Goal: Task Accomplishment & Management: Manage account settings

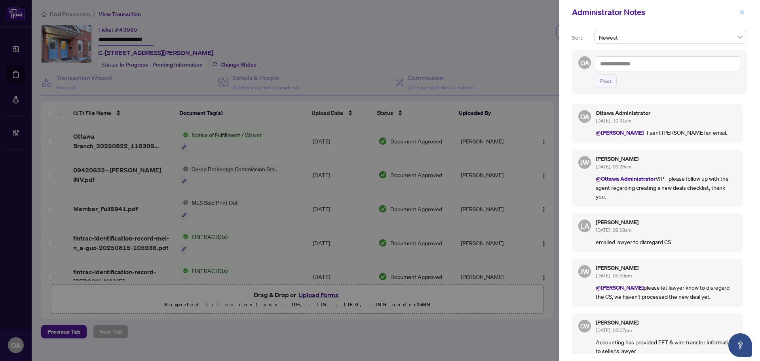
click at [743, 12] on icon "close" at bounding box center [743, 12] width 4 height 4
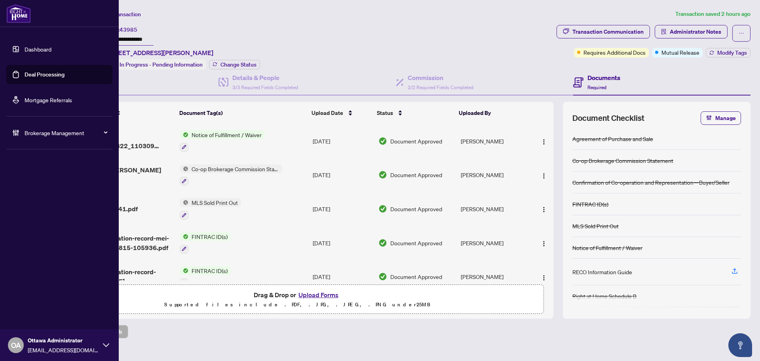
click at [29, 75] on link "Deal Processing" at bounding box center [45, 74] width 40 height 7
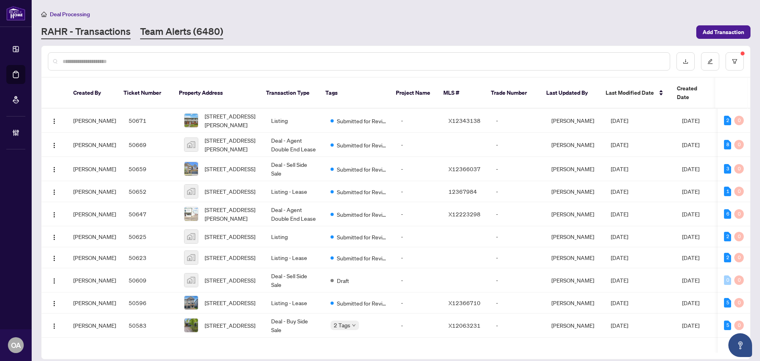
click at [173, 28] on link "Team Alerts (6480)" at bounding box center [181, 32] width 83 height 14
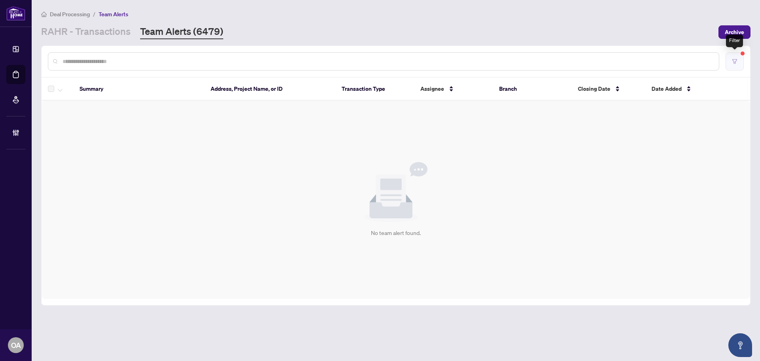
click at [734, 60] on icon "filter" at bounding box center [735, 61] width 5 height 4
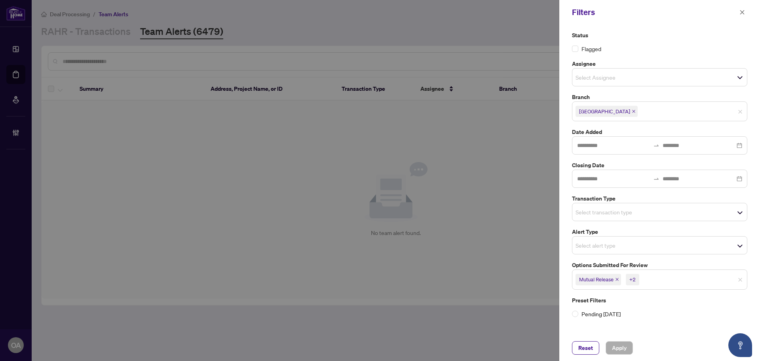
click at [618, 280] on icon "close" at bounding box center [617, 279] width 4 height 4
click at [610, 277] on span "Suspension" at bounding box center [594, 279] width 37 height 11
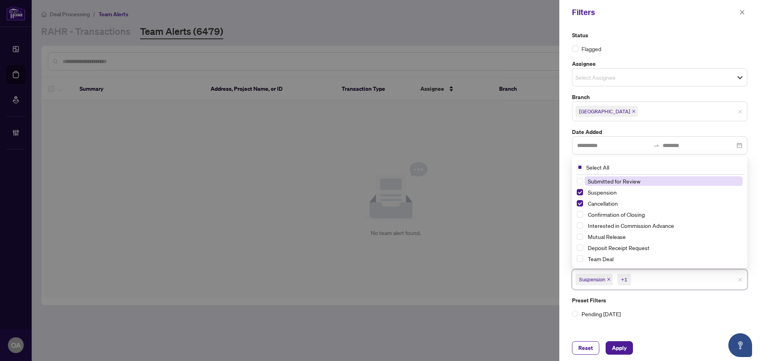
click at [610, 278] on icon "close" at bounding box center [609, 279] width 4 height 4
click at [613, 279] on icon "close" at bounding box center [611, 279] width 4 height 4
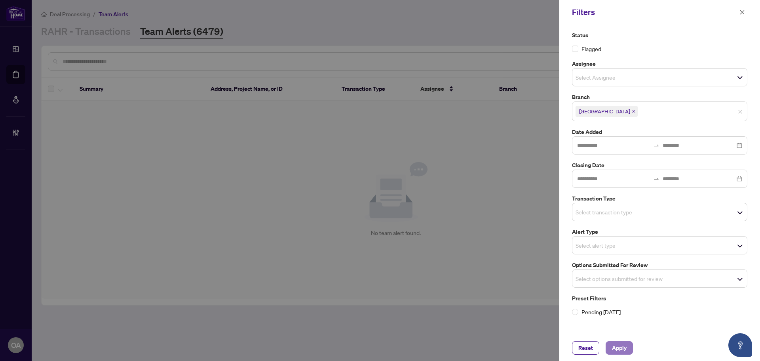
click at [616, 350] on span "Apply" at bounding box center [619, 347] width 15 height 13
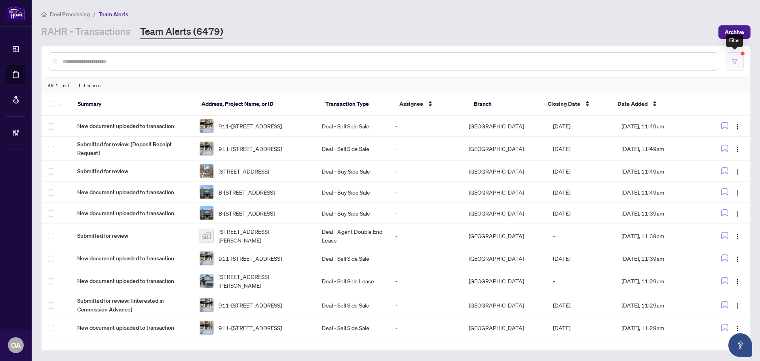
click at [736, 58] on button "button" at bounding box center [735, 61] width 18 height 18
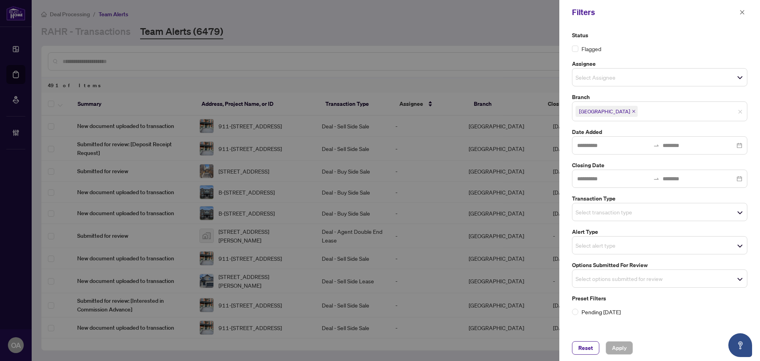
click at [583, 242] on input "search" at bounding box center [603, 245] width 55 height 10
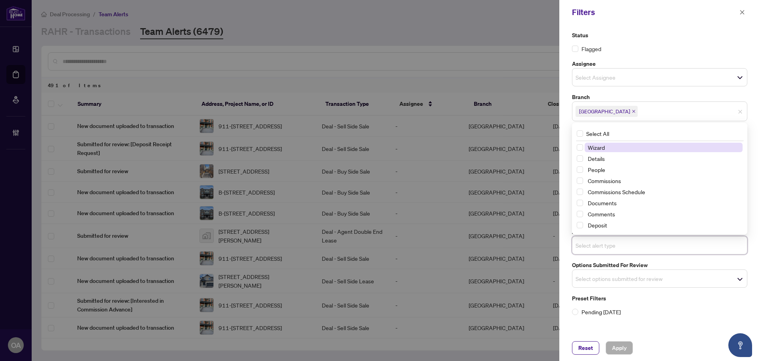
click at [585, 245] on input "search" at bounding box center [603, 245] width 55 height 10
click at [578, 278] on input "search" at bounding box center [603, 279] width 55 height 10
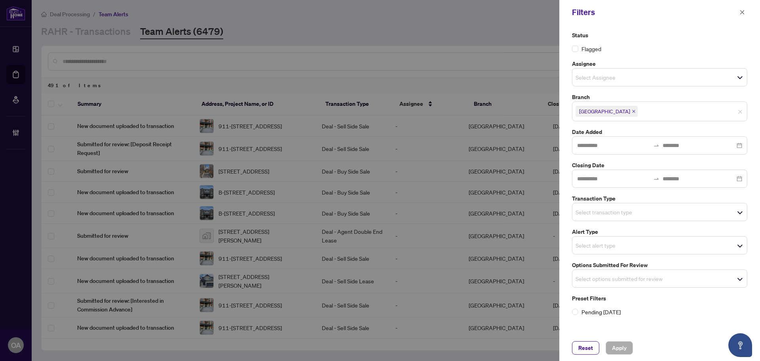
click at [628, 306] on div "Preset Filters Pending Today" at bounding box center [659, 305] width 175 height 22
click at [581, 201] on label "Transaction Type" at bounding box center [659, 198] width 175 height 9
click at [580, 208] on input "search" at bounding box center [603, 212] width 55 height 10
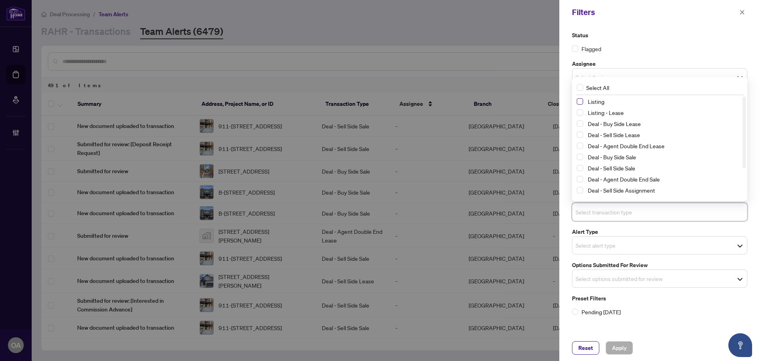
click at [581, 102] on span "Select Listing" at bounding box center [580, 101] width 6 height 6
click at [581, 116] on div "Listing - Lease" at bounding box center [660, 113] width 166 height 10
click at [581, 113] on span "Select Listing - Lease" at bounding box center [580, 113] width 6 height 6
click at [619, 337] on div "Reset Apply" at bounding box center [660, 348] width 201 height 26
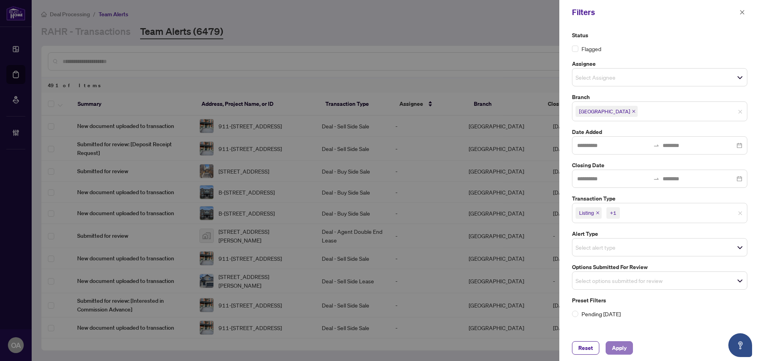
click at [619, 348] on span "Apply" at bounding box center [619, 347] width 15 height 13
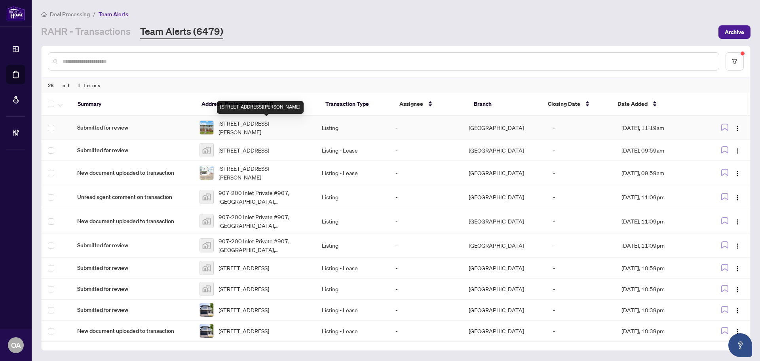
click at [247, 124] on span "[STREET_ADDRESS][PERSON_NAME]" at bounding box center [264, 127] width 91 height 17
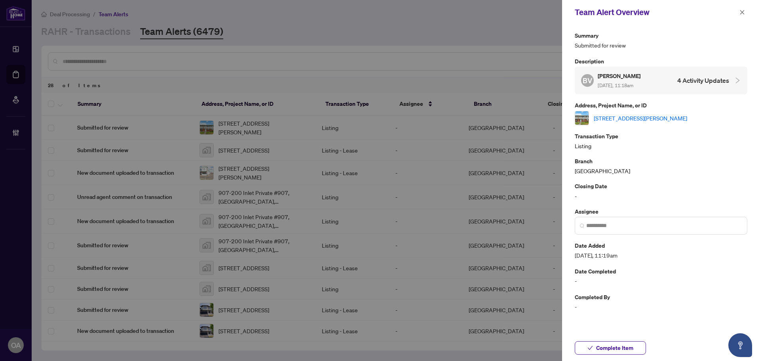
click at [650, 118] on link "[STREET_ADDRESS][PERSON_NAME]" at bounding box center [640, 118] width 93 height 9
click at [742, 12] on icon "close" at bounding box center [743, 12] width 4 height 4
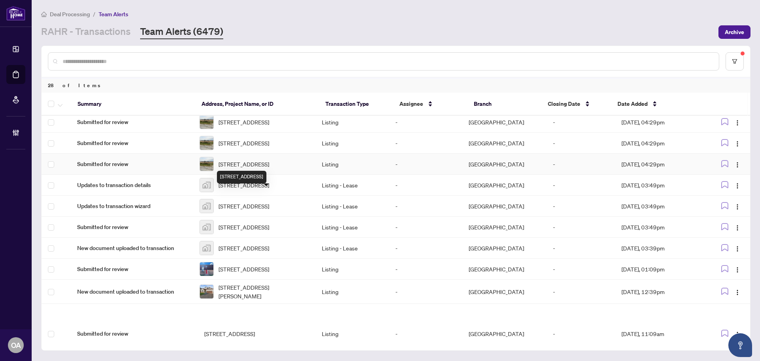
scroll to position [448, 0]
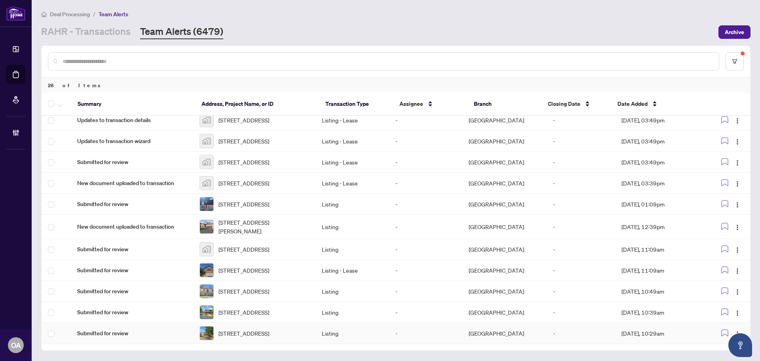
click at [129, 329] on span "Submitted for review" at bounding box center [132, 333] width 110 height 9
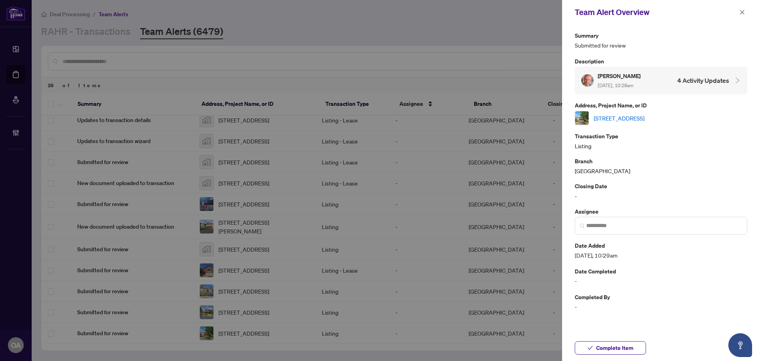
click at [623, 114] on link "[STREET_ADDRESS]" at bounding box center [619, 118] width 51 height 9
drag, startPoint x: 743, startPoint y: 12, endPoint x: 636, endPoint y: 17, distance: 106.2
click at [743, 12] on icon "close" at bounding box center [743, 12] width 4 height 4
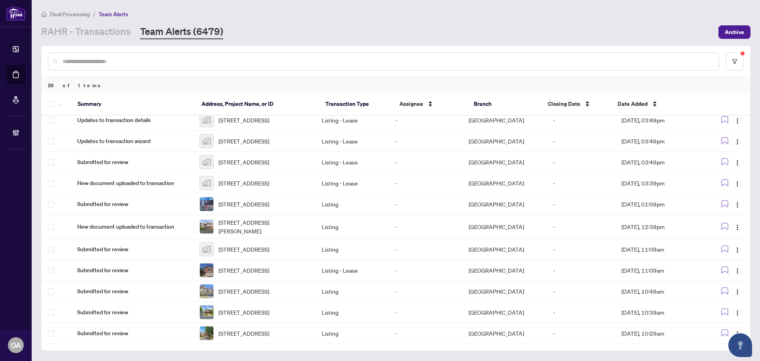
click at [123, 61] on input "text" at bounding box center [388, 61] width 650 height 9
click at [116, 37] on link "RAHR - Transactions" at bounding box center [86, 32] width 90 height 14
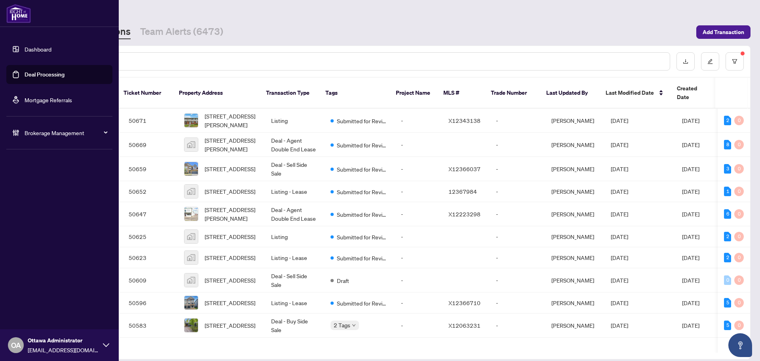
click at [25, 71] on link "Deal Processing" at bounding box center [45, 74] width 40 height 7
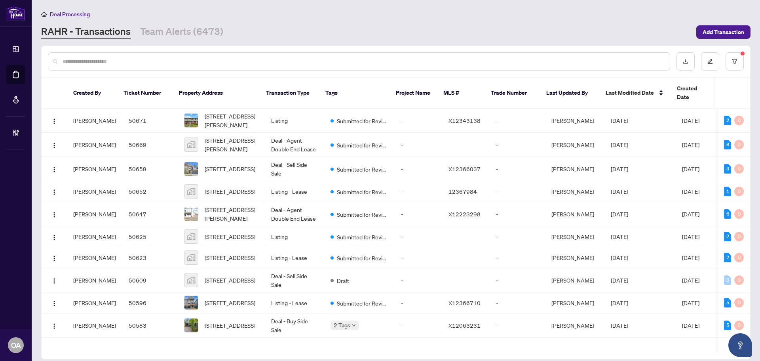
click at [272, 58] on input "text" at bounding box center [363, 61] width 601 height 9
click at [737, 57] on button "button" at bounding box center [735, 61] width 18 height 18
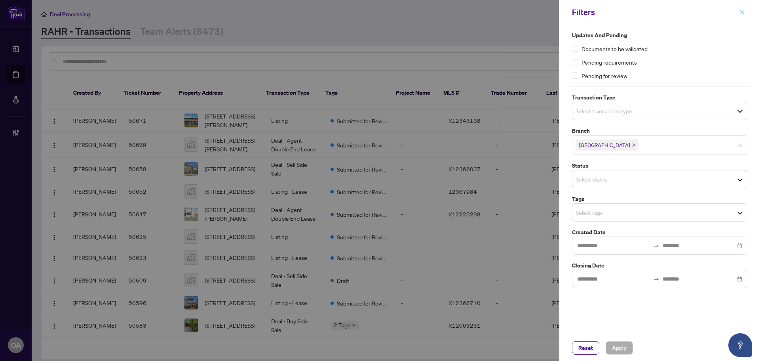
click at [742, 14] on icon "close" at bounding box center [743, 13] width 6 height 6
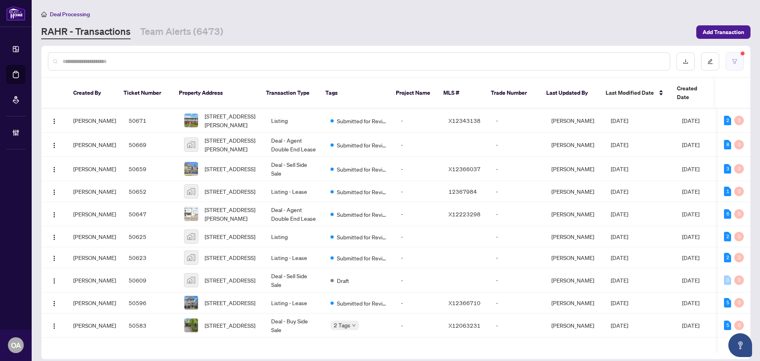
click at [729, 66] on button "button" at bounding box center [735, 61] width 18 height 18
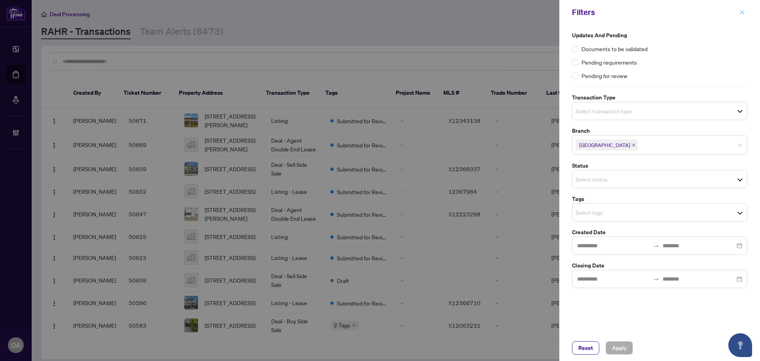
click at [745, 15] on icon "close" at bounding box center [743, 13] width 6 height 6
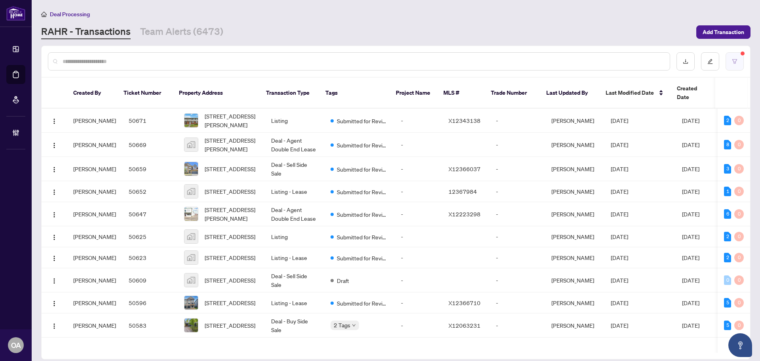
click at [729, 63] on button "button" at bounding box center [735, 61] width 18 height 18
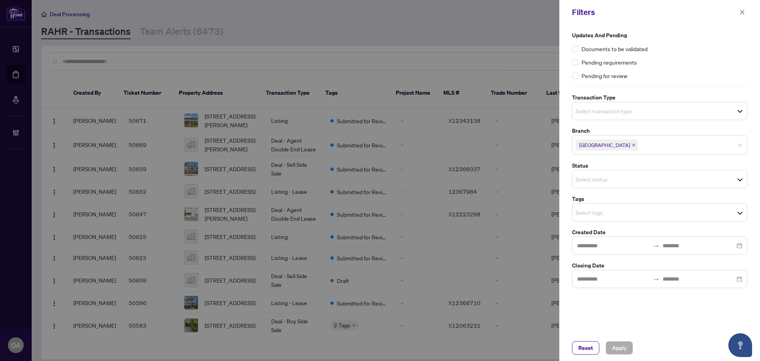
click at [608, 110] on input "search" at bounding box center [603, 111] width 55 height 10
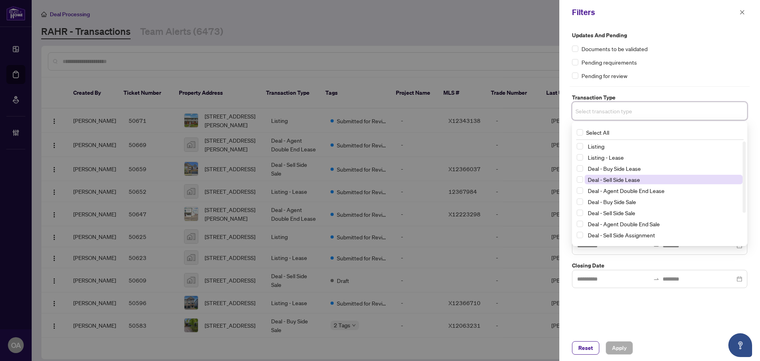
click at [607, 180] on span "Deal - Sell Side Lease" at bounding box center [614, 179] width 52 height 7
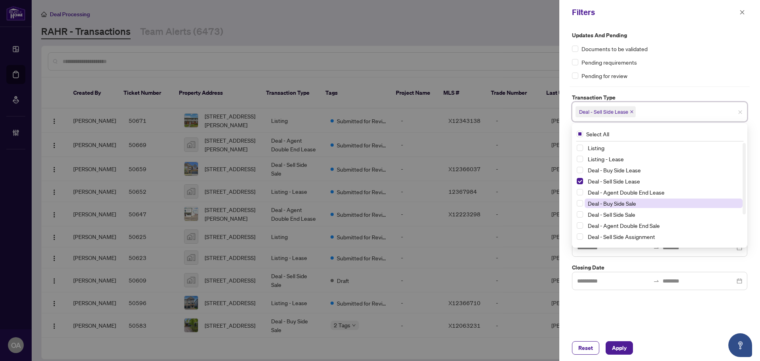
click at [606, 204] on span "Deal - Buy Side Sale" at bounding box center [612, 203] width 48 height 7
click at [581, 181] on span "Select Deal - Sell Side Lease" at bounding box center [580, 181] width 6 height 6
click at [630, 307] on div "Updates and Pending Documents to be validated Pending requirements Pending for …" at bounding box center [660, 180] width 201 height 310
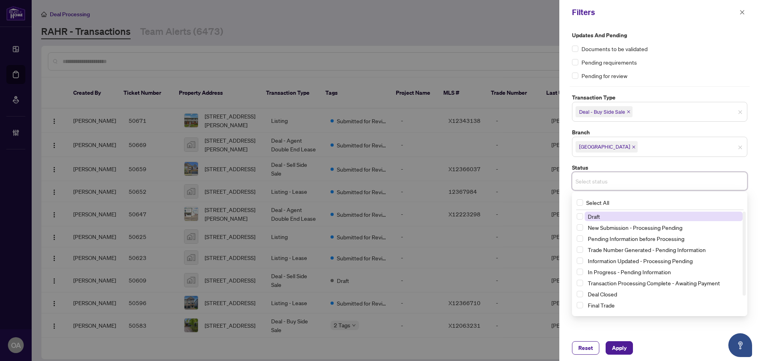
click at [597, 183] on input "search" at bounding box center [603, 181] width 55 height 10
click at [607, 180] on input "search" at bounding box center [603, 181] width 55 height 10
click at [661, 336] on div "Reset Apply" at bounding box center [660, 348] width 201 height 26
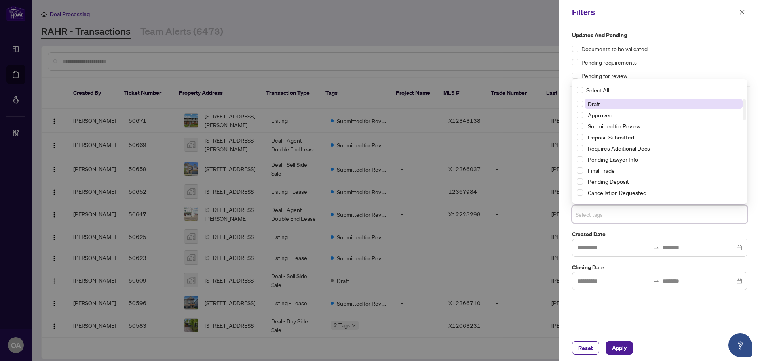
click at [584, 213] on input "search" at bounding box center [603, 215] width 55 height 10
click at [579, 116] on span "Select Approved" at bounding box center [580, 115] width 6 height 6
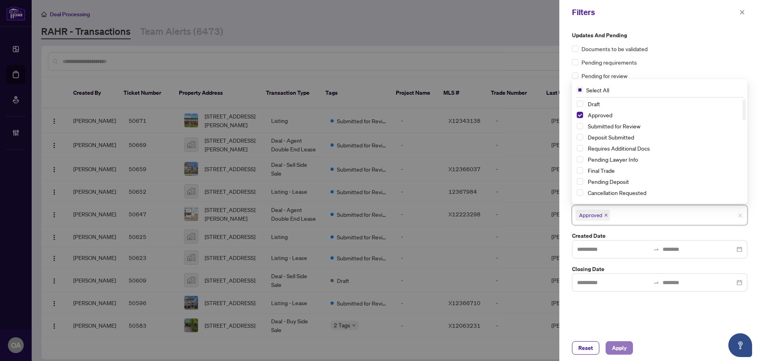
drag, startPoint x: 623, startPoint y: 345, endPoint x: 614, endPoint y: 336, distance: 12.9
click at [623, 345] on span "Apply" at bounding box center [619, 347] width 15 height 13
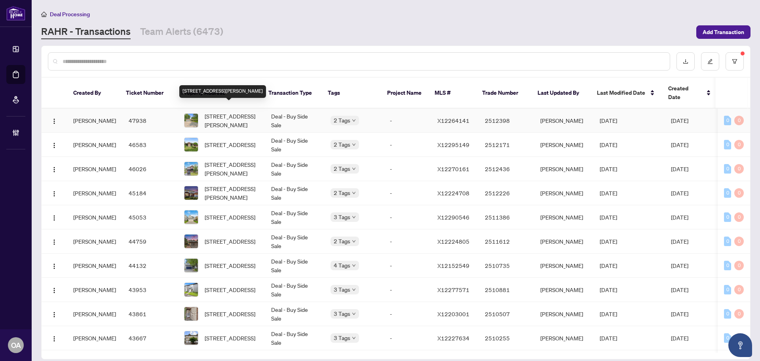
click at [236, 112] on span "5483 Spratt Rd, Ottawa, Ontario K4M 1B2, Canada" at bounding box center [232, 120] width 54 height 17
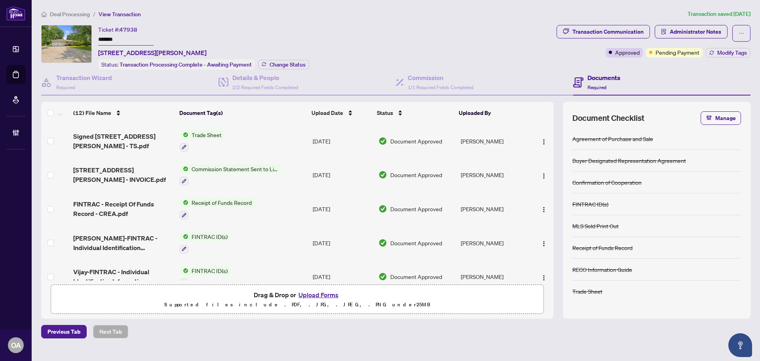
click at [126, 137] on span "Signed 5483 Spratt Rd - TS.pdf" at bounding box center [123, 140] width 100 height 19
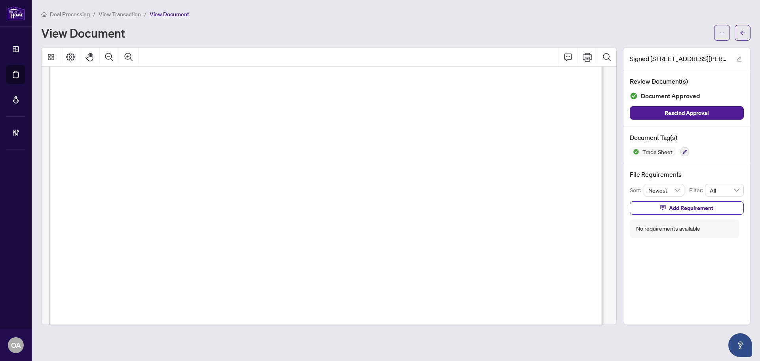
scroll to position [238, 0]
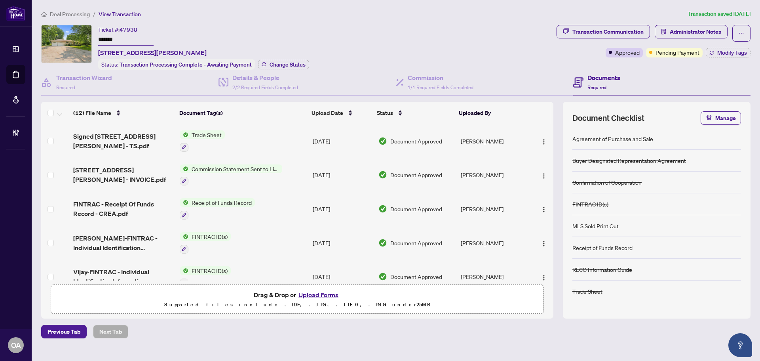
click at [123, 136] on span "Signed 5483 Spratt Rd - TS.pdf" at bounding box center [123, 140] width 100 height 19
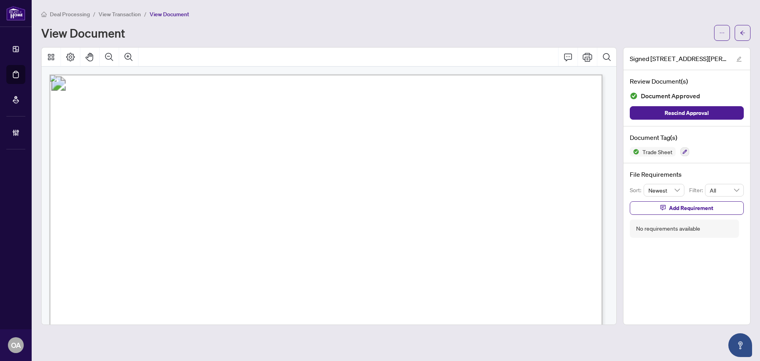
scroll to position [158, 0]
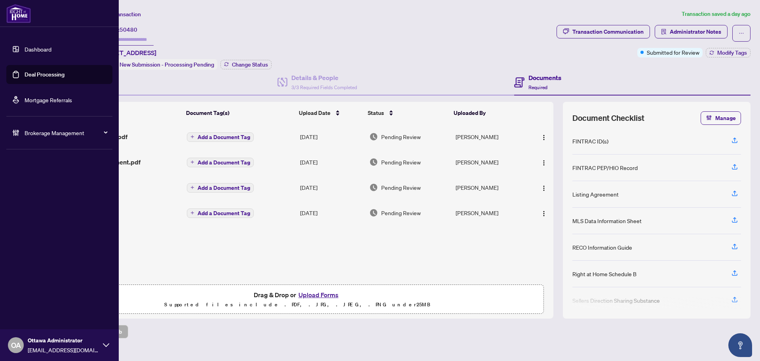
click at [32, 76] on link "Deal Processing" at bounding box center [45, 74] width 40 height 7
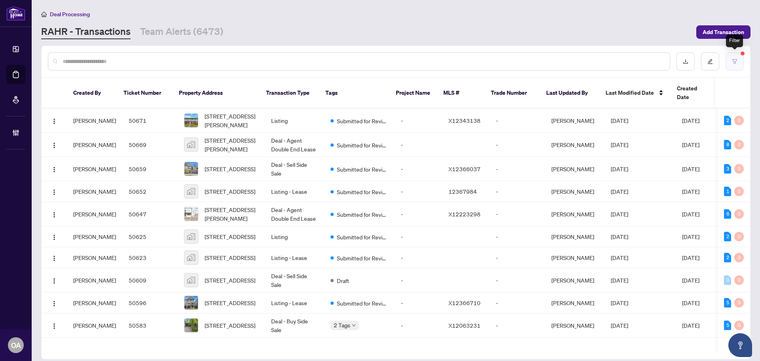
click at [736, 60] on icon "filter" at bounding box center [735, 62] width 6 height 6
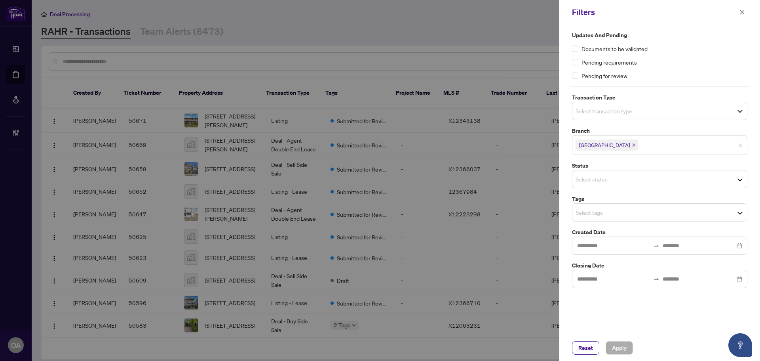
click at [596, 113] on input "search" at bounding box center [603, 111] width 55 height 10
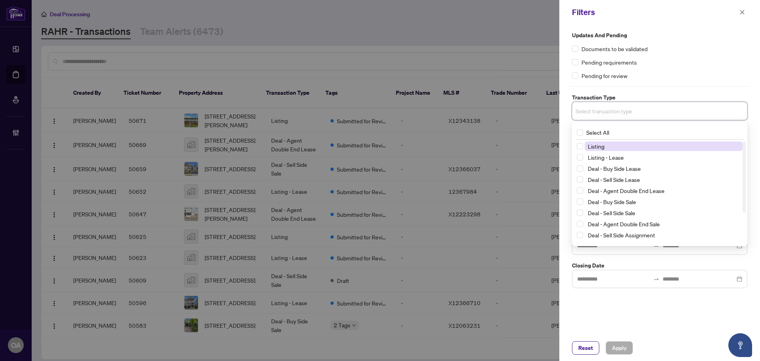
click at [593, 147] on span "Listing" at bounding box center [596, 146] width 17 height 7
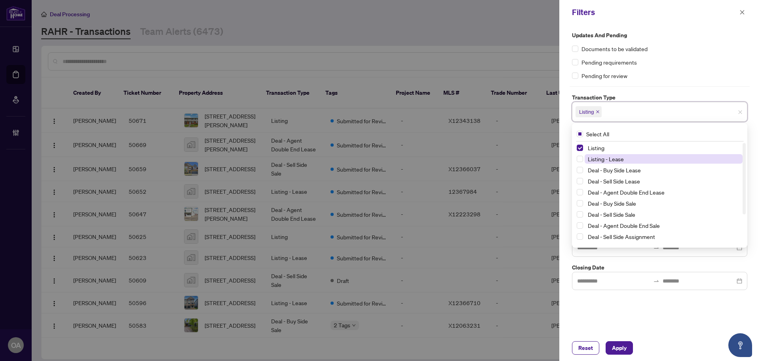
click at [591, 161] on span "Listing - Lease" at bounding box center [606, 158] width 36 height 7
click at [599, 318] on div "Updates and Pending Documents to be validated Pending requirements Pending for …" at bounding box center [660, 180] width 201 height 310
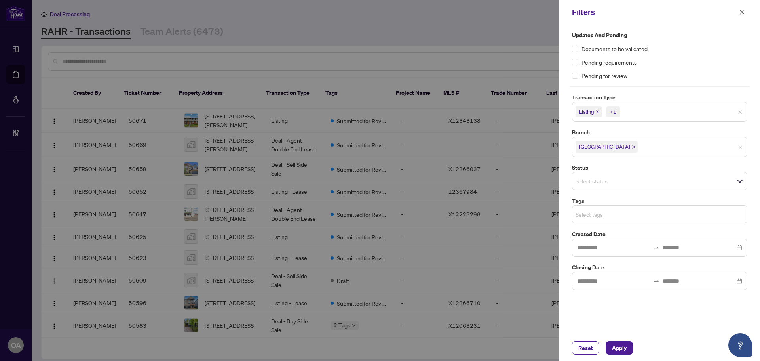
click at [603, 213] on input "search" at bounding box center [603, 215] width 55 height 10
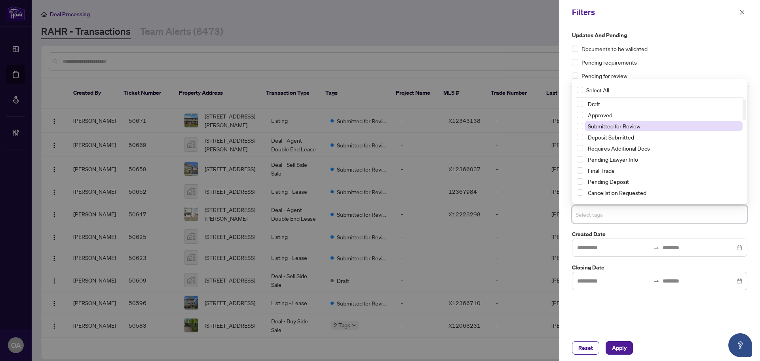
click at [612, 126] on span "Submitted for Review" at bounding box center [614, 125] width 53 height 7
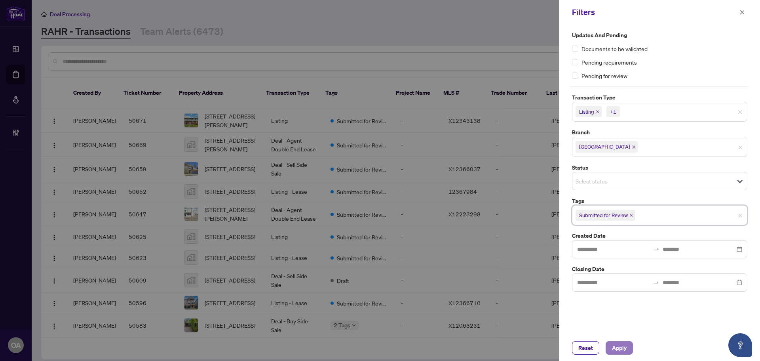
drag, startPoint x: 621, startPoint y: 343, endPoint x: 613, endPoint y: 337, distance: 10.0
click at [621, 343] on span "Apply" at bounding box center [619, 347] width 15 height 13
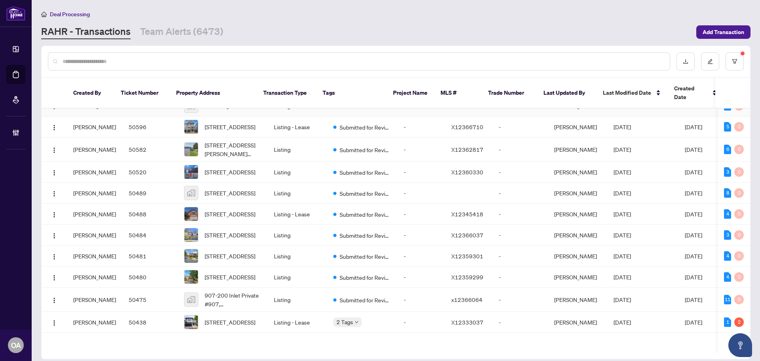
scroll to position [145, 0]
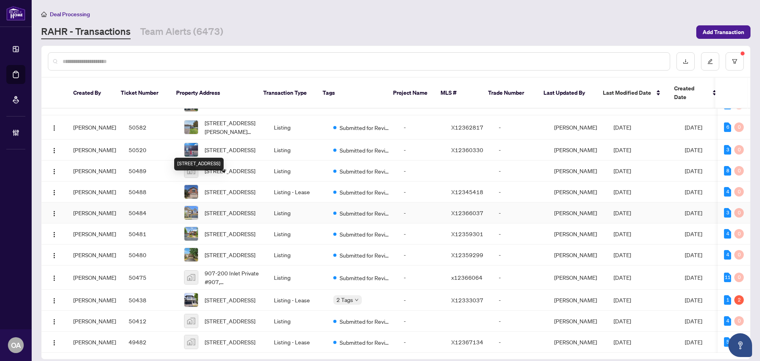
click at [225, 208] on span "12 Ealing St, Ottawa, Ontario K2W 1E4, Canada" at bounding box center [230, 212] width 51 height 9
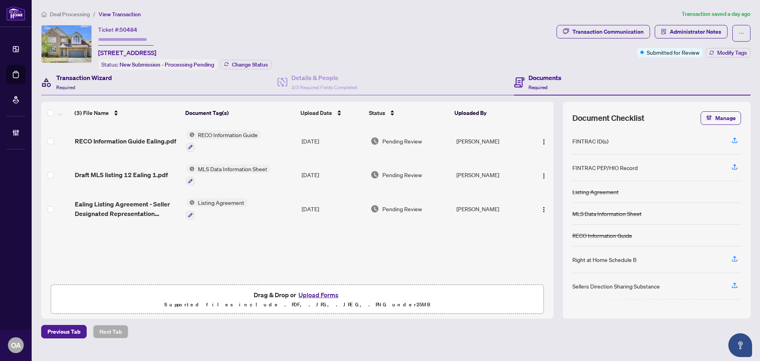
click at [91, 81] on div "Transaction Wizard Required" at bounding box center [84, 82] width 56 height 19
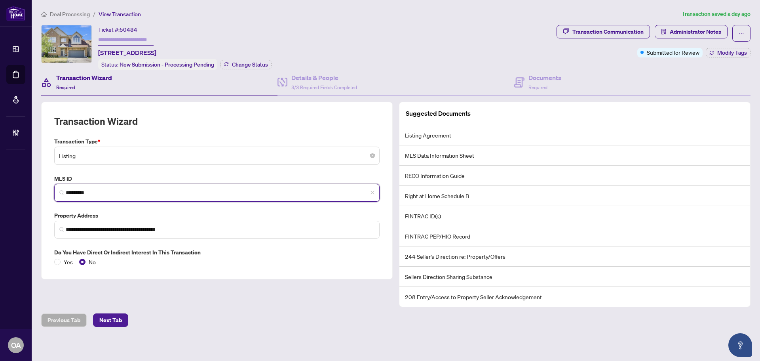
drag, startPoint x: 107, startPoint y: 189, endPoint x: 21, endPoint y: 186, distance: 85.6
click at [21, 186] on div "**********" at bounding box center [380, 180] width 760 height 361
click at [109, 196] on span "*********" at bounding box center [217, 193] width 326 height 18
click at [104, 187] on span "*********" at bounding box center [217, 193] width 326 height 18
click at [113, 189] on input "*********" at bounding box center [220, 193] width 309 height 8
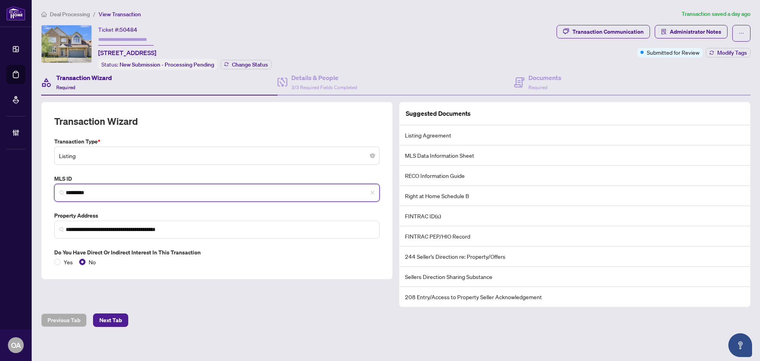
drag, startPoint x: 108, startPoint y: 191, endPoint x: 37, endPoint y: 187, distance: 71.0
click at [38, 187] on main "**********" at bounding box center [396, 180] width 729 height 361
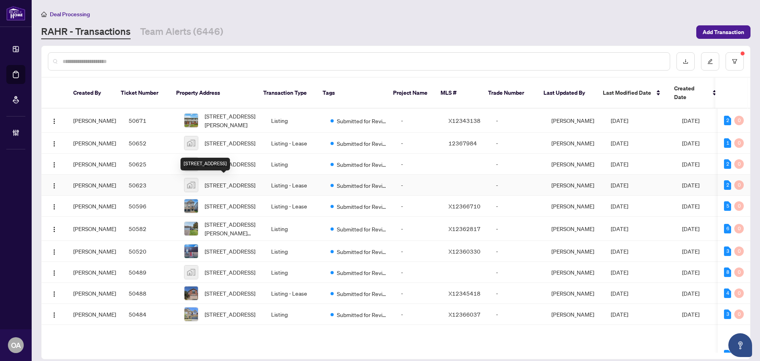
click at [230, 181] on span "35 Bellrock Drive, Kanata, ON, Canada" at bounding box center [230, 185] width 51 height 9
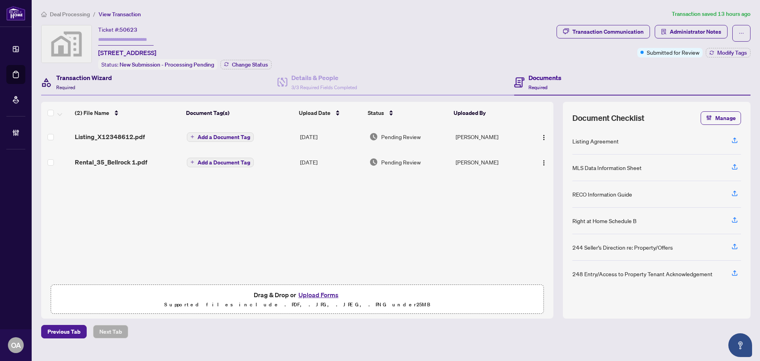
click at [88, 83] on div "Transaction Wizard Required" at bounding box center [84, 82] width 56 height 19
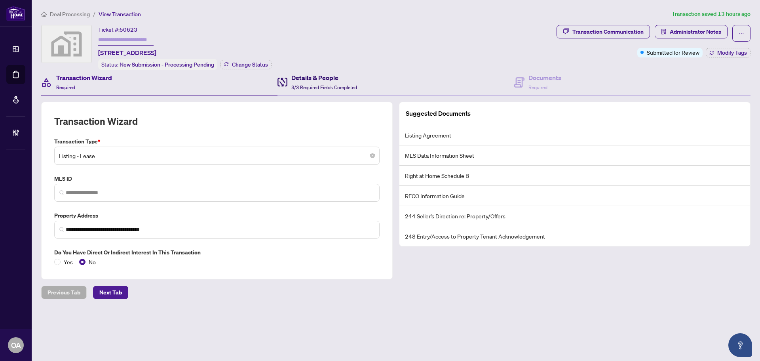
drag, startPoint x: 313, startPoint y: 80, endPoint x: 526, endPoint y: 65, distance: 214.4
click at [318, 80] on h4 "Details & People" at bounding box center [325, 78] width 66 height 10
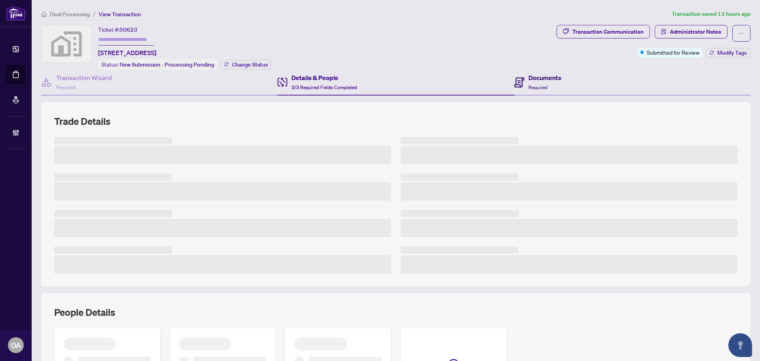
click at [524, 80] on div "Documents Required" at bounding box center [538, 82] width 47 height 19
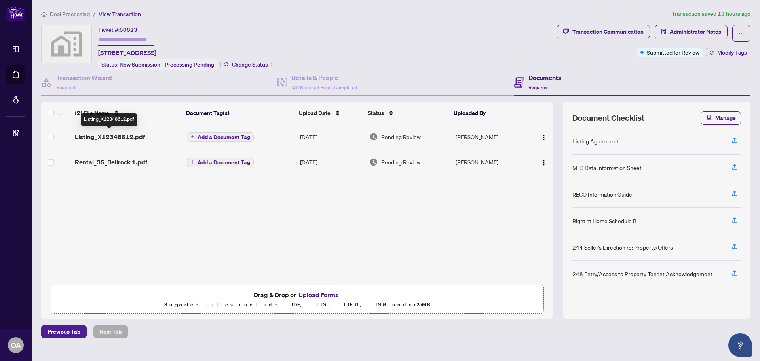
click at [125, 132] on span "Listing_X12348612.pdf" at bounding box center [110, 137] width 70 height 10
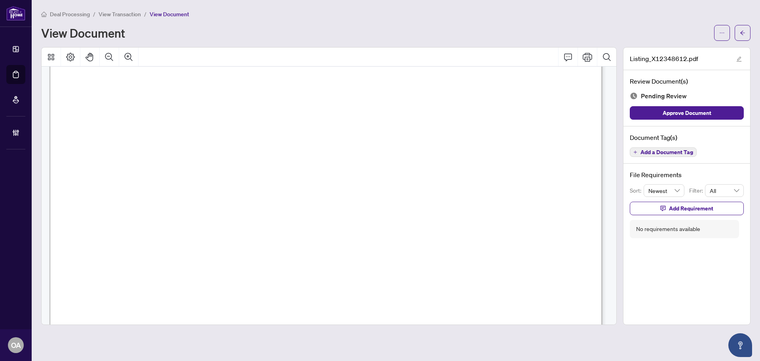
scroll to position [396, 0]
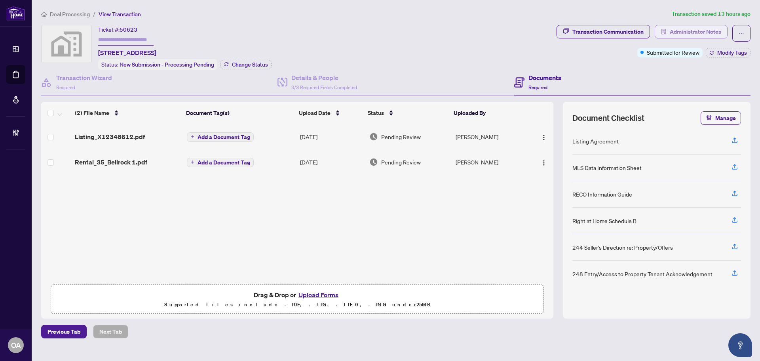
click at [696, 29] on span "Administrator Notes" at bounding box center [695, 31] width 51 height 13
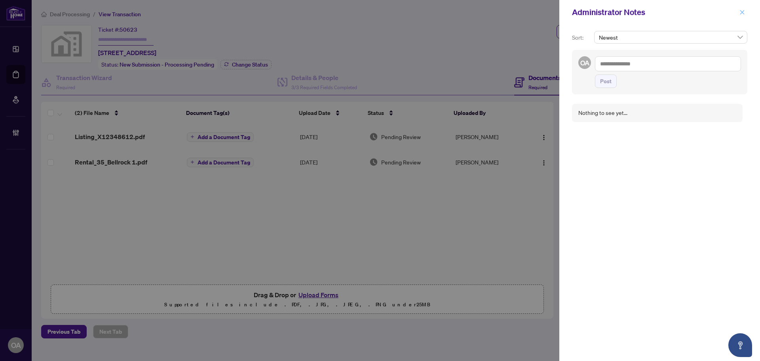
click at [744, 11] on icon "close" at bounding box center [743, 13] width 6 height 6
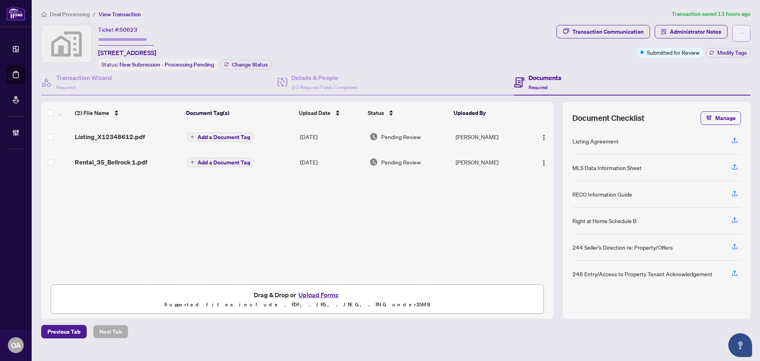
click at [741, 32] on icon "ellipsis" at bounding box center [742, 33] width 6 height 6
click at [713, 64] on span "Document Archive" at bounding box center [714, 63] width 61 height 9
click at [118, 135] on span "Listing_X12348612.pdf" at bounding box center [110, 137] width 70 height 10
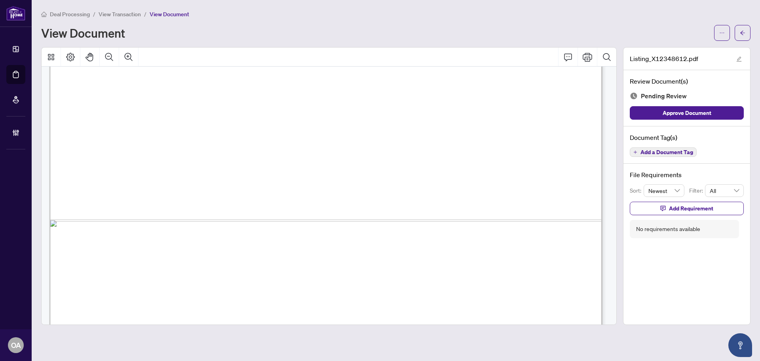
scroll to position [303, 0]
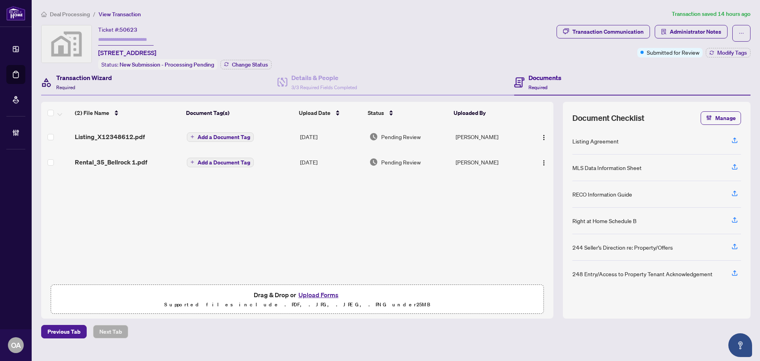
click at [72, 82] on div "Transaction Wizard Required" at bounding box center [84, 82] width 56 height 19
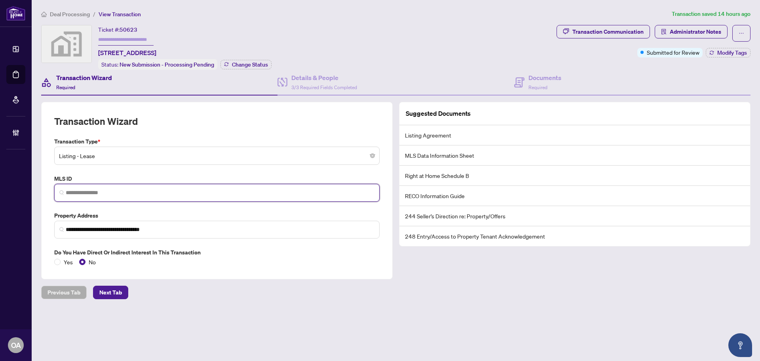
click at [82, 191] on input "search" at bounding box center [220, 193] width 309 height 8
paste input "*********"
type input "*********"
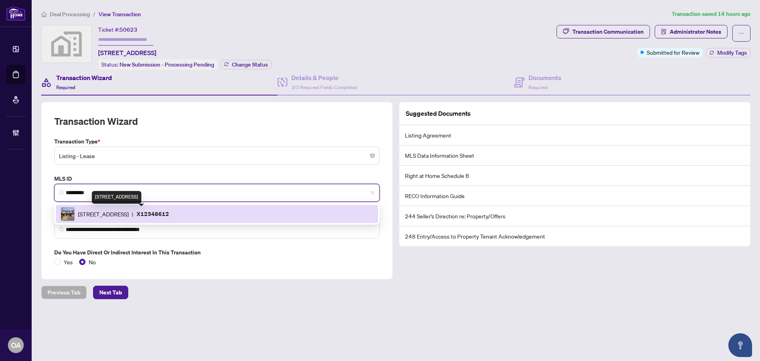
click at [129, 214] on span "35 BELLROCK Dr, Ottawa, Ontario K2K 3J4, Canada" at bounding box center [103, 214] width 51 height 9
type input "**********"
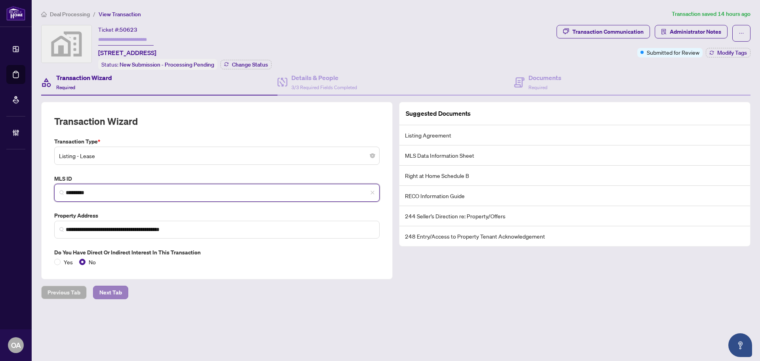
type input "*********"
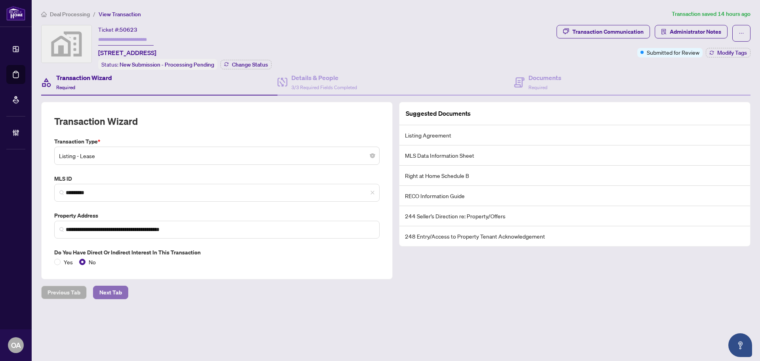
click at [111, 290] on span "Next Tab" at bounding box center [110, 292] width 23 height 13
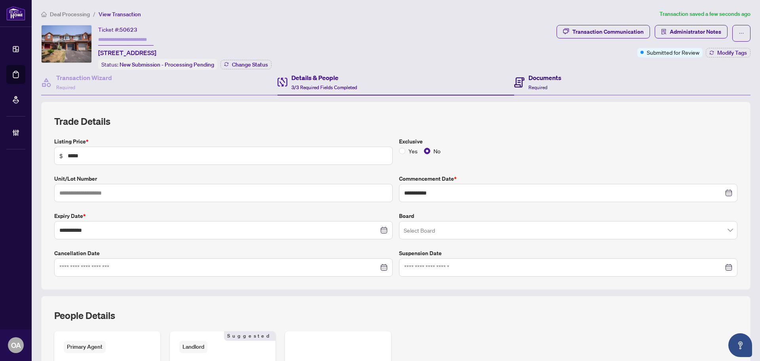
click at [530, 81] on h4 "Documents" at bounding box center [545, 78] width 33 height 10
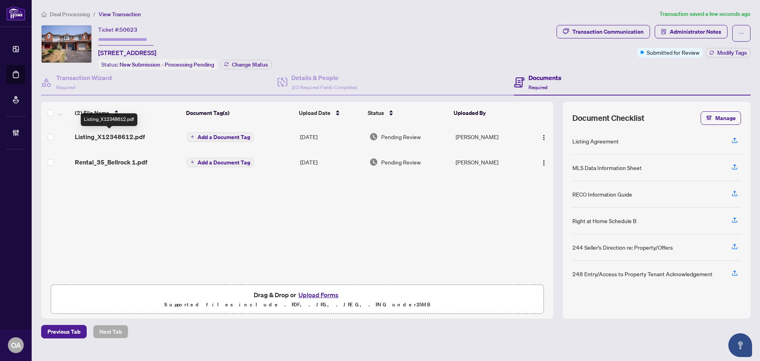
click at [137, 134] on span "Listing_X12348612.pdf" at bounding box center [110, 137] width 70 height 10
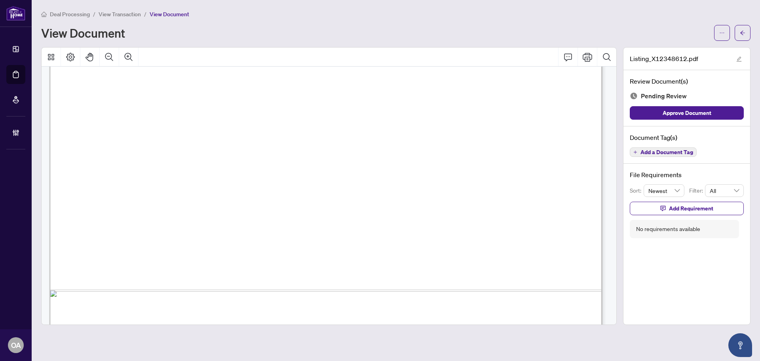
scroll to position [515, 0]
click at [661, 151] on span "Add a Document Tag" at bounding box center [667, 152] width 53 height 6
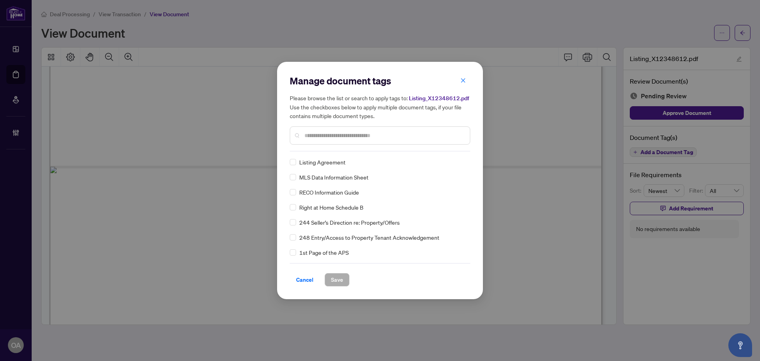
click at [314, 138] on input "text" at bounding box center [384, 135] width 159 height 9
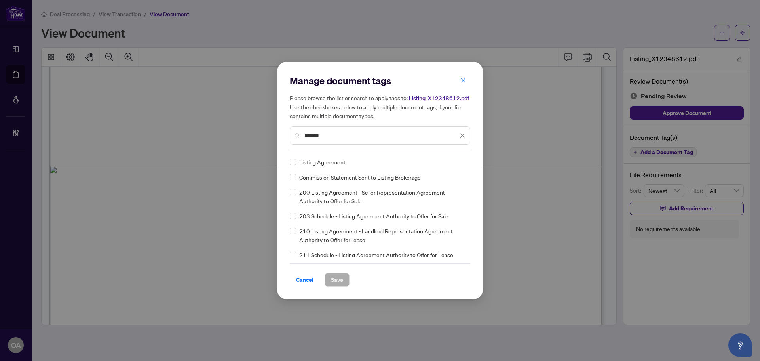
type input "*******"
click at [462, 162] on icon at bounding box center [463, 162] width 5 height 3
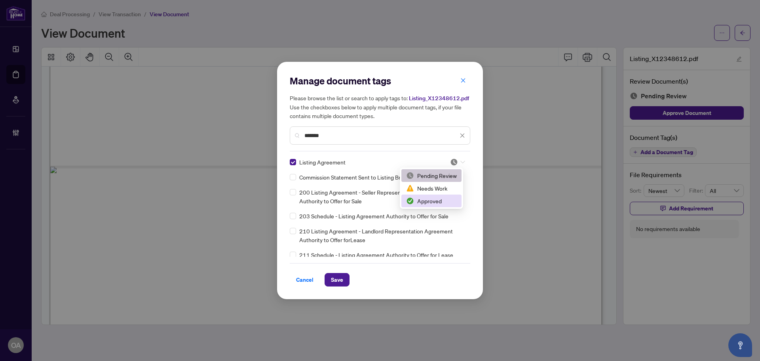
click at [437, 202] on div "Approved" at bounding box center [431, 200] width 51 height 9
click at [462, 161] on icon at bounding box center [463, 161] width 5 height 3
click at [442, 174] on div "Pending Review" at bounding box center [431, 175] width 51 height 9
drag, startPoint x: 336, startPoint y: 133, endPoint x: 291, endPoint y: 131, distance: 45.2
click at [291, 131] on div "*******" at bounding box center [380, 135] width 181 height 18
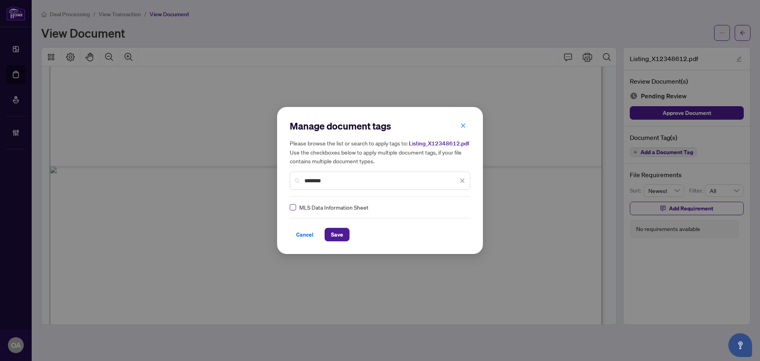
type input "********"
click at [461, 206] on icon at bounding box center [463, 207] width 5 height 3
click at [438, 245] on div "Approved" at bounding box center [431, 246] width 51 height 9
click at [333, 233] on span "Save" at bounding box center [337, 234] width 12 height 13
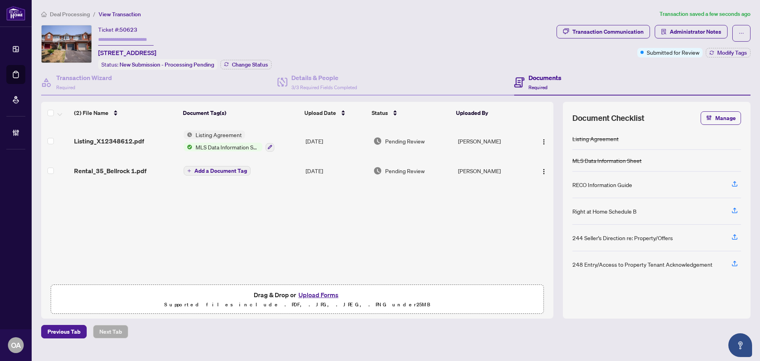
click at [140, 141] on span "Listing_X12348612.pdf" at bounding box center [109, 141] width 70 height 10
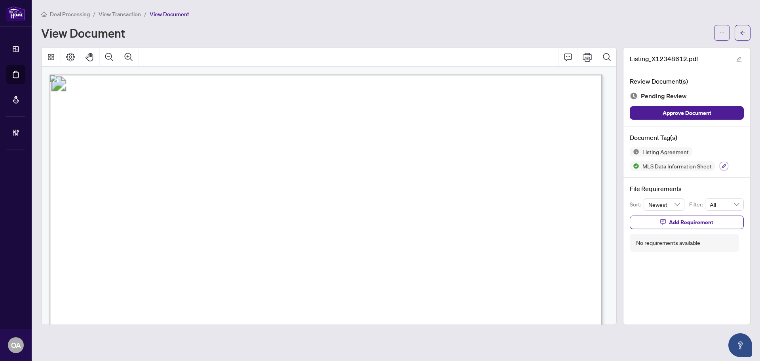
click at [726, 165] on icon "button" at bounding box center [724, 166] width 5 height 5
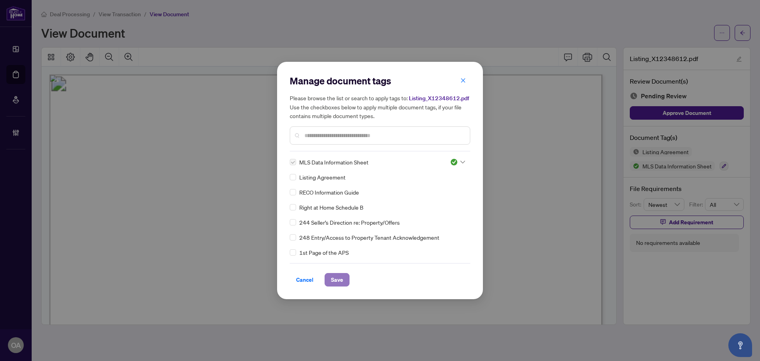
click at [335, 277] on span "Save" at bounding box center [337, 279] width 12 height 13
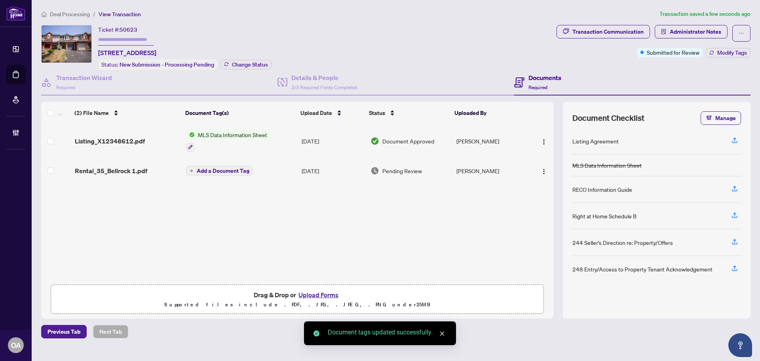
click at [131, 166] on span "Rental_35_Bellrock 1.pdf" at bounding box center [111, 171] width 72 height 10
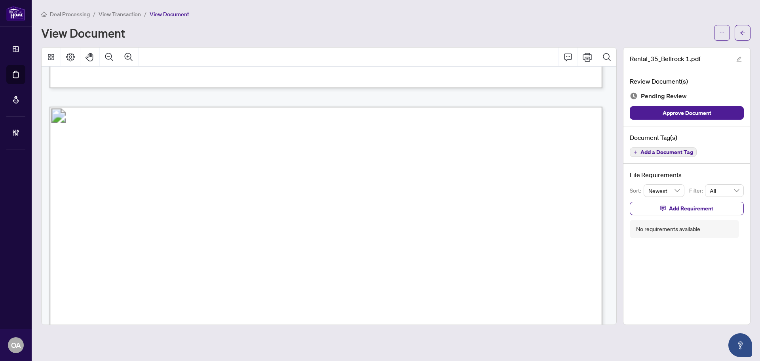
scroll to position [3683, 0]
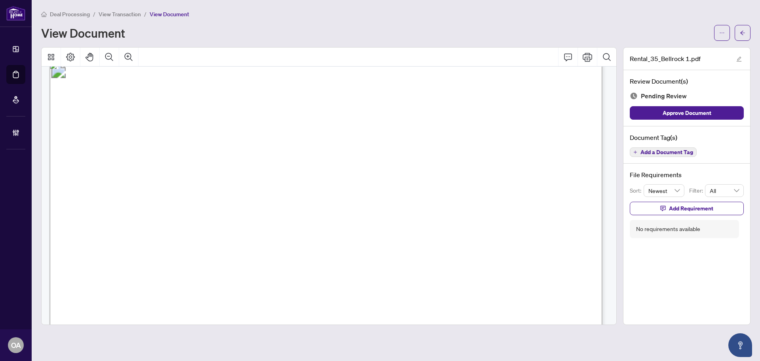
click at [647, 152] on span "Add a Document Tag" at bounding box center [667, 152] width 53 height 6
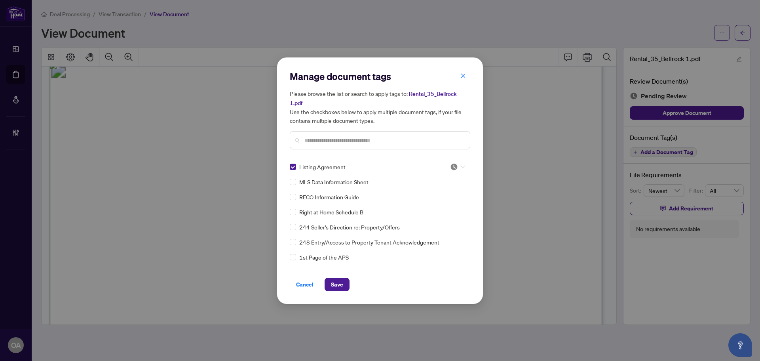
click at [461, 165] on icon at bounding box center [463, 166] width 5 height 3
click at [437, 199] on div "Approved" at bounding box center [431, 200] width 51 height 9
click at [337, 278] on span "Save" at bounding box center [337, 284] width 12 height 13
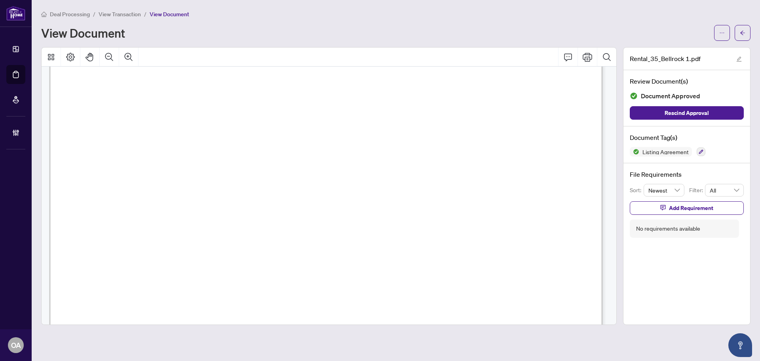
scroll to position [12954, 0]
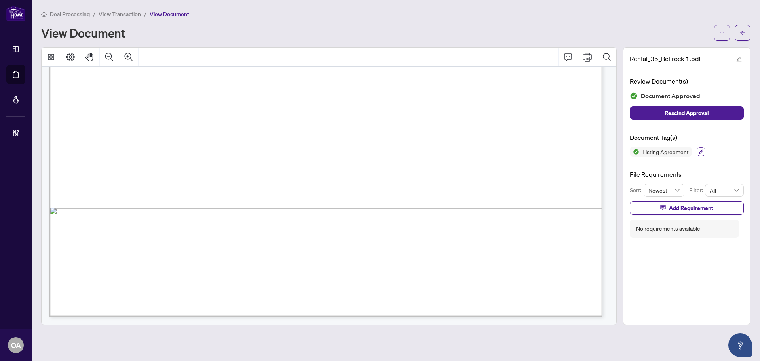
click at [703, 153] on icon "button" at bounding box center [701, 151] width 5 height 5
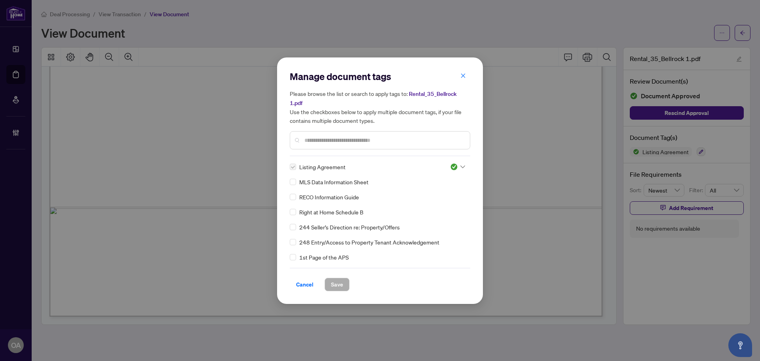
drag, startPoint x: 393, startPoint y: 138, endPoint x: 396, endPoint y: 102, distance: 35.8
click at [393, 137] on input "text" at bounding box center [384, 140] width 159 height 9
type input "****"
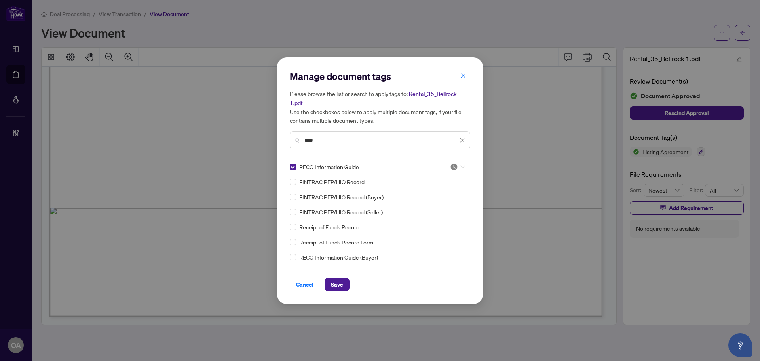
click at [458, 163] on div at bounding box center [457, 167] width 15 height 8
click at [447, 200] on div "Approved" at bounding box center [431, 200] width 51 height 9
click at [329, 278] on button "Save" at bounding box center [337, 284] width 25 height 13
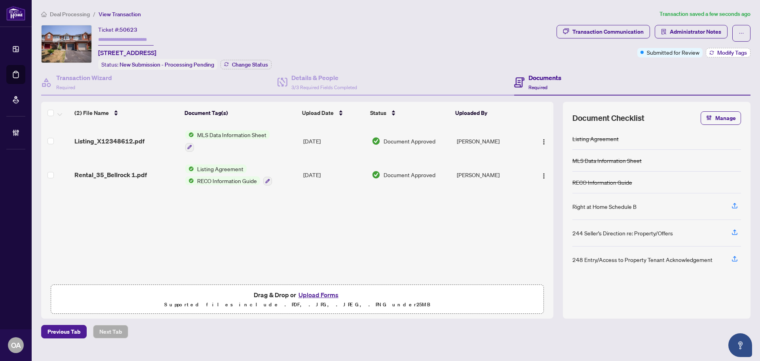
click at [727, 50] on span "Modify Tags" at bounding box center [733, 53] width 30 height 6
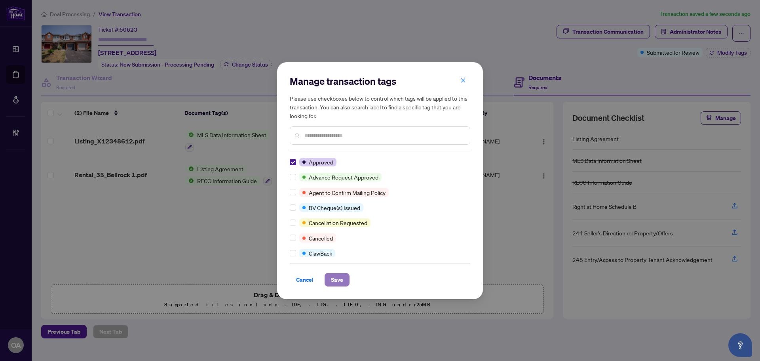
drag, startPoint x: 338, startPoint y: 279, endPoint x: 346, endPoint y: 275, distance: 9.0
click at [338, 279] on span "Save" at bounding box center [337, 279] width 12 height 13
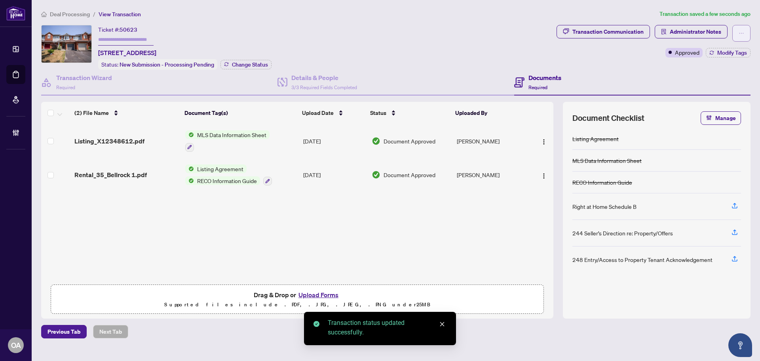
click at [737, 32] on button "button" at bounding box center [742, 33] width 18 height 17
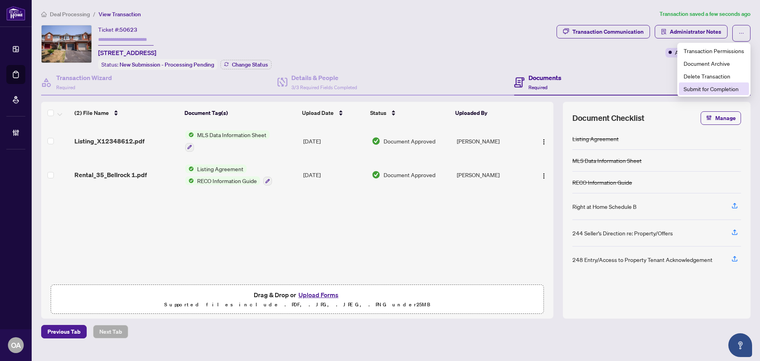
click at [713, 85] on span "Submit for Completion" at bounding box center [714, 88] width 61 height 9
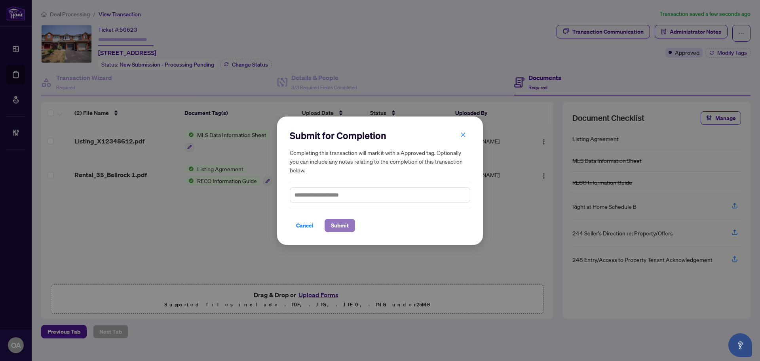
click at [335, 225] on span "Submit" at bounding box center [340, 225] width 18 height 13
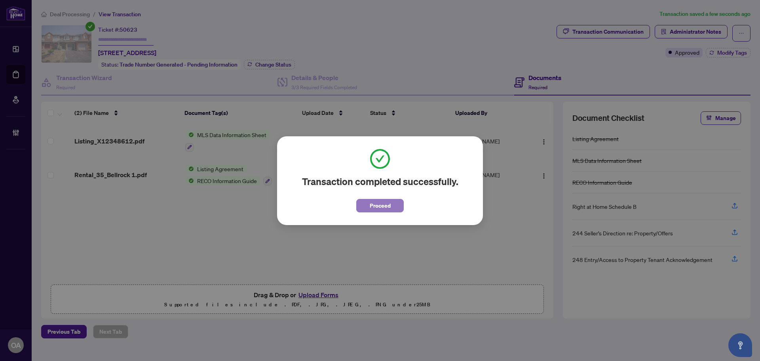
click at [376, 203] on span "Proceed" at bounding box center [380, 205] width 21 height 13
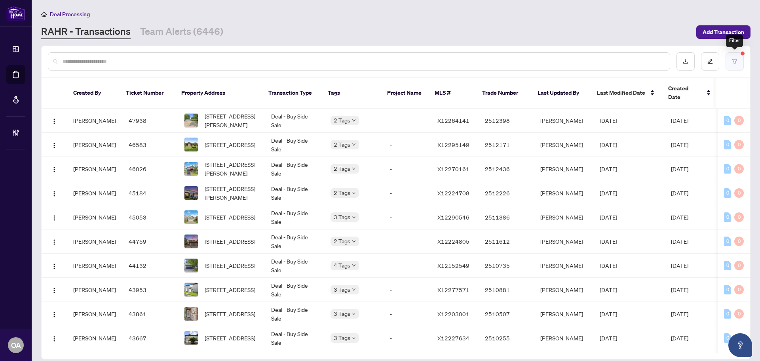
click at [737, 67] on button "button" at bounding box center [735, 61] width 18 height 18
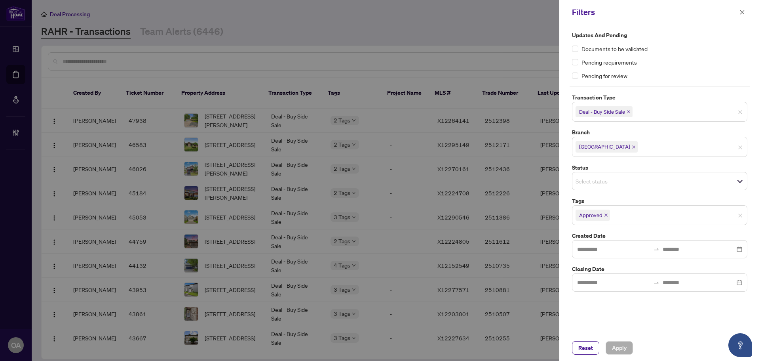
click at [628, 111] on icon "close" at bounding box center [629, 112] width 4 height 4
click at [595, 111] on input "search" at bounding box center [603, 111] width 55 height 10
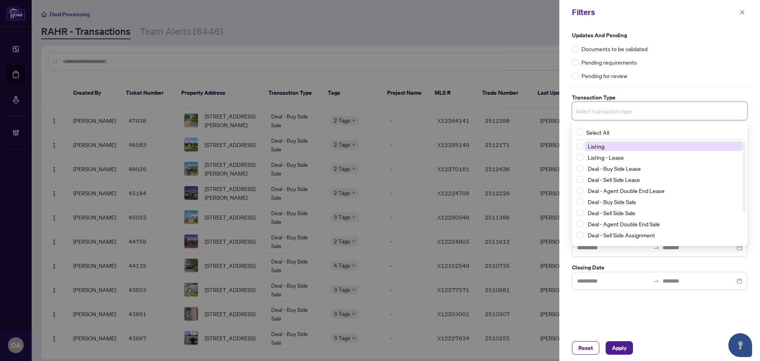
click at [593, 145] on span "Listing" at bounding box center [596, 146] width 17 height 7
click at [593, 160] on span "Listing - Lease" at bounding box center [606, 158] width 36 height 7
drag, startPoint x: 619, startPoint y: 314, endPoint x: 614, endPoint y: 300, distance: 14.5
click at [619, 314] on div "Updates and Pending Documents to be validated Pending requirements Pending for …" at bounding box center [660, 180] width 201 height 310
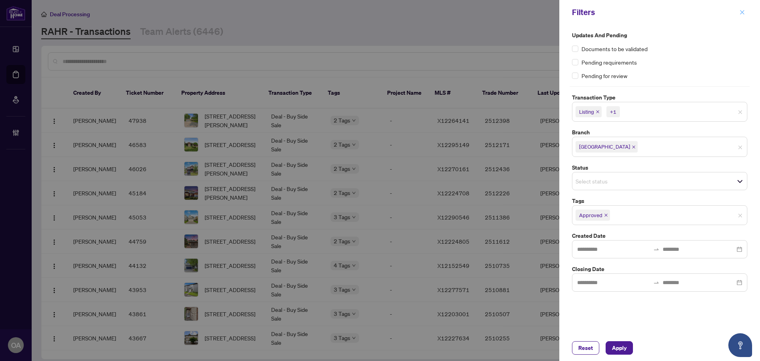
click at [744, 13] on icon "close" at bounding box center [743, 13] width 6 height 6
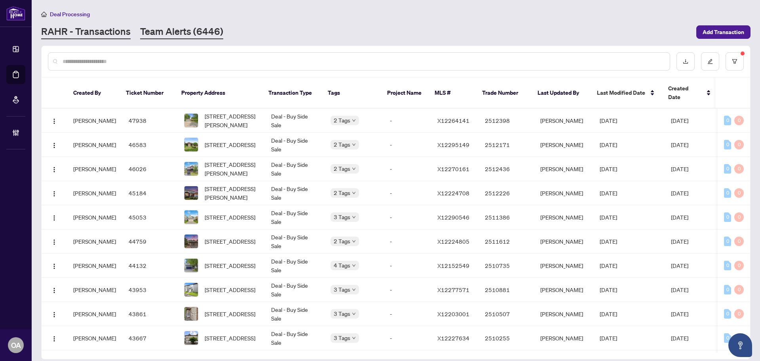
click at [196, 34] on link "Team Alerts (6446)" at bounding box center [181, 32] width 83 height 14
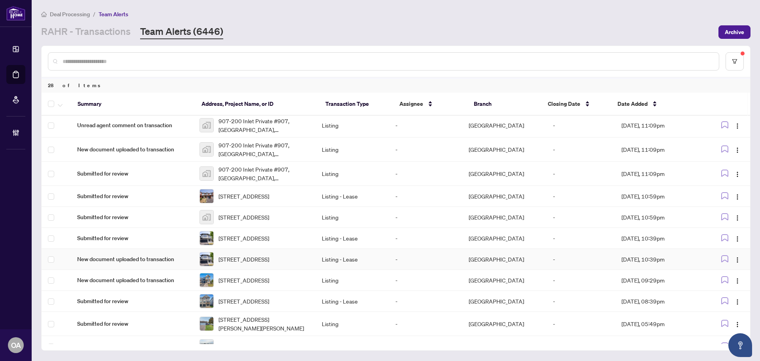
scroll to position [52, 0]
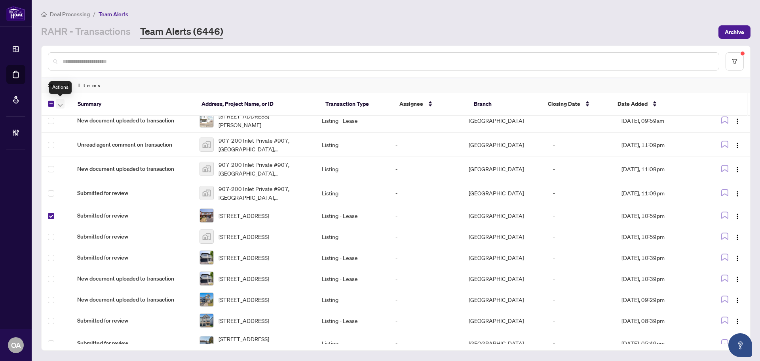
click at [59, 104] on icon "button" at bounding box center [60, 105] width 5 height 3
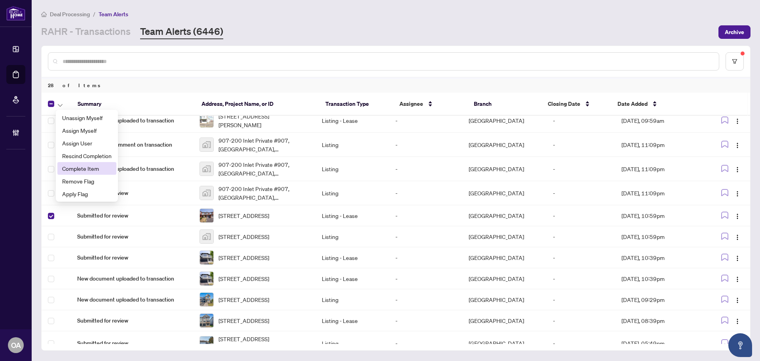
drag, startPoint x: 63, startPoint y: 169, endPoint x: 78, endPoint y: 167, distance: 14.5
click at [64, 169] on span "Complete Item" at bounding box center [87, 168] width 50 height 9
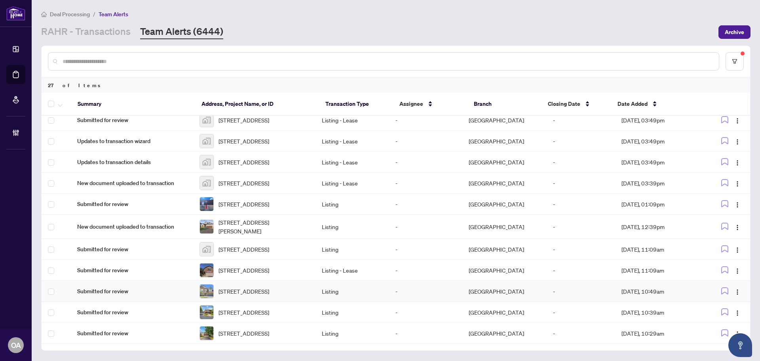
scroll to position [424, 0]
click at [229, 329] on span "18 Shetland Way, Kanata, Ontario K2M 1R9, Canada" at bounding box center [244, 333] width 51 height 9
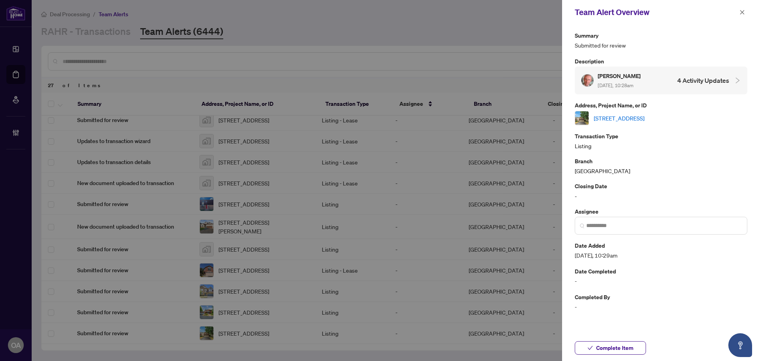
click at [620, 119] on link "18 Shetland Way, Kanata, Ontario K2M 1R9, Canada" at bounding box center [619, 118] width 51 height 9
click at [743, 14] on icon "close" at bounding box center [743, 13] width 6 height 6
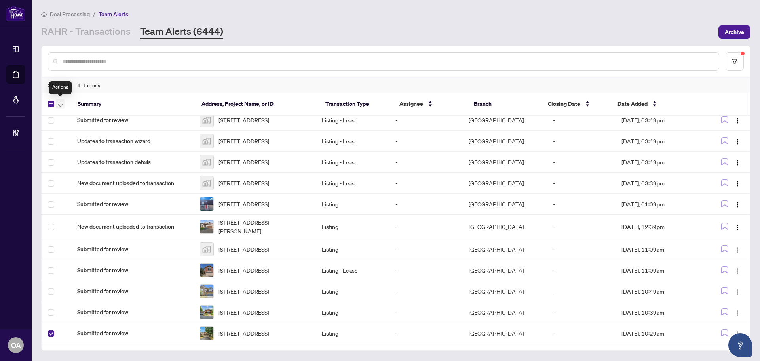
click at [62, 105] on icon "button" at bounding box center [60, 105] width 5 height 3
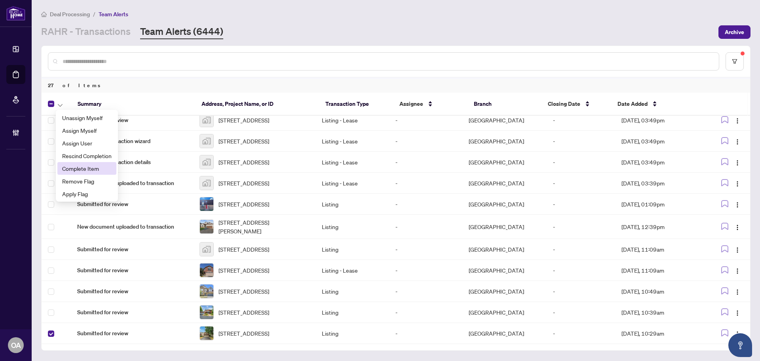
click at [61, 168] on li "Complete Item" at bounding box center [86, 168] width 59 height 13
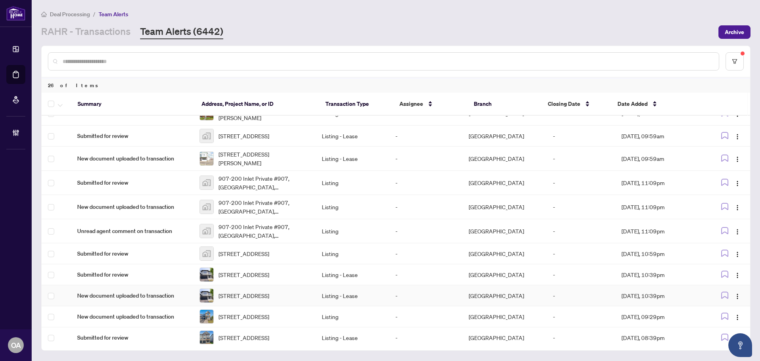
scroll to position [0, 0]
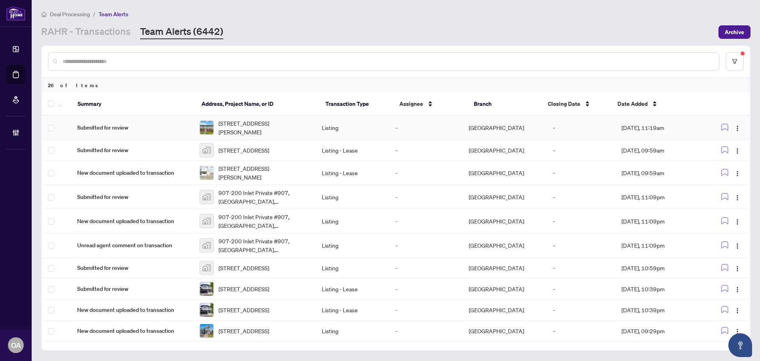
click at [129, 125] on span "Submitted for review" at bounding box center [132, 127] width 110 height 9
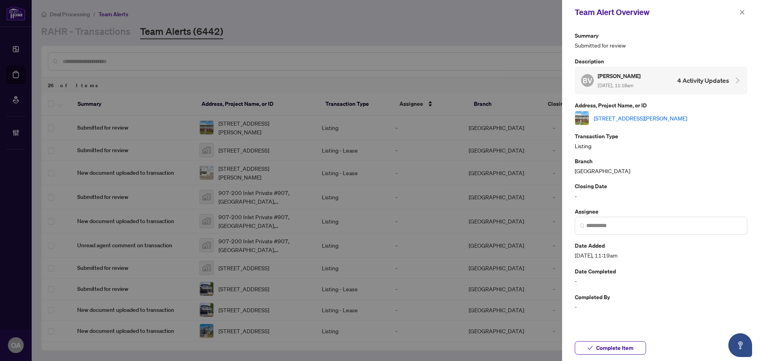
click at [642, 117] on link "21-5 Hadley Circ, Ottawa, Ontario K2H 6P1, Canada" at bounding box center [640, 118] width 93 height 9
click at [744, 11] on icon "close" at bounding box center [743, 13] width 6 height 6
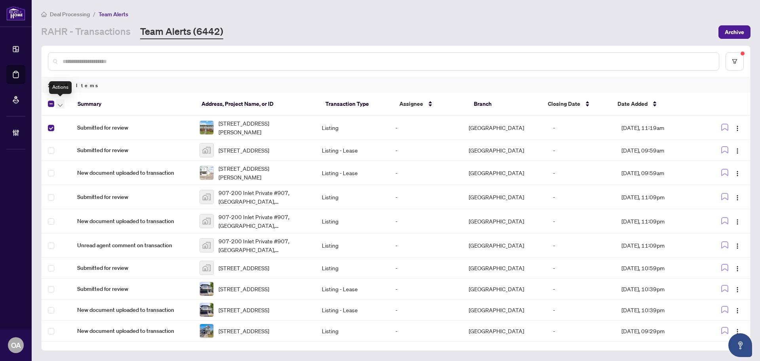
click at [62, 104] on icon "button" at bounding box center [60, 105] width 5 height 3
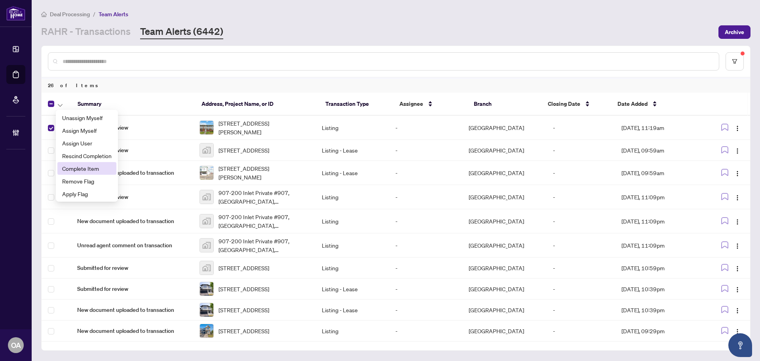
click at [74, 168] on span "Complete Item" at bounding box center [87, 168] width 50 height 9
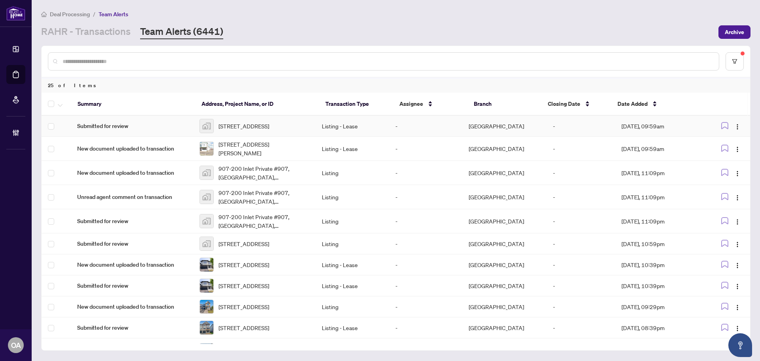
click at [250, 130] on span "470 Laurier Avenue West #2006, Ottawa, ON, Canada" at bounding box center [244, 126] width 51 height 9
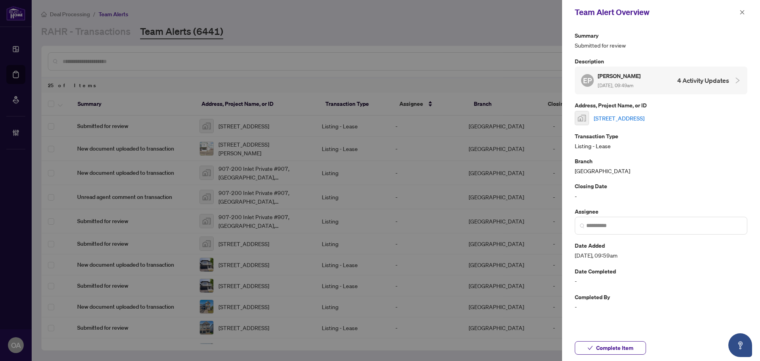
click at [644, 117] on link "470 Laurier Avenue West #2006, Ottawa, ON, Canada" at bounding box center [619, 118] width 51 height 9
click at [741, 12] on icon "close" at bounding box center [743, 13] width 6 height 6
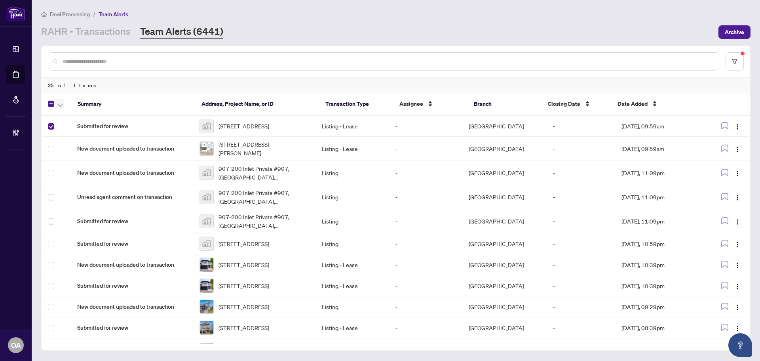
click at [61, 105] on icon "button" at bounding box center [60, 105] width 5 height 3
click at [71, 165] on span "Complete Item" at bounding box center [87, 168] width 50 height 9
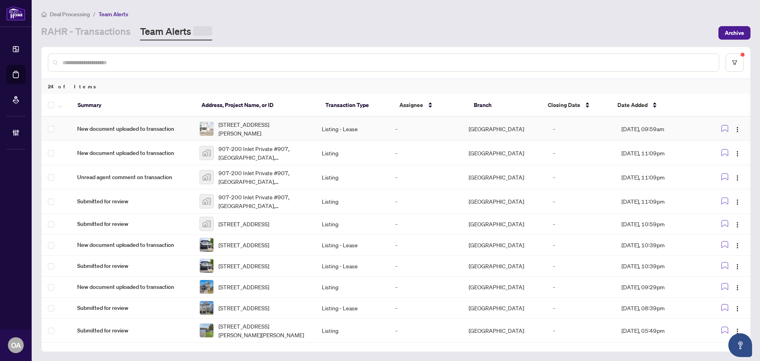
click at [271, 126] on span "1525 Michael St, Ottawa, Ontario K1B 3T3, Canada" at bounding box center [264, 128] width 91 height 17
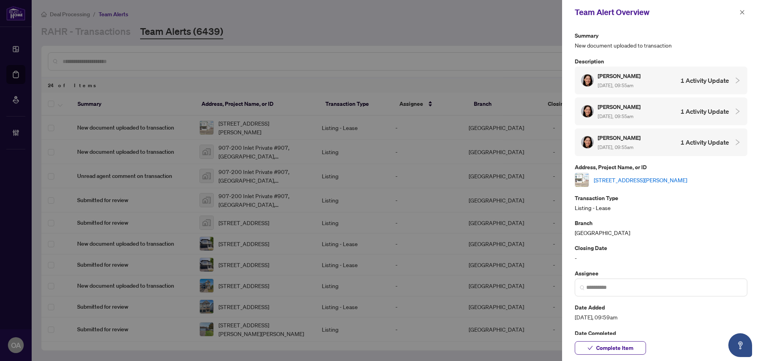
click at [627, 181] on link "1525 Michael St, Ottawa, Ontario K1B 3T3, Canada" at bounding box center [640, 179] width 93 height 9
click at [740, 13] on icon "close" at bounding box center [743, 13] width 6 height 6
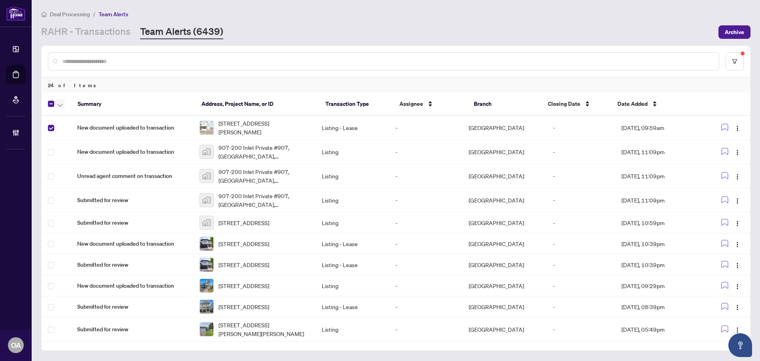
click at [61, 105] on icon "button" at bounding box center [60, 105] width 5 height 3
click at [72, 165] on span "Complete Item" at bounding box center [87, 168] width 50 height 9
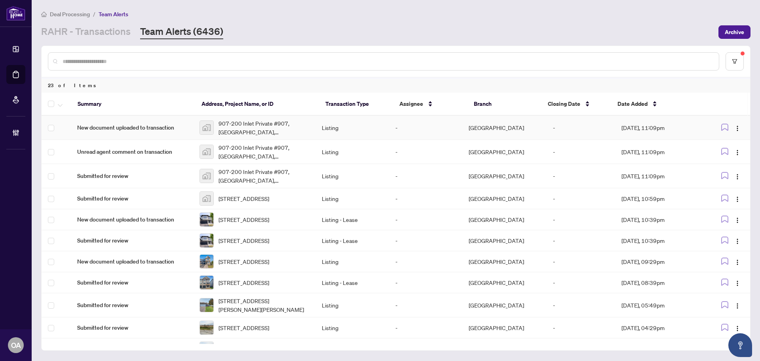
click at [251, 127] on span "907-200 Inlet Private #907, Ottawa, ON, Canada" at bounding box center [264, 127] width 91 height 17
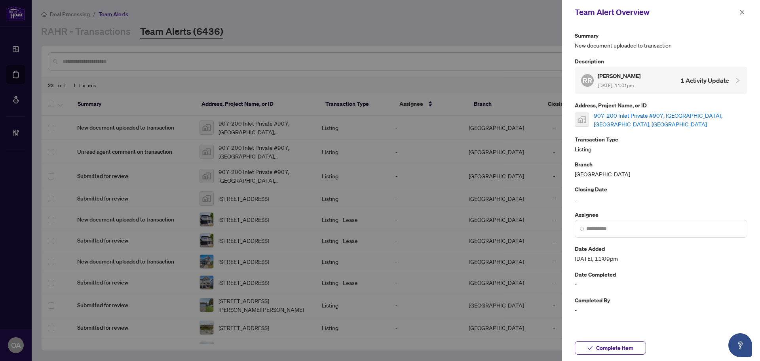
click at [673, 116] on link "907-200 Inlet Private #907, Ottawa, ON, Canada" at bounding box center [671, 119] width 154 height 17
click at [743, 14] on icon "close" at bounding box center [743, 13] width 6 height 6
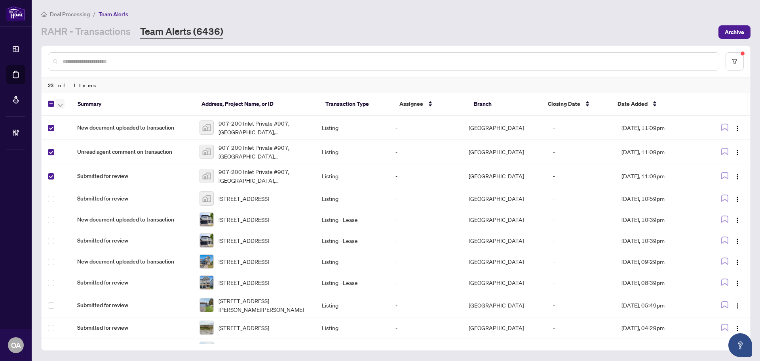
click at [61, 106] on icon "button" at bounding box center [60, 105] width 5 height 3
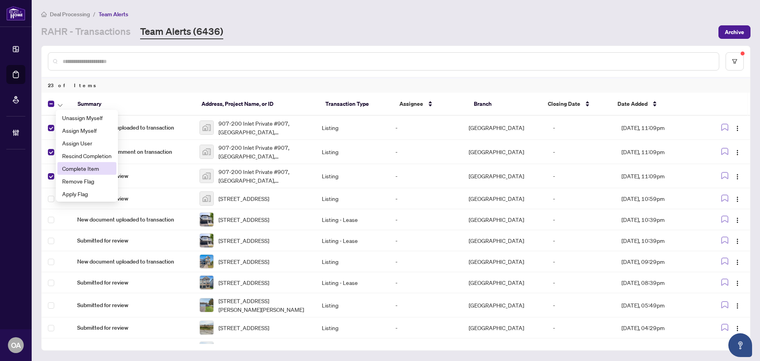
click at [65, 171] on span "Complete Item" at bounding box center [87, 168] width 50 height 9
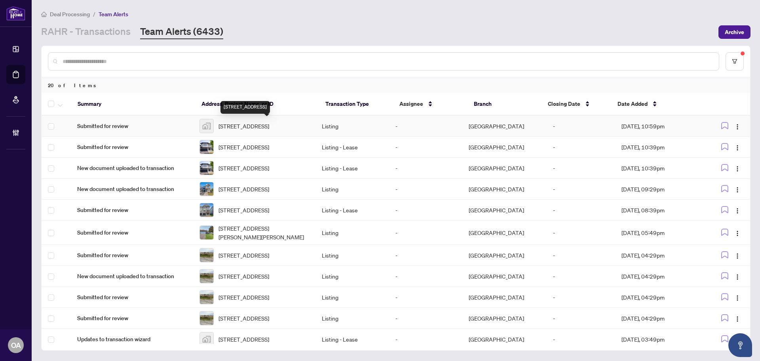
click at [261, 122] on span "506 Peerless Street, Ottawa, ON, Canada" at bounding box center [244, 126] width 51 height 9
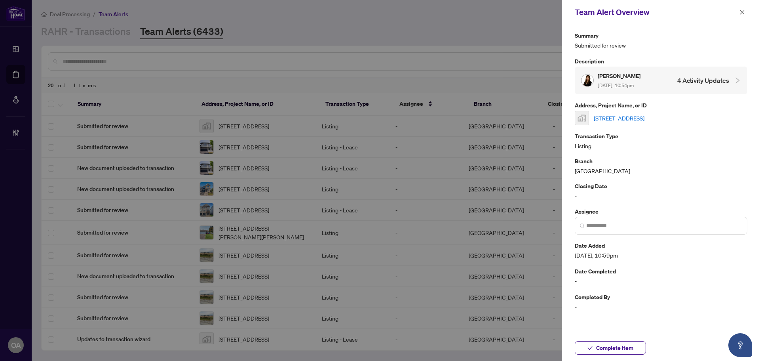
click at [659, 124] on div "506 Peerless Street, Ottawa, ON, Canada" at bounding box center [661, 118] width 173 height 14
click at [645, 120] on link "506 Peerless Street, Ottawa, ON, Canada" at bounding box center [619, 118] width 51 height 9
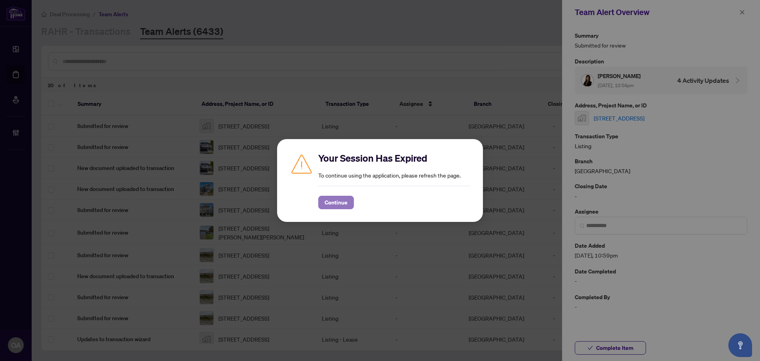
click at [342, 200] on span "Continue" at bounding box center [336, 202] width 23 height 13
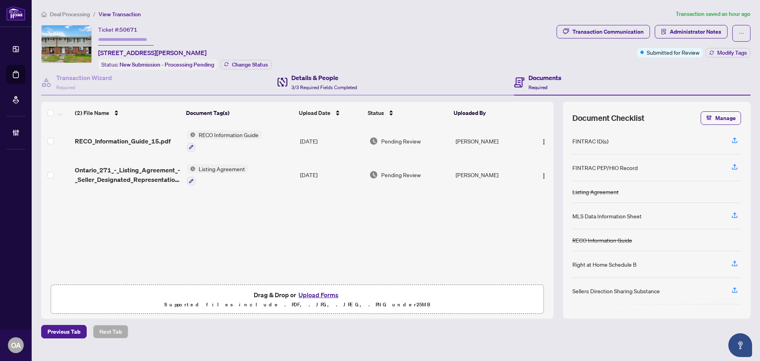
click at [312, 76] on h4 "Details & People" at bounding box center [325, 78] width 66 height 10
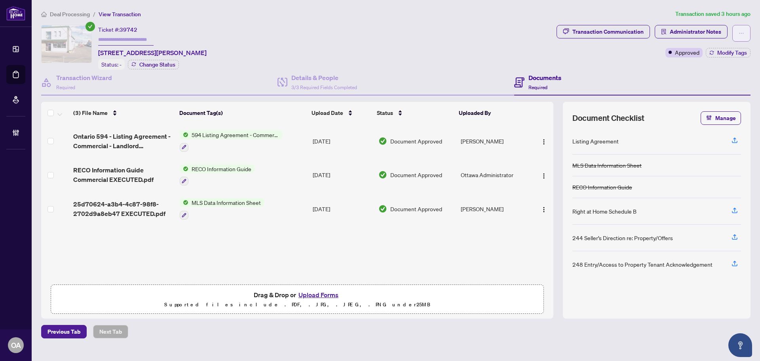
click at [737, 28] on button "button" at bounding box center [742, 33] width 18 height 17
click at [740, 29] on span "button" at bounding box center [742, 33] width 6 height 13
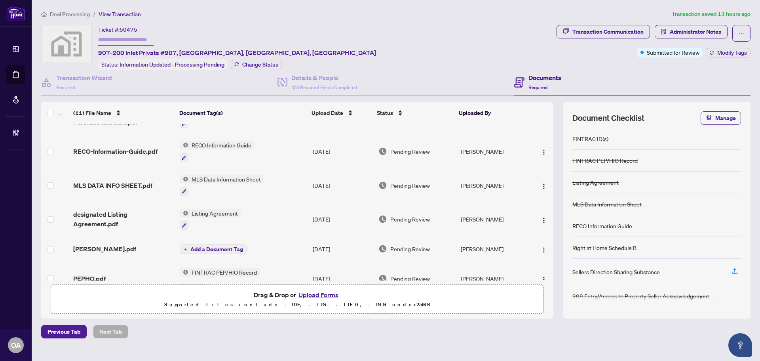
scroll to position [119, 0]
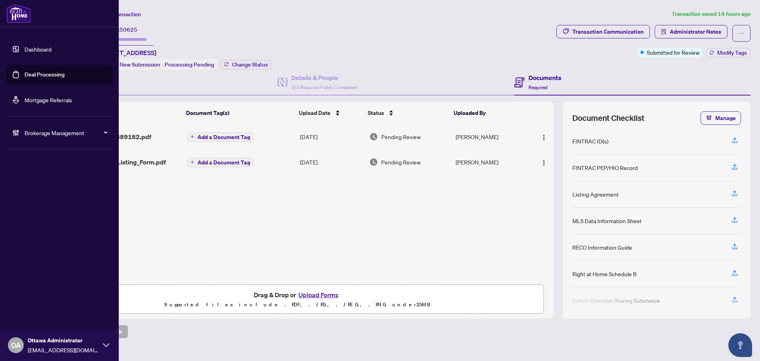
click at [38, 72] on link "Deal Processing" at bounding box center [45, 74] width 40 height 7
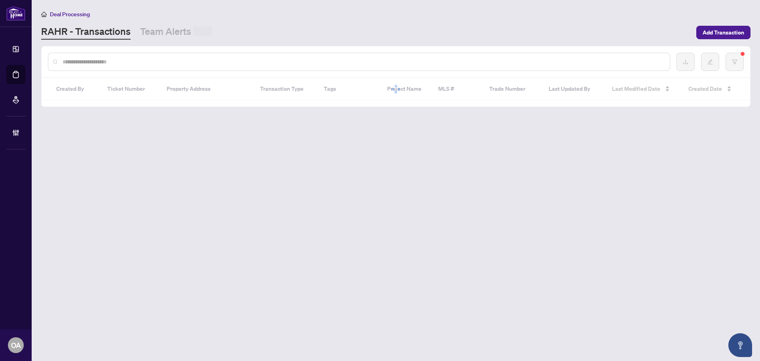
click at [293, 55] on div at bounding box center [359, 62] width 623 height 18
click at [290, 60] on input "text" at bounding box center [363, 61] width 601 height 9
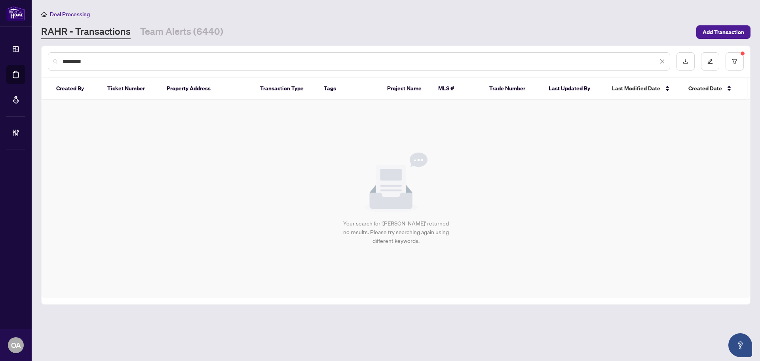
type input "*********"
click at [726, 58] on div at bounding box center [710, 61] width 67 height 18
click at [726, 59] on button "button" at bounding box center [735, 61] width 18 height 18
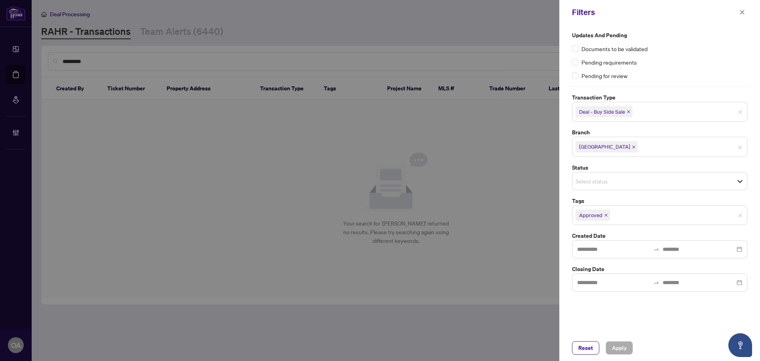
click at [628, 111] on icon "close" at bounding box center [629, 112] width 4 height 4
click at [606, 211] on icon "close" at bounding box center [606, 213] width 4 height 4
click at [624, 343] on span "Apply" at bounding box center [619, 347] width 15 height 13
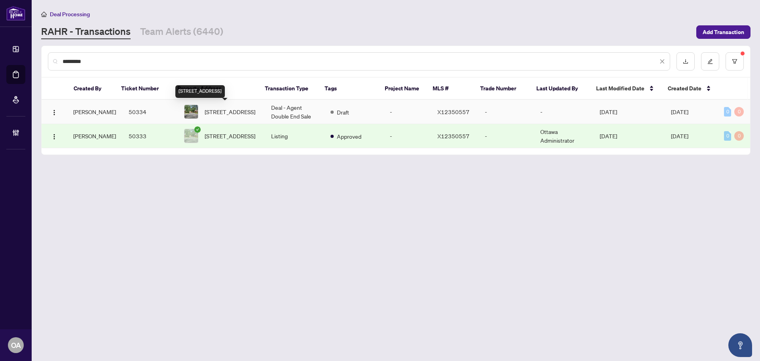
click at [229, 115] on span "[STREET_ADDRESS]" at bounding box center [230, 111] width 51 height 9
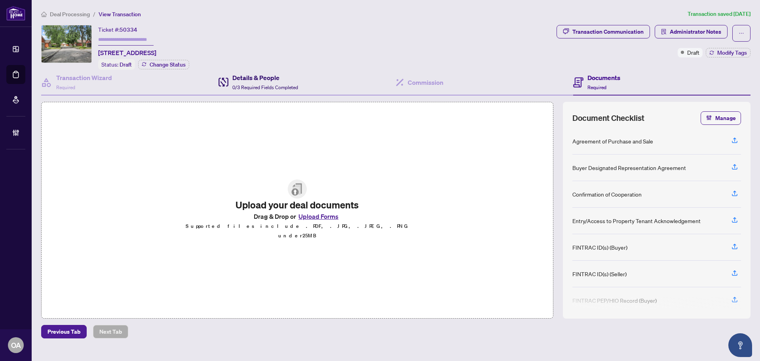
click at [272, 78] on h4 "Details & People" at bounding box center [265, 78] width 66 height 10
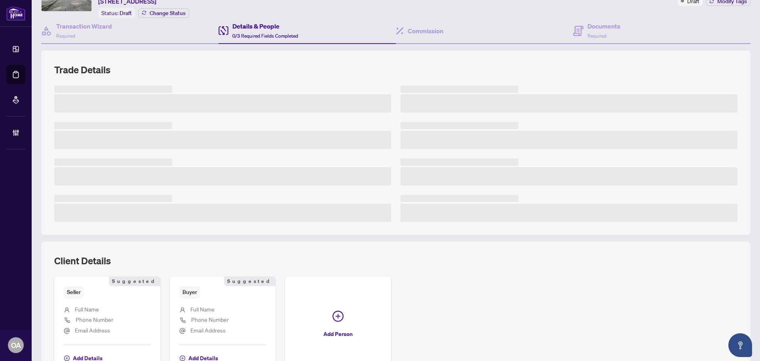
scroll to position [106, 0]
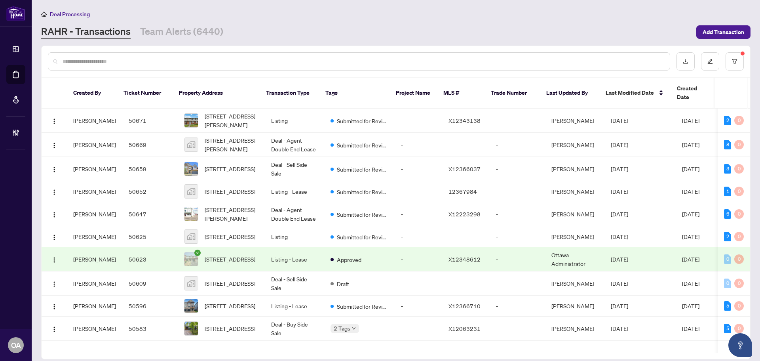
click at [276, 59] on input "text" at bounding box center [363, 61] width 601 height 9
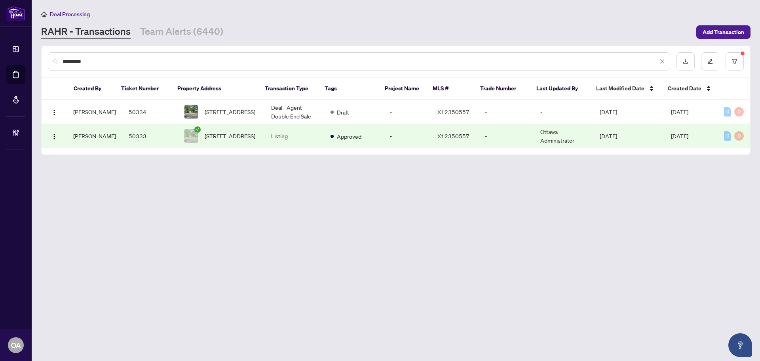
type input "*********"
click at [278, 135] on td "Listing" at bounding box center [294, 136] width 59 height 24
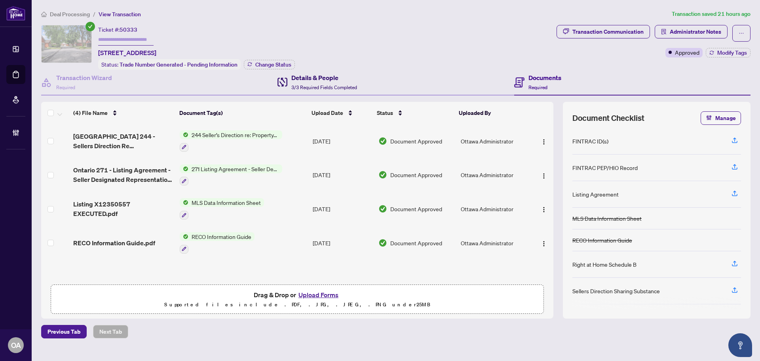
click at [328, 81] on h4 "Details & People" at bounding box center [325, 78] width 66 height 10
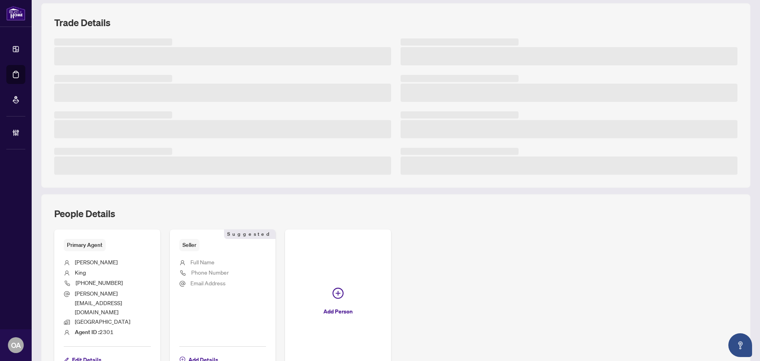
scroll to position [100, 0]
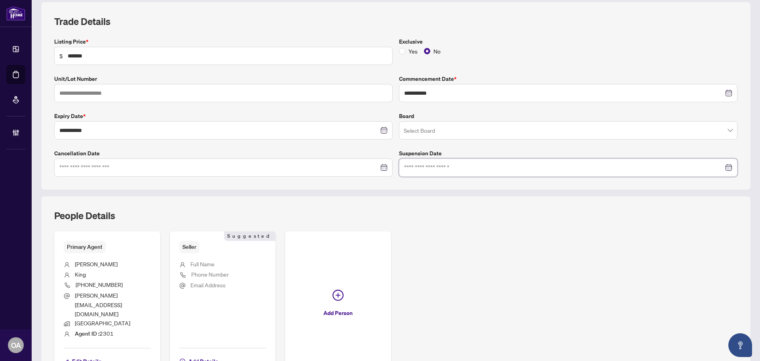
drag, startPoint x: 128, startPoint y: 291, endPoint x: 84, endPoint y: 294, distance: 43.7
click at [84, 294] on li "[PERSON_NAME][EMAIL_ADDRESS][DOMAIN_NAME]" at bounding box center [107, 305] width 87 height 28
drag, startPoint x: 127, startPoint y: 295, endPoint x: 75, endPoint y: 298, distance: 51.9
click at [75, 298] on li "[PERSON_NAME][EMAIL_ADDRESS][DOMAIN_NAME]" at bounding box center [107, 305] width 87 height 28
copy span "[PERSON_NAME][EMAIL_ADDRESS][DOMAIN_NAME]"
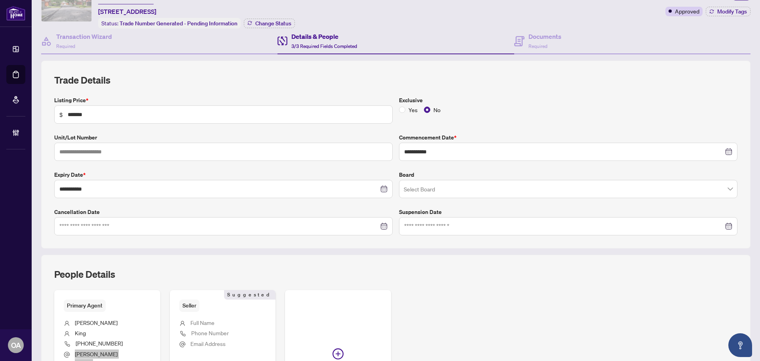
scroll to position [0, 0]
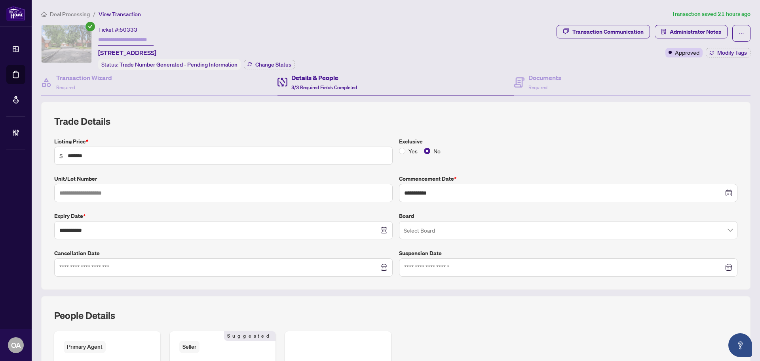
drag, startPoint x: 252, startPoint y: 52, endPoint x: 98, endPoint y: 55, distance: 153.7
click at [97, 55] on div "Ticket #: 50333 40 Kettering Private, Ottawa, Ontario K1V 0X8, Canada Status: T…" at bounding box center [297, 47] width 513 height 45
copy span "[STREET_ADDRESS]"
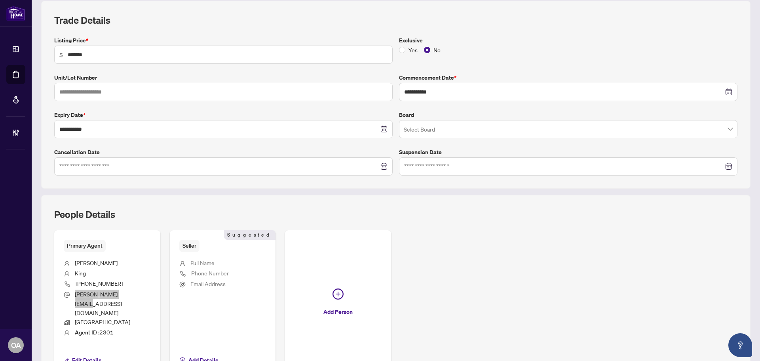
scroll to position [140, 0]
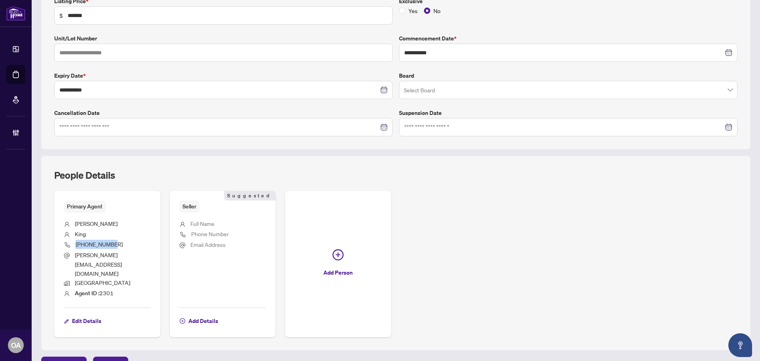
drag, startPoint x: 123, startPoint y: 242, endPoint x: 76, endPoint y: 245, distance: 46.4
click at [76, 245] on li "613-260-7897" at bounding box center [107, 245] width 87 height 11
copy span "613-260-7897"
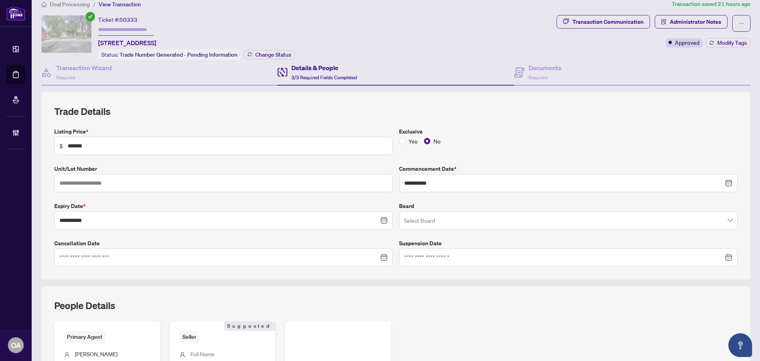
scroll to position [0, 0]
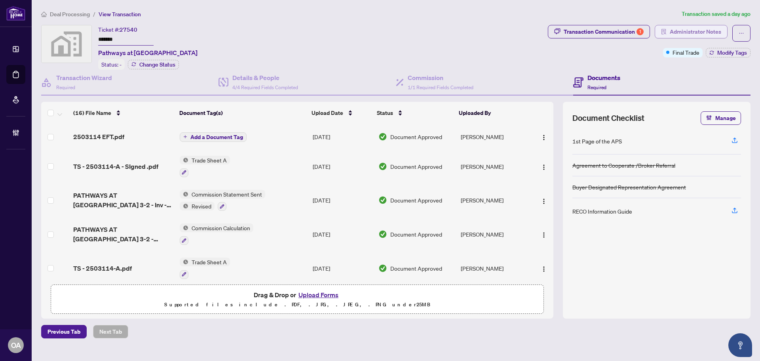
click at [686, 28] on span "Administrator Notes" at bounding box center [695, 31] width 51 height 13
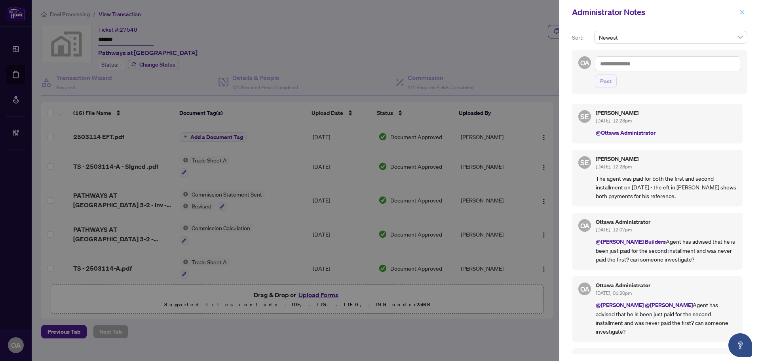
click at [742, 10] on icon "close" at bounding box center [743, 13] width 6 height 6
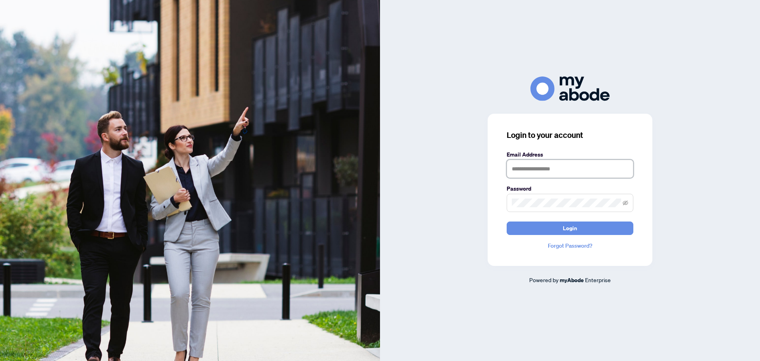
type input "**********"
click at [547, 229] on button "Login" at bounding box center [570, 227] width 127 height 13
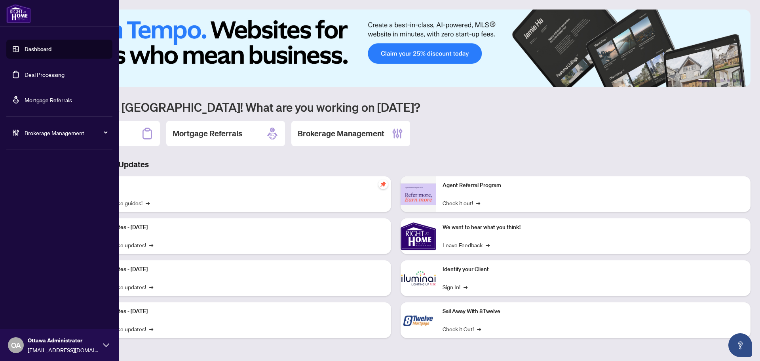
click at [25, 73] on link "Deal Processing" at bounding box center [45, 74] width 40 height 7
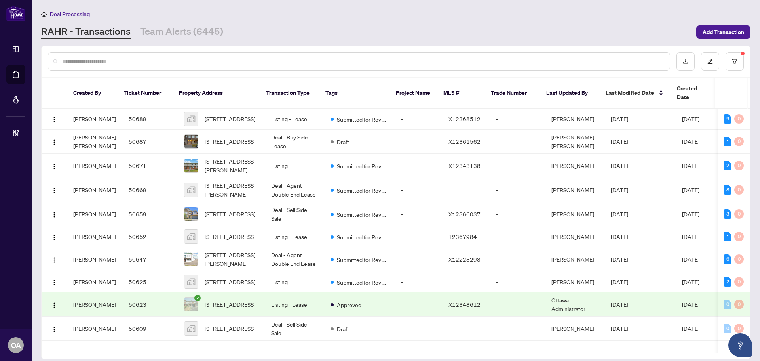
click at [331, 60] on input "text" at bounding box center [363, 61] width 601 height 9
type input "*"
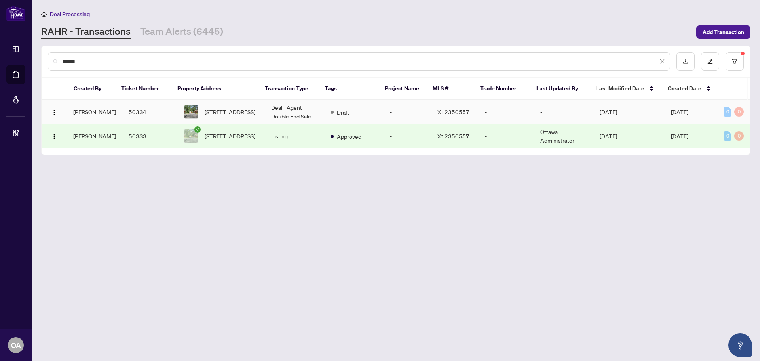
type input "******"
click at [294, 109] on td "Deal - Agent Double End Sale" at bounding box center [294, 112] width 59 height 24
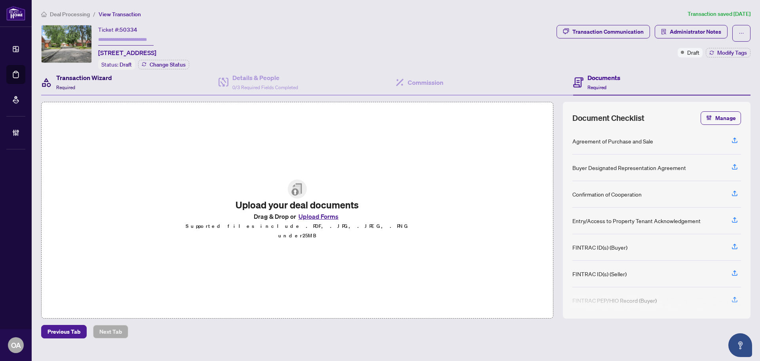
click at [87, 78] on h4 "Transaction Wizard" at bounding box center [84, 78] width 56 height 10
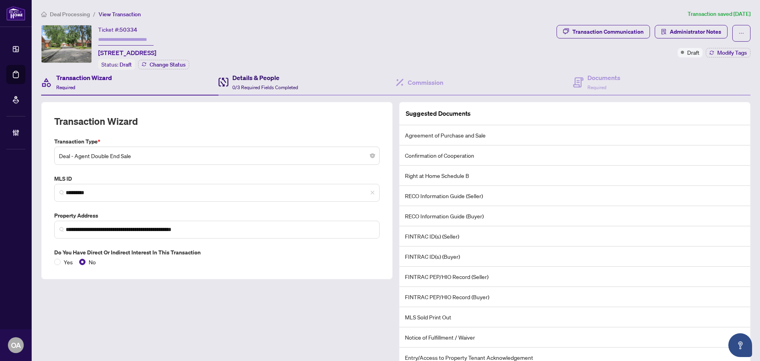
click at [270, 81] on div "Details & People 0/3 Required Fields Completed" at bounding box center [265, 82] width 66 height 19
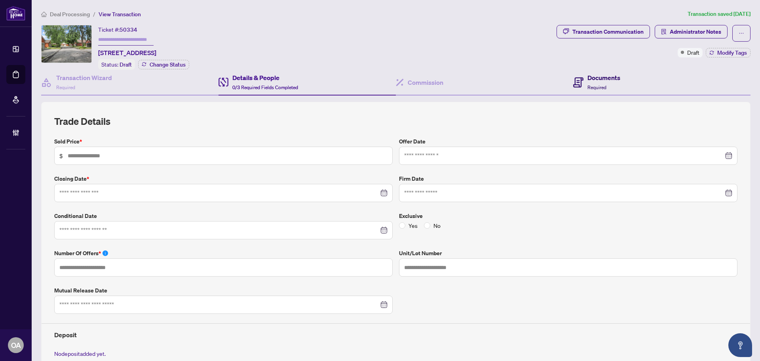
click at [594, 76] on h4 "Documents" at bounding box center [604, 78] width 33 height 10
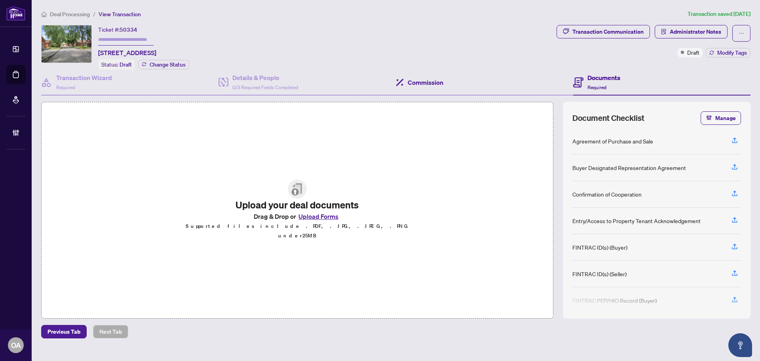
click at [444, 81] on div "Commission" at bounding box center [484, 83] width 177 height 26
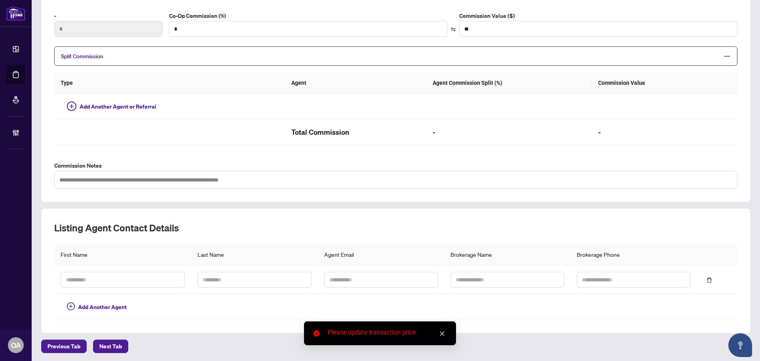
scroll to position [7, 0]
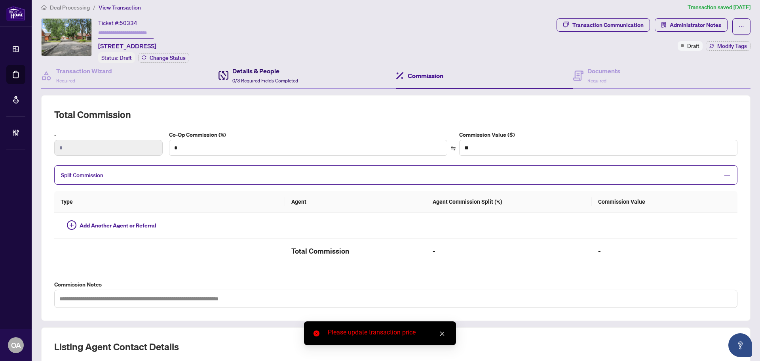
click at [257, 73] on h4 "Details & People" at bounding box center [265, 71] width 66 height 10
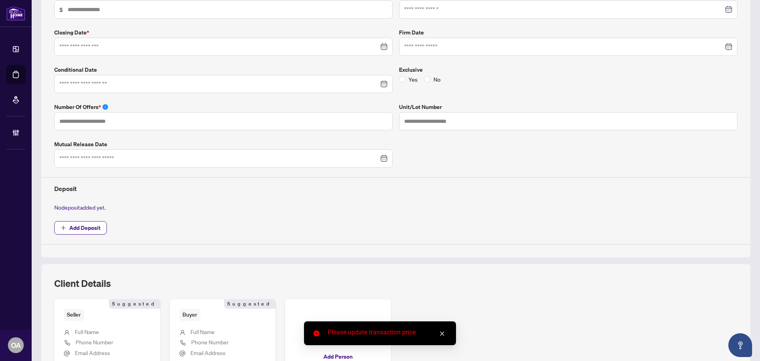
scroll to position [144, 0]
click at [86, 227] on span "Add Deposit" at bounding box center [84, 229] width 31 height 13
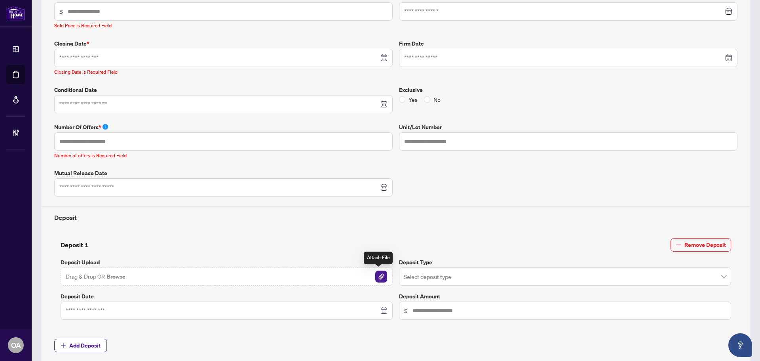
click at [377, 276] on img "button" at bounding box center [381, 277] width 12 height 12
click at [463, 275] on input "search" at bounding box center [562, 277] width 316 height 17
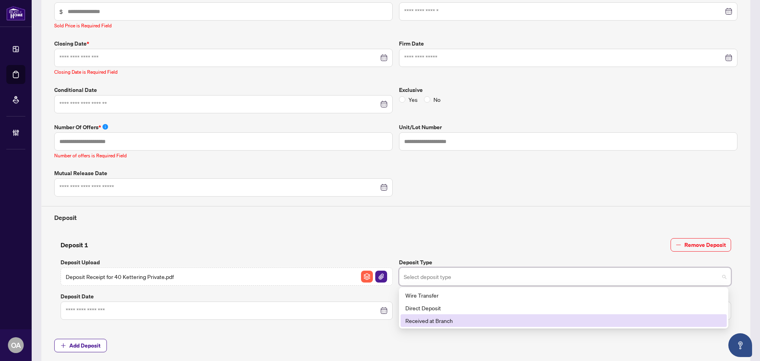
click at [441, 318] on div "Received at Branch" at bounding box center [564, 320] width 317 height 9
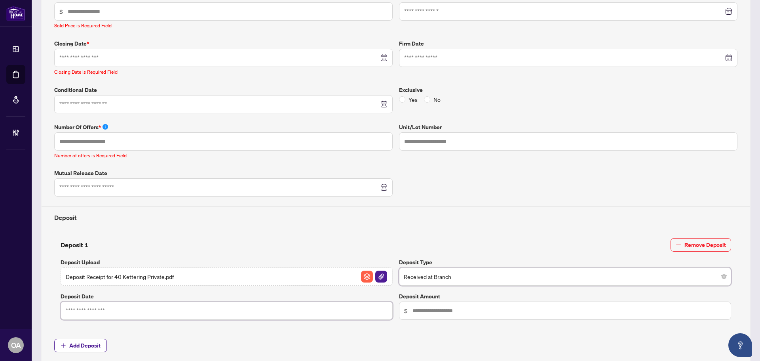
click at [118, 307] on input at bounding box center [222, 310] width 313 height 9
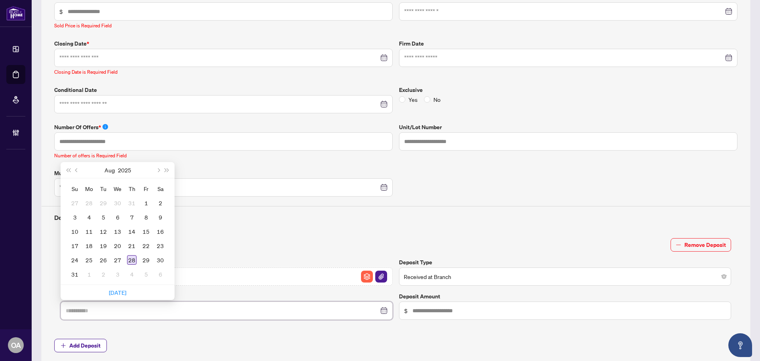
type input "**********"
click at [131, 258] on div "28" at bounding box center [132, 260] width 10 height 10
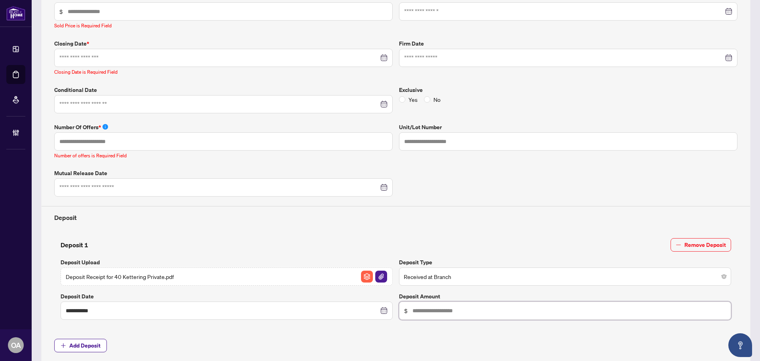
click at [450, 309] on input "text" at bounding box center [570, 310] width 314 height 9
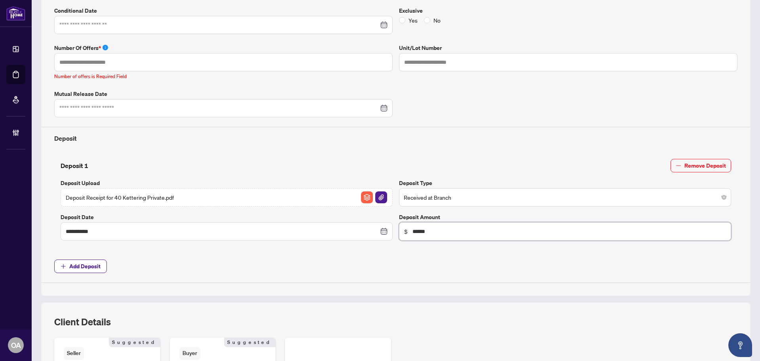
scroll to position [339, 0]
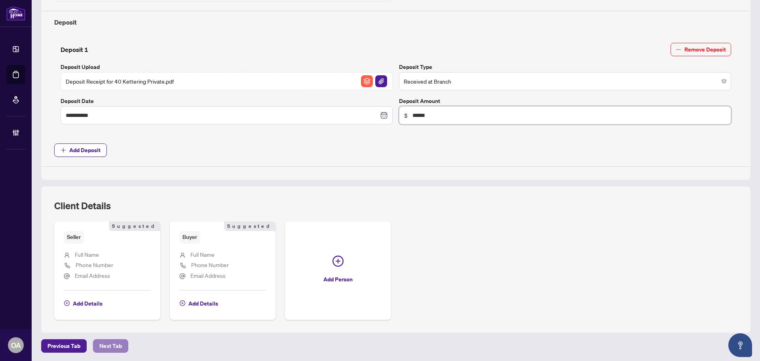
type input "******"
click at [115, 344] on span "Next Tab" at bounding box center [110, 345] width 23 height 13
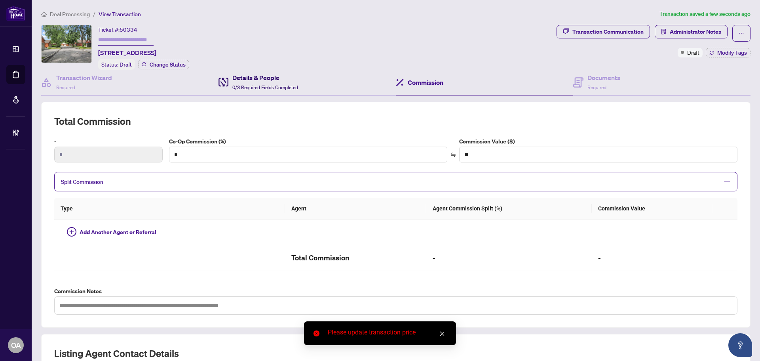
click at [271, 75] on h4 "Details & People" at bounding box center [265, 78] width 66 height 10
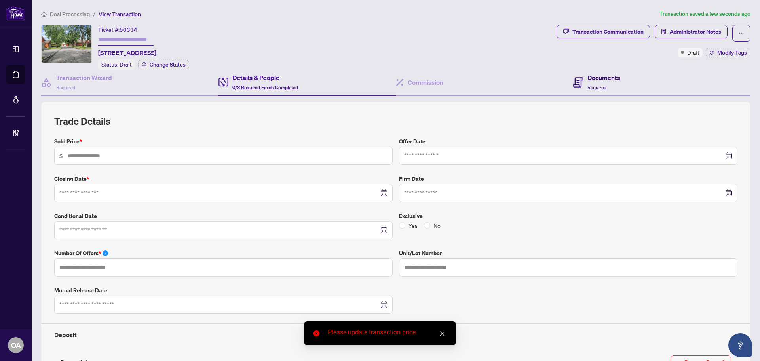
click at [596, 76] on h4 "Documents" at bounding box center [604, 78] width 33 height 10
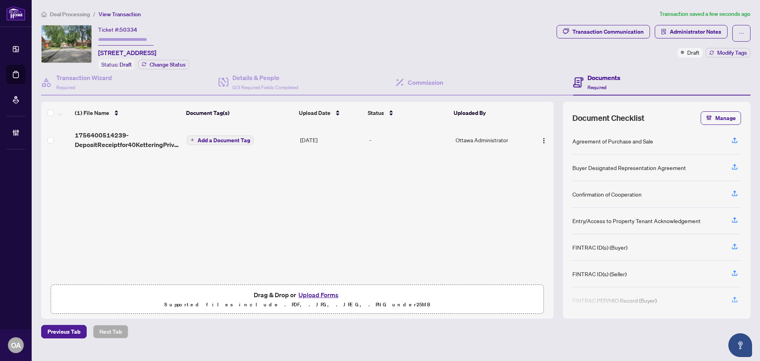
click at [225, 137] on span "Add a Document Tag" at bounding box center [224, 140] width 53 height 6
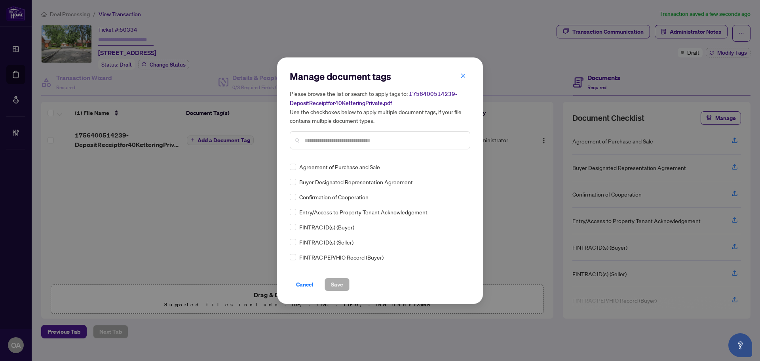
click at [318, 143] on input "text" at bounding box center [384, 140] width 159 height 9
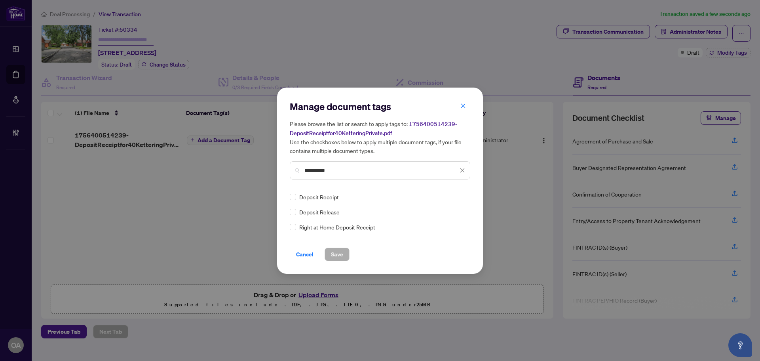
type input "**********"
click at [337, 253] on span "Save" at bounding box center [337, 254] width 12 height 13
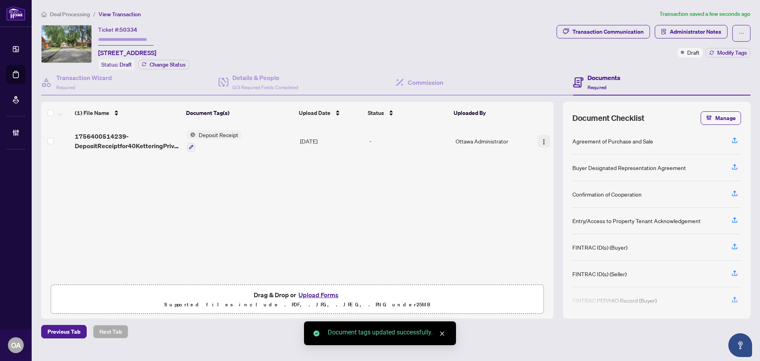
click at [542, 140] on img "button" at bounding box center [544, 142] width 6 height 6
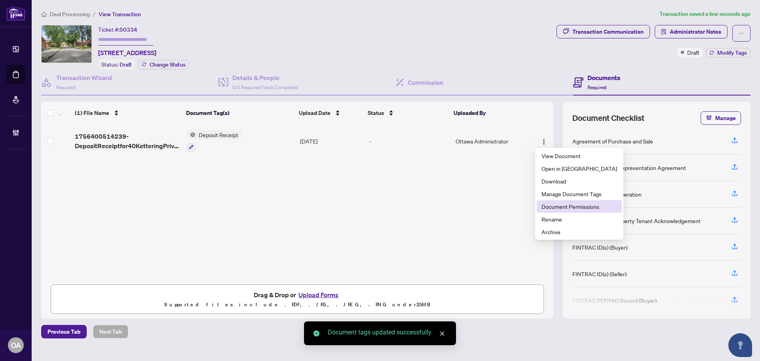
click at [555, 205] on span "Document Permissions" at bounding box center [580, 206] width 76 height 9
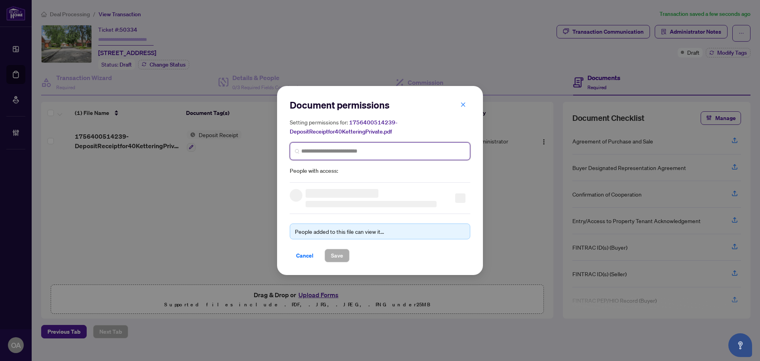
click at [322, 151] on input "search" at bounding box center [383, 151] width 164 height 8
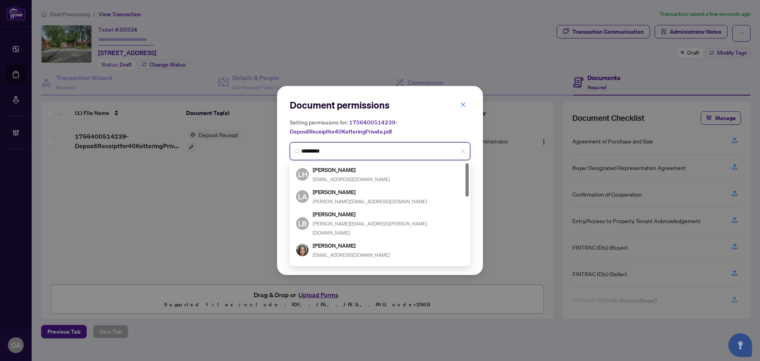
type input "**********"
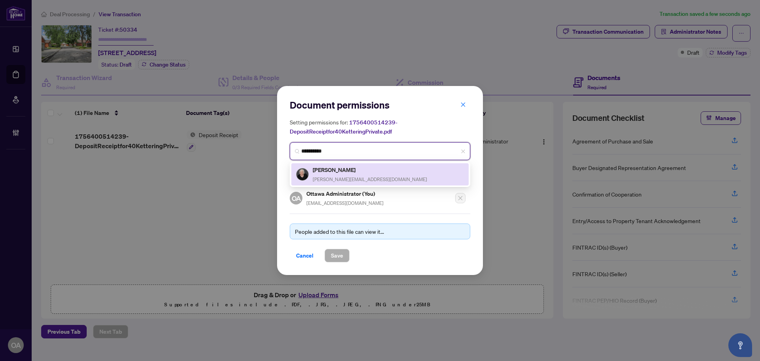
click at [328, 171] on h5 "[PERSON_NAME]" at bounding box center [370, 169] width 114 height 9
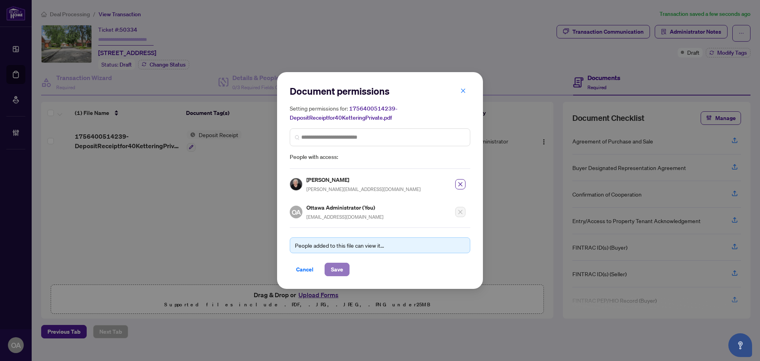
click at [336, 268] on span "Save" at bounding box center [337, 269] width 12 height 13
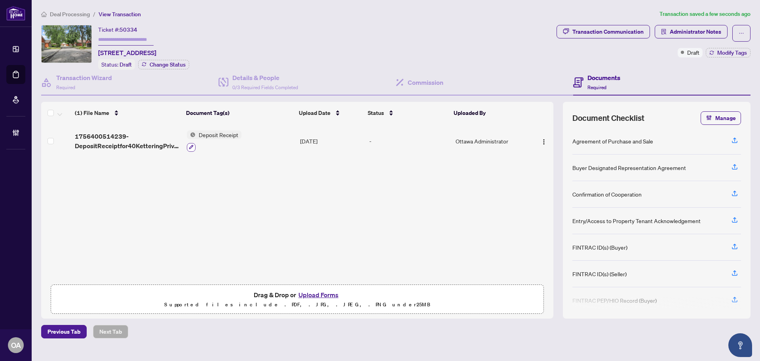
click at [191, 147] on icon "button" at bounding box center [191, 147] width 5 height 5
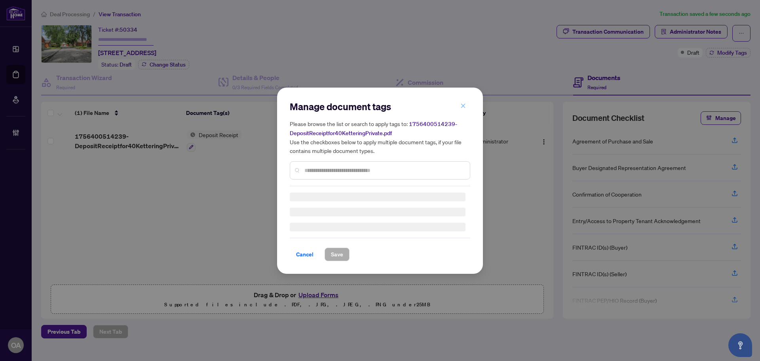
click at [465, 105] on icon "close" at bounding box center [463, 106] width 4 height 4
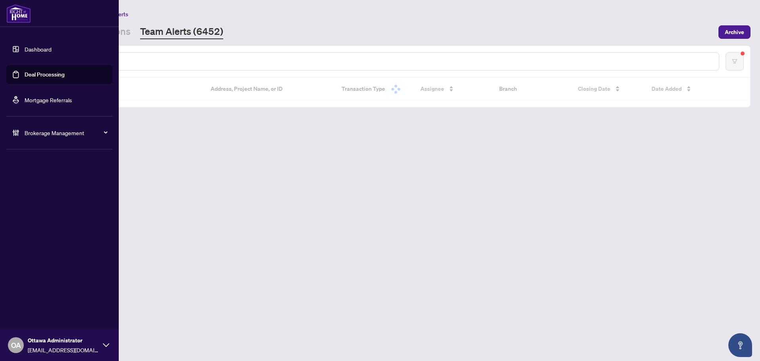
click at [33, 71] on link "Deal Processing" at bounding box center [45, 74] width 40 height 7
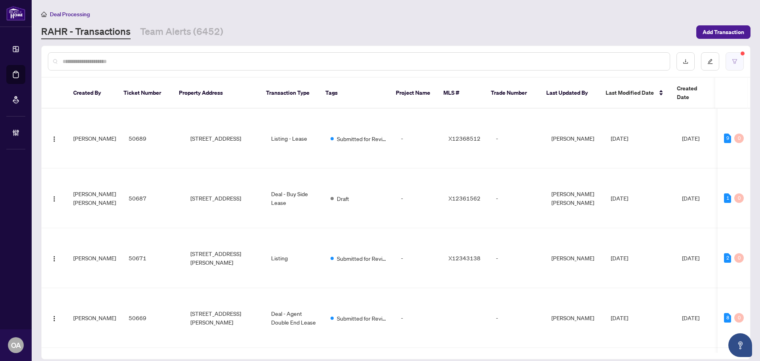
click at [733, 63] on icon "filter" at bounding box center [735, 62] width 6 height 6
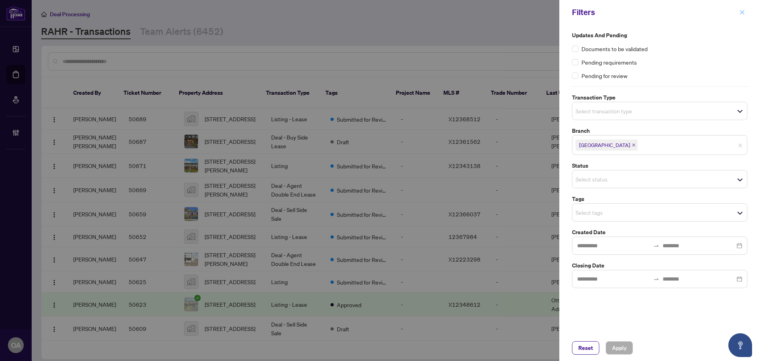
click at [743, 13] on icon "close" at bounding box center [743, 13] width 6 height 6
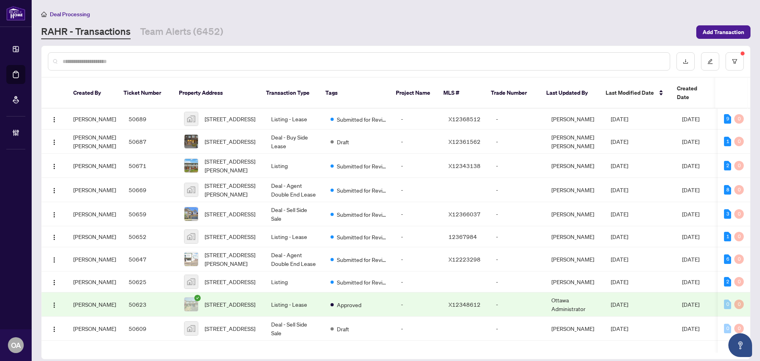
click at [143, 59] on input "text" at bounding box center [363, 61] width 601 height 9
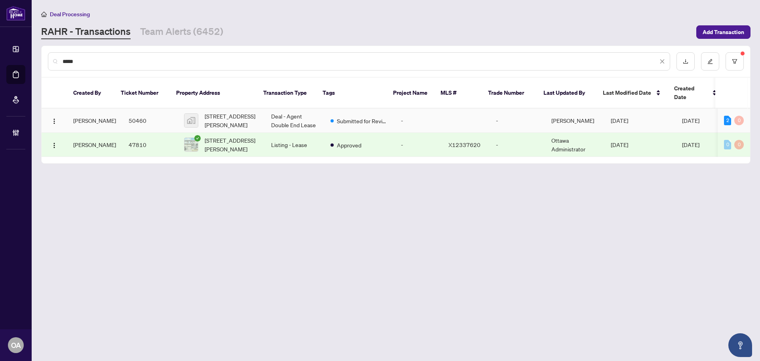
type input "*****"
click at [296, 112] on td "Deal - Agent Double End Lease" at bounding box center [294, 121] width 59 height 24
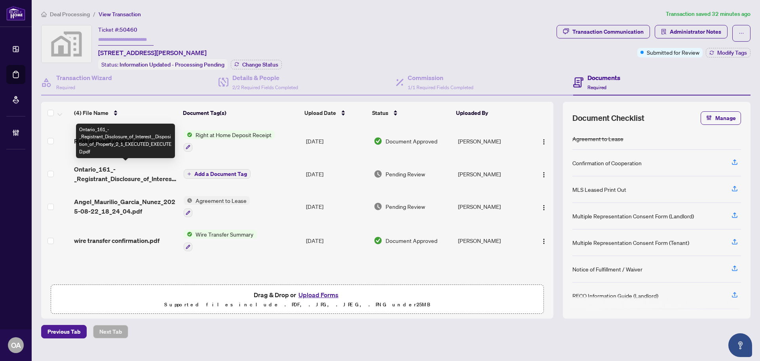
click at [95, 170] on span "Ontario_161_-_Registrant_Disclosure_of_Interest__Disposition_of_Property_2_1_EX…" at bounding box center [125, 173] width 103 height 19
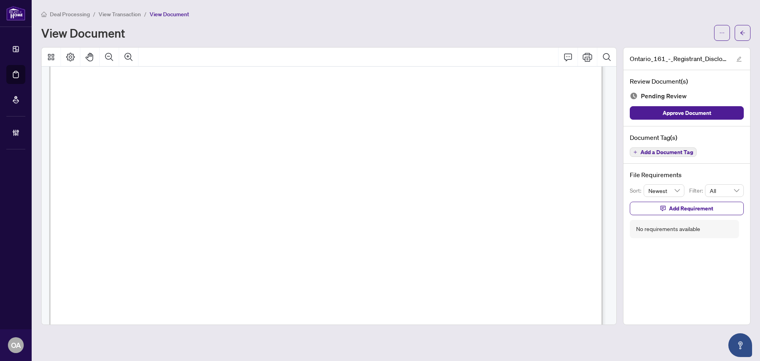
scroll to position [396, 0]
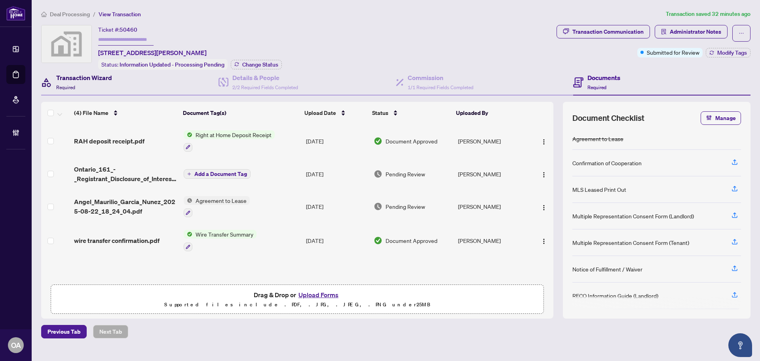
drag, startPoint x: 65, startPoint y: 83, endPoint x: 119, endPoint y: 81, distance: 53.9
click at [65, 84] on span "Required" at bounding box center [65, 87] width 19 height 6
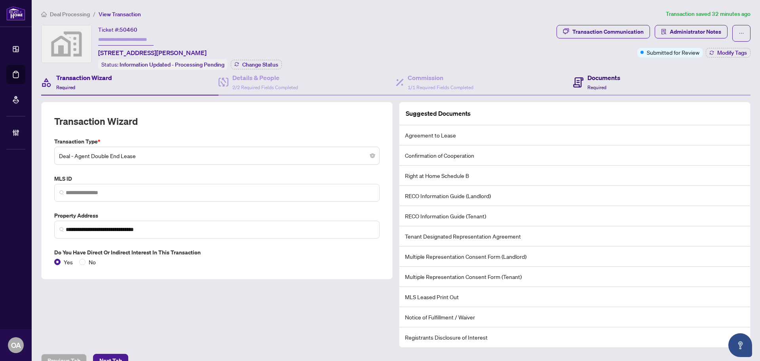
click at [598, 78] on h4 "Documents" at bounding box center [604, 78] width 33 height 10
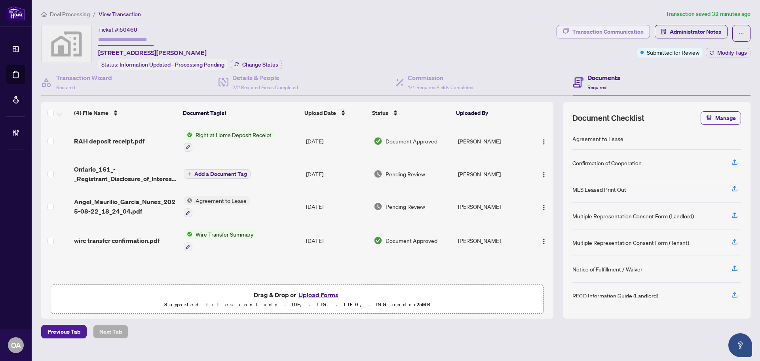
click at [629, 32] on div "Transaction Communication" at bounding box center [608, 31] width 71 height 13
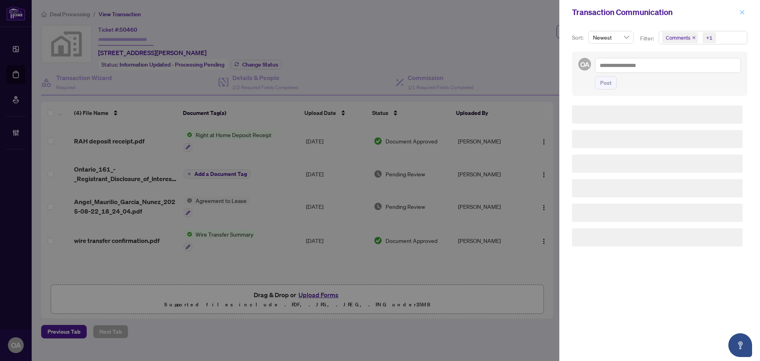
click at [740, 12] on icon "close" at bounding box center [743, 13] width 6 height 6
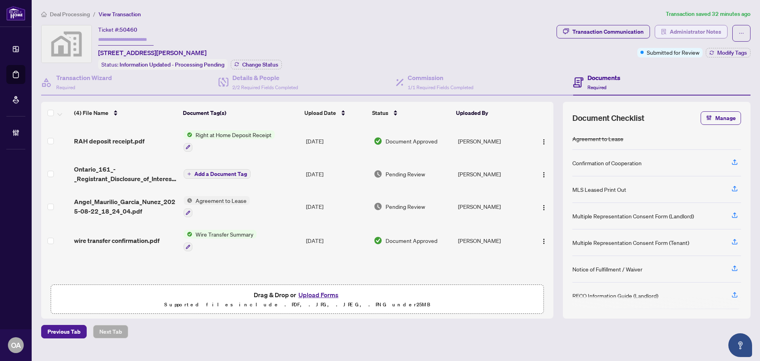
click at [706, 33] on span "Administrator Notes" at bounding box center [695, 31] width 51 height 13
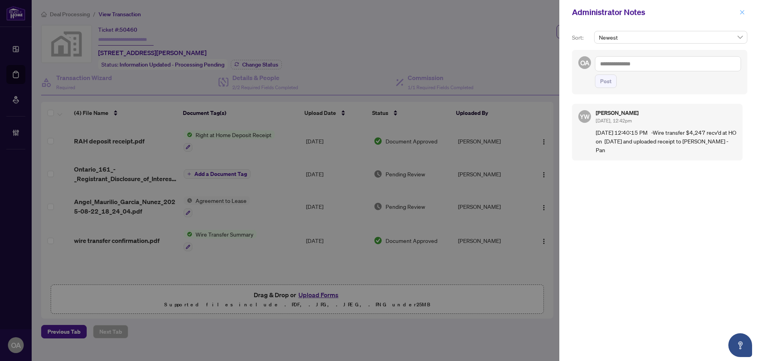
click at [743, 11] on icon "close" at bounding box center [743, 13] width 6 height 6
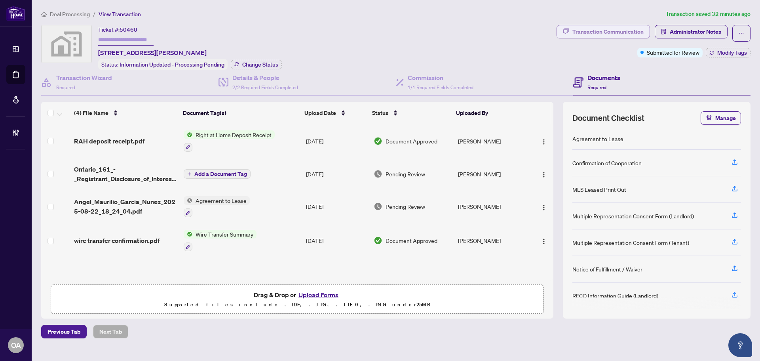
click at [573, 30] on div "Transaction Communication" at bounding box center [608, 31] width 71 height 13
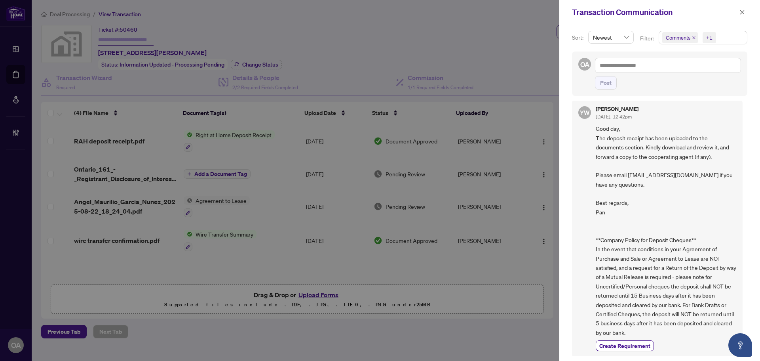
scroll to position [7, 0]
click at [741, 15] on icon "close" at bounding box center [743, 13] width 6 height 6
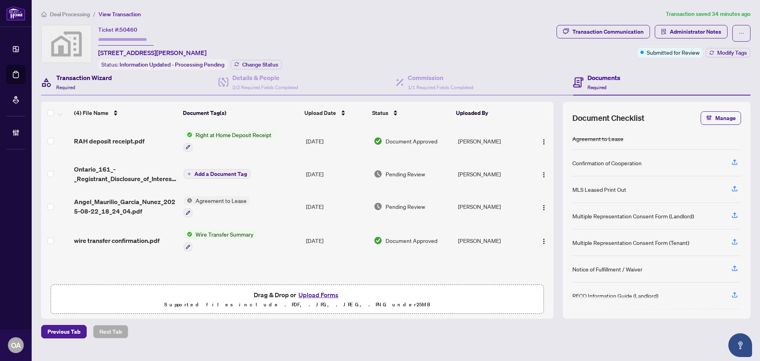
click at [84, 78] on h4 "Transaction Wizard" at bounding box center [84, 78] width 56 height 10
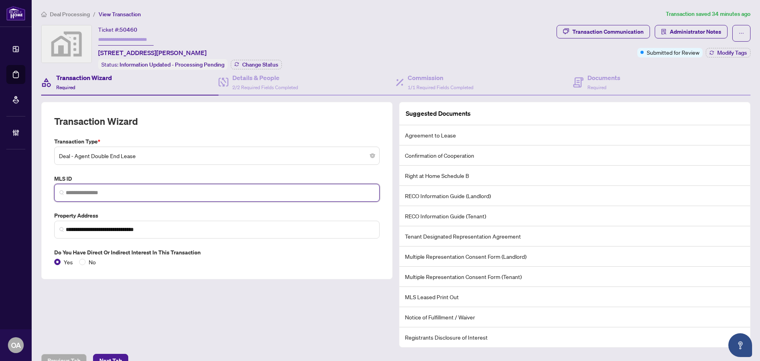
click at [139, 189] on input "search" at bounding box center [220, 193] width 309 height 8
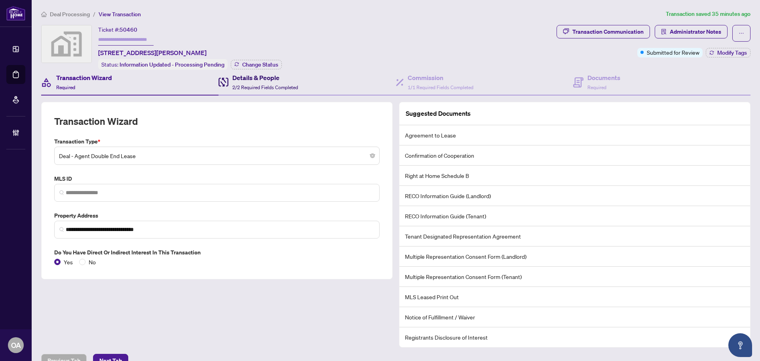
click at [269, 87] on span "2/2 Required Fields Completed" at bounding box center [265, 87] width 66 height 6
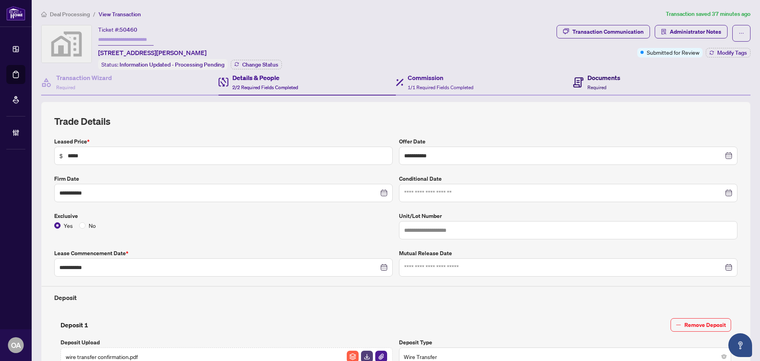
drag, startPoint x: 571, startPoint y: 76, endPoint x: 478, endPoint y: 76, distance: 93.5
click at [574, 77] on icon at bounding box center [579, 82] width 10 height 10
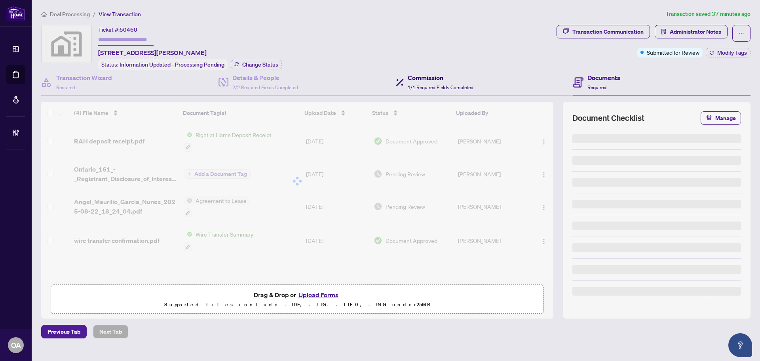
click at [440, 76] on h4 "Commission" at bounding box center [441, 78] width 66 height 10
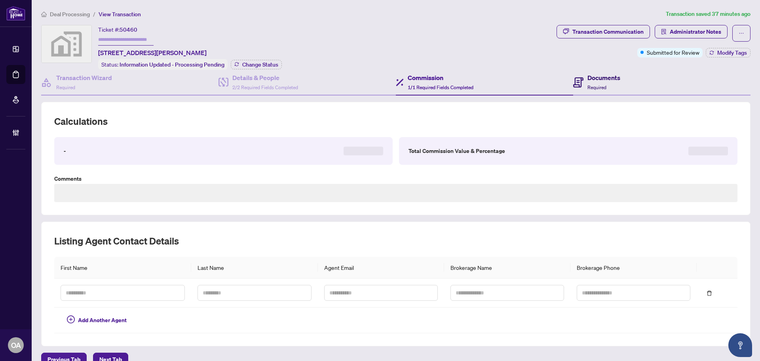
click at [615, 76] on h4 "Documents" at bounding box center [604, 78] width 33 height 10
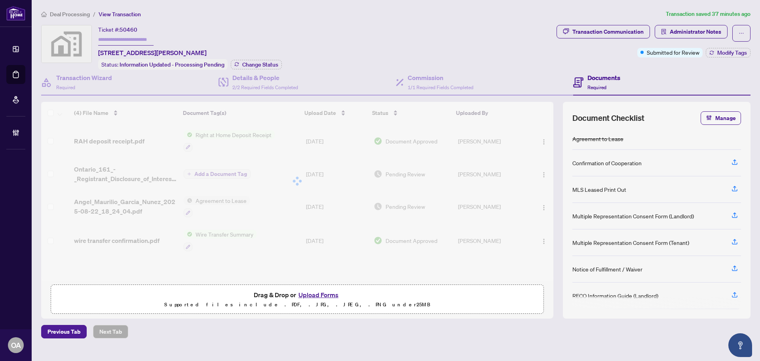
click at [417, 59] on div "Ticket #: 50460 62 Summer Lane, Selwyn, ON, Canada Status: Information Updated …" at bounding box center [297, 47] width 513 height 45
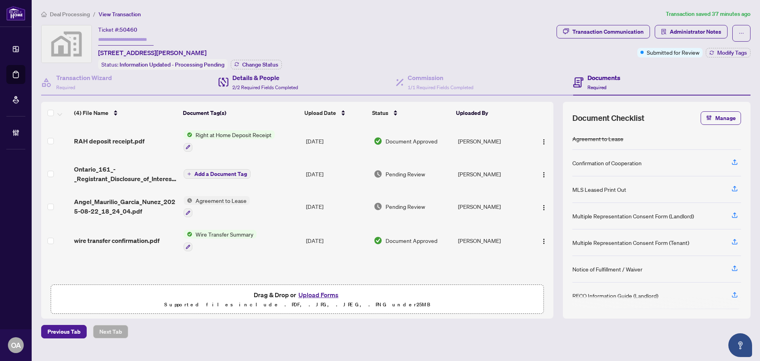
click at [334, 70] on div "Details & People 2/2 Required Fields Completed" at bounding box center [307, 83] width 177 height 26
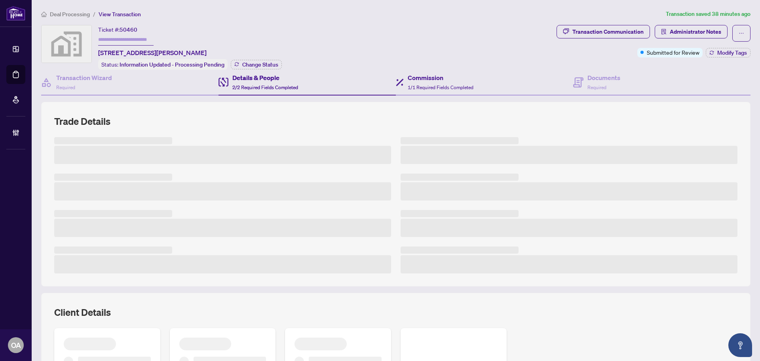
click at [558, 78] on div "Commission 1/1 Required Fields Completed" at bounding box center [484, 83] width 177 height 26
type textarea "**********"
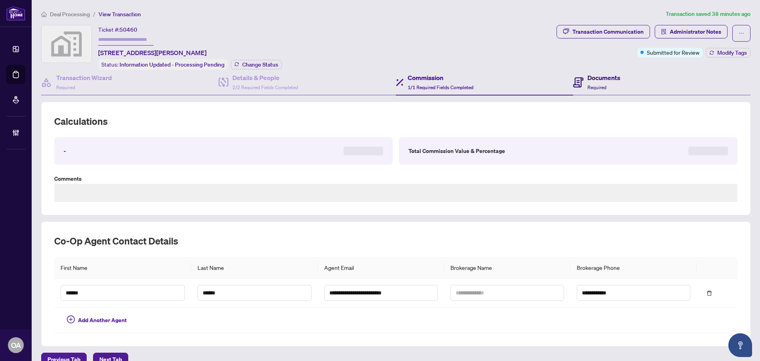
click at [588, 78] on h4 "Documents" at bounding box center [604, 78] width 33 height 10
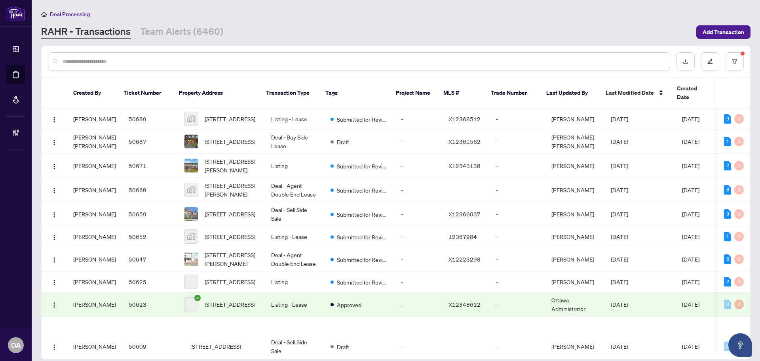
click at [350, 60] on input "text" at bounding box center [363, 61] width 601 height 9
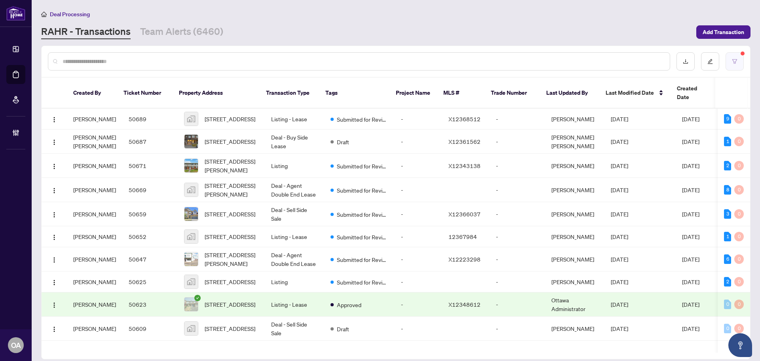
click at [739, 63] on button "button" at bounding box center [735, 61] width 18 height 18
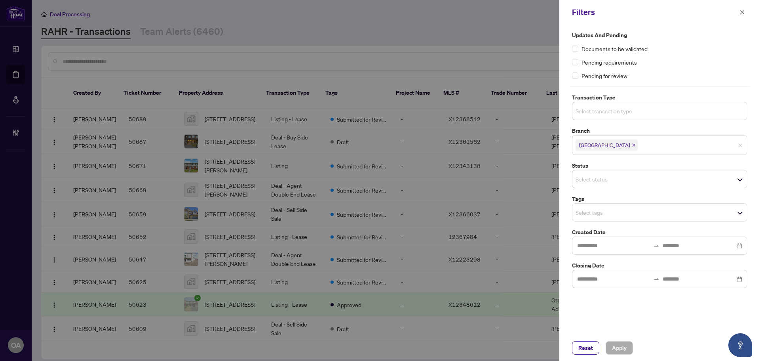
click at [614, 114] on input "search" at bounding box center [603, 111] width 55 height 10
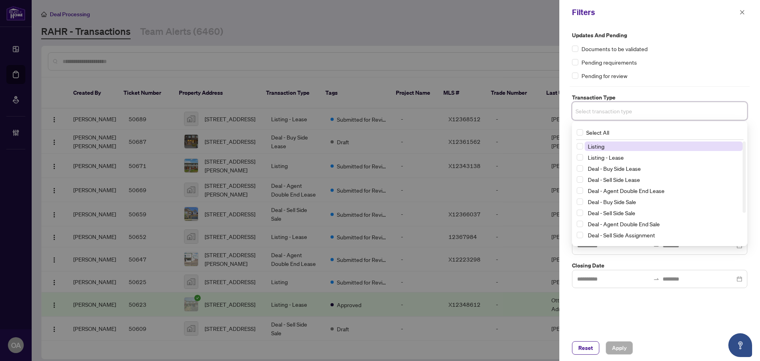
click at [664, 80] on div "Updates and Pending Documents to be validated Pending requirements Pending for …" at bounding box center [660, 159] width 180 height 257
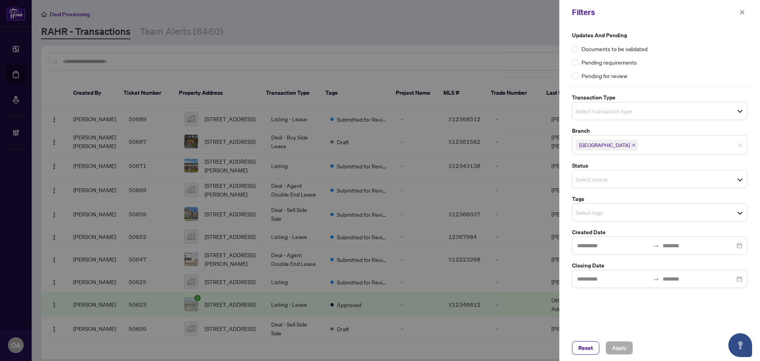
click at [640, 114] on span "Select transaction type" at bounding box center [660, 110] width 175 height 11
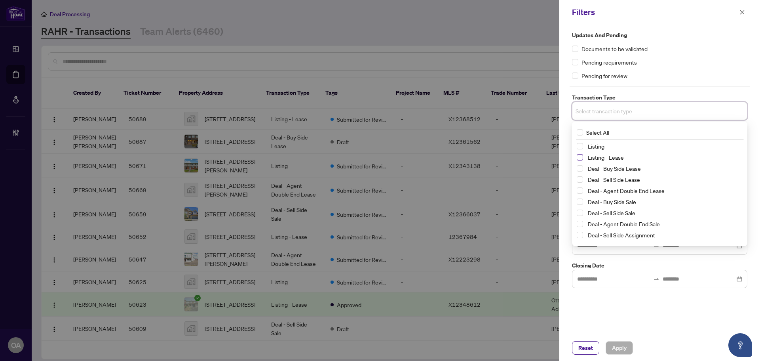
click at [581, 157] on span "Select Listing - Lease" at bounding box center [580, 157] width 6 height 6
click at [669, 75] on div "Pending for review" at bounding box center [659, 75] width 175 height 9
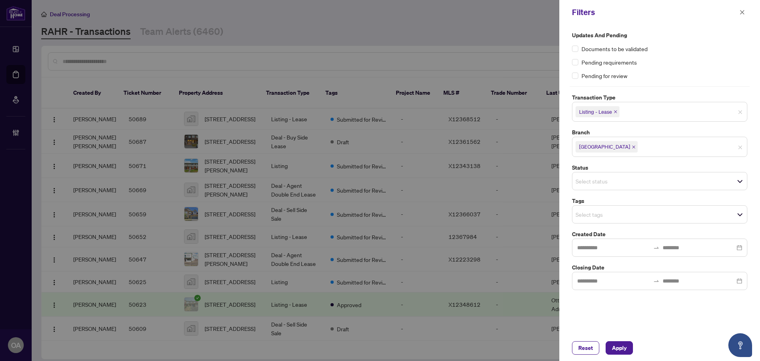
click at [617, 113] on icon "close" at bounding box center [616, 112] width 4 height 4
click at [583, 107] on input "search" at bounding box center [603, 111] width 55 height 10
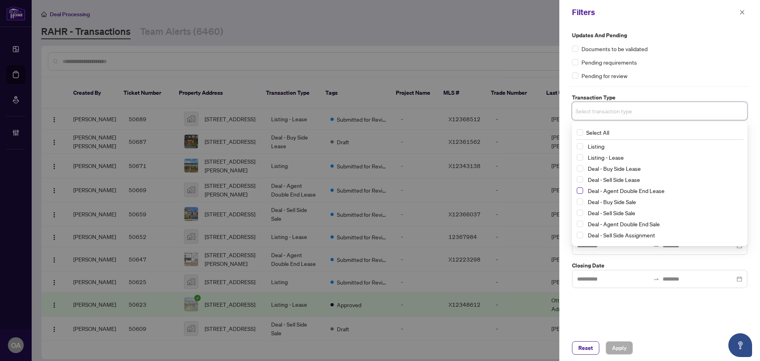
click at [580, 192] on span "Select Deal - Agent Double End Lease" at bounding box center [580, 190] width 6 height 6
click at [683, 314] on div "Updates and Pending Documents to be validated Pending requirements Pending for …" at bounding box center [660, 180] width 201 height 310
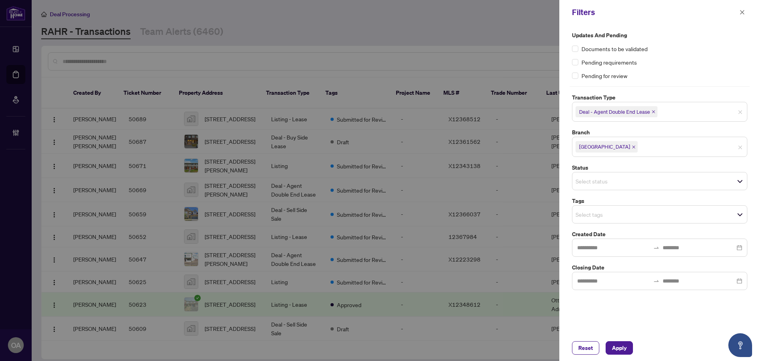
click at [603, 183] on input "search" at bounding box center [603, 181] width 55 height 10
click at [662, 337] on div "Reset Apply" at bounding box center [660, 348] width 201 height 26
click at [599, 212] on input "search" at bounding box center [603, 215] width 55 height 10
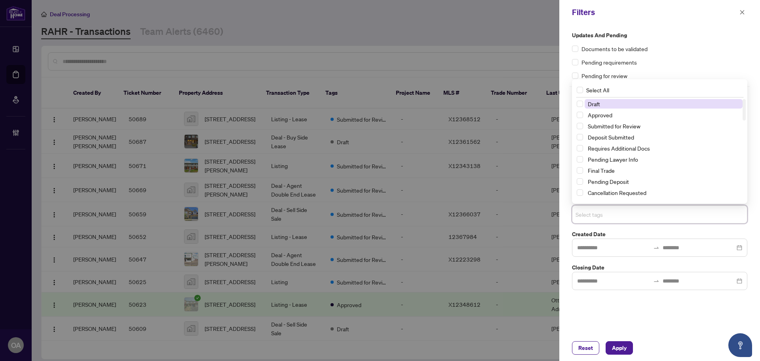
click at [639, 323] on div "Updates and Pending Documents to be validated Pending requirements Pending for …" at bounding box center [660, 180] width 201 height 310
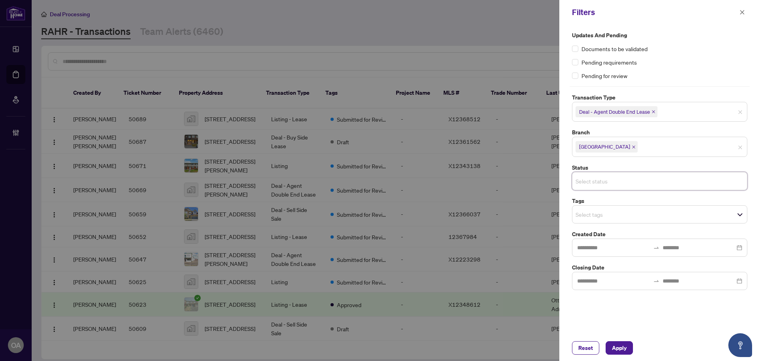
click at [600, 182] on input "search" at bounding box center [603, 181] width 55 height 10
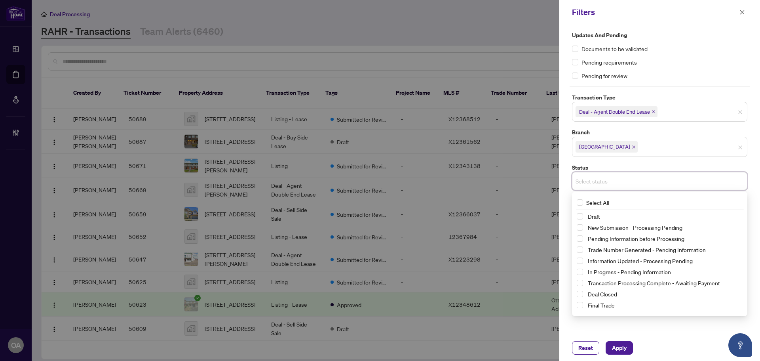
click at [686, 332] on div "Updates and Pending Documents to be validated Pending requirements Pending for …" at bounding box center [660, 180] width 201 height 310
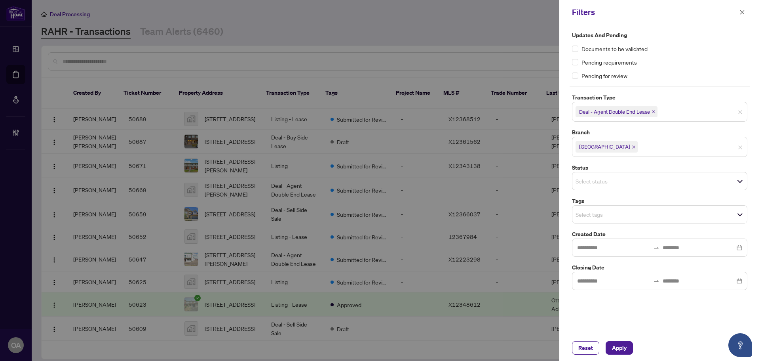
click at [597, 184] on input "search" at bounding box center [603, 181] width 55 height 10
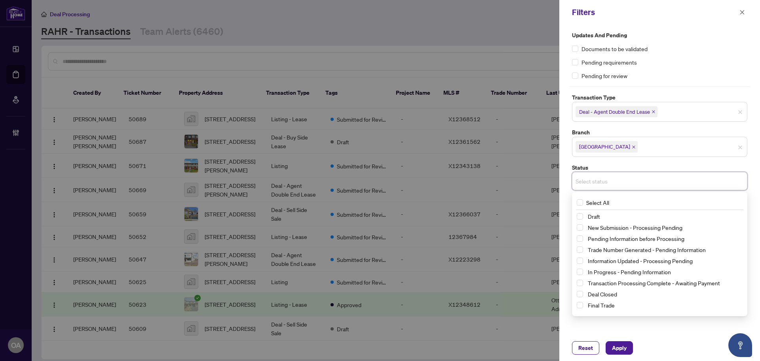
click at [653, 339] on div "Reset Apply" at bounding box center [660, 348] width 201 height 26
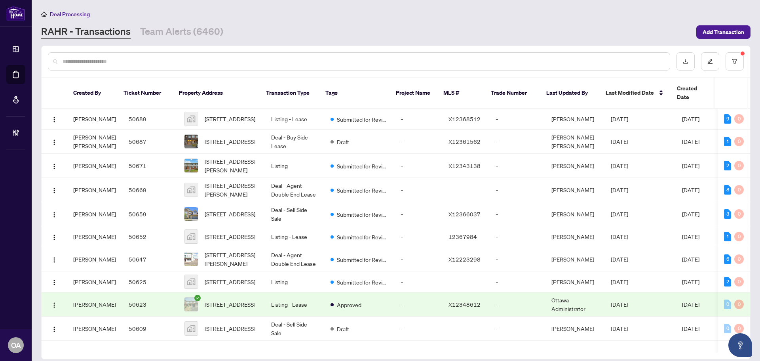
click at [325, 60] on input "text" at bounding box center [363, 61] width 601 height 9
click at [729, 62] on button "button" at bounding box center [735, 61] width 18 height 18
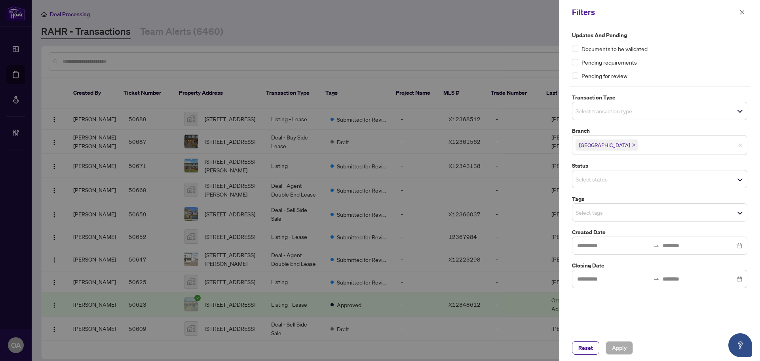
click at [644, 115] on span "Select transaction type" at bounding box center [660, 110] width 175 height 11
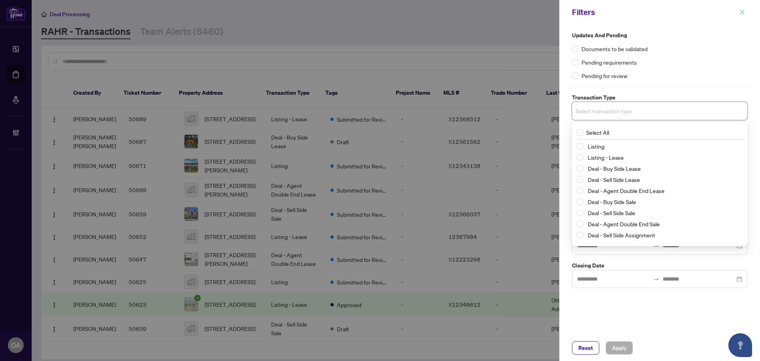
click at [744, 13] on icon "close" at bounding box center [743, 12] width 4 height 4
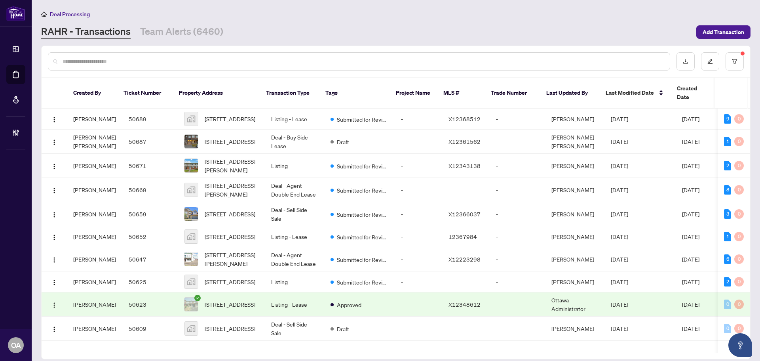
click at [194, 58] on input "text" at bounding box center [363, 61] width 601 height 9
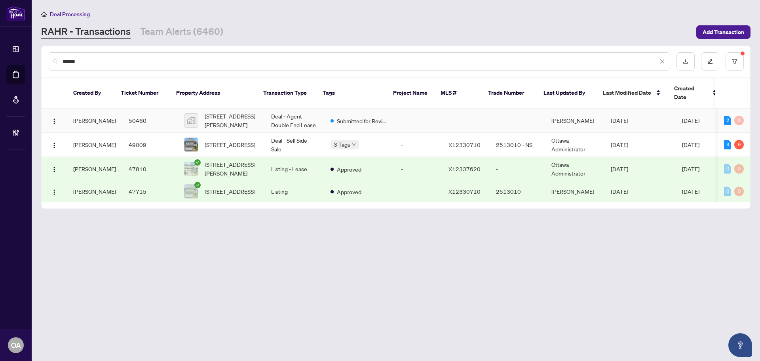
type input "******"
click at [286, 115] on td "Deal - Agent Double End Lease" at bounding box center [294, 121] width 59 height 24
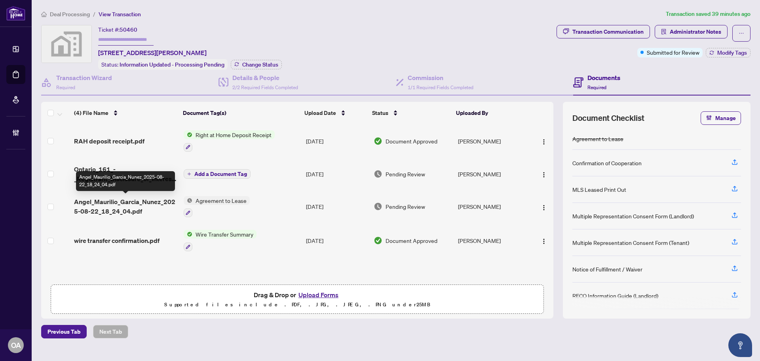
click at [130, 202] on span "Angel_Maurilio_Garcia_Nunez_2025-08-22_18_24_04.pdf" at bounding box center [125, 206] width 103 height 19
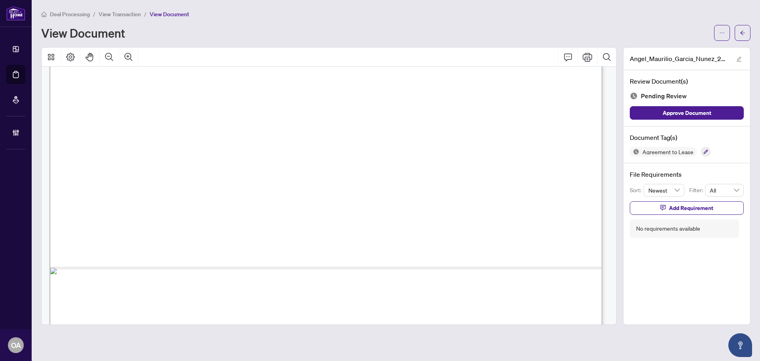
scroll to position [24542, 0]
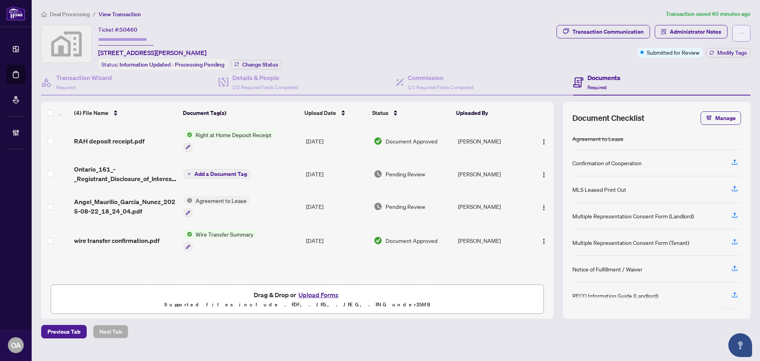
click at [745, 34] on button "button" at bounding box center [742, 33] width 18 height 17
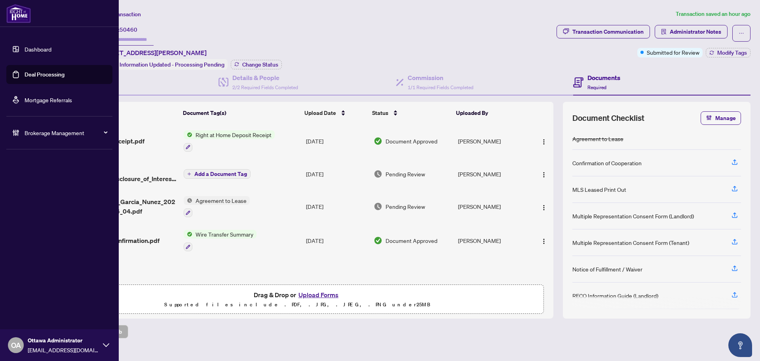
click at [32, 72] on link "Deal Processing" at bounding box center [45, 74] width 40 height 7
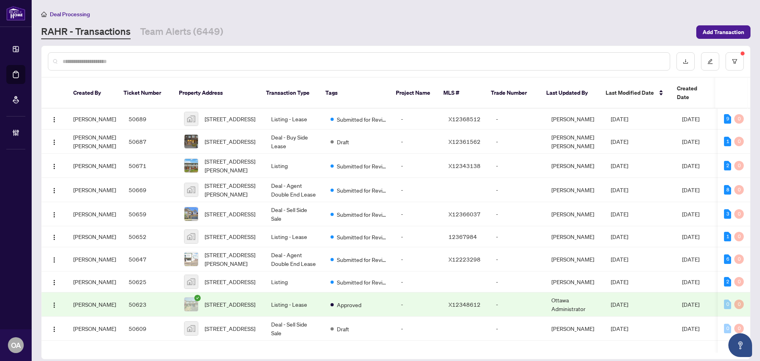
click at [243, 60] on input "text" at bounding box center [363, 61] width 601 height 9
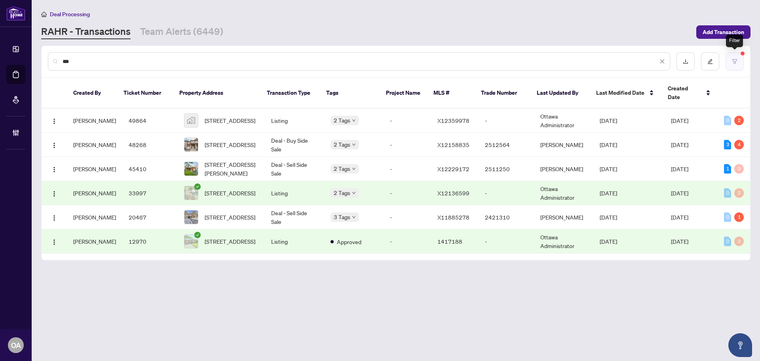
type input "***"
click at [734, 61] on icon "filter" at bounding box center [735, 62] width 6 height 6
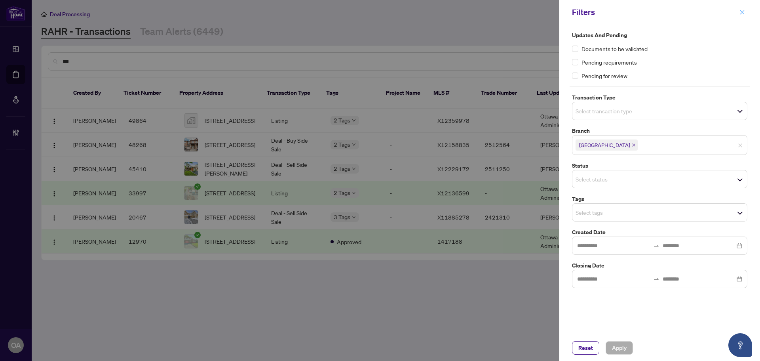
click at [743, 13] on icon "close" at bounding box center [743, 13] width 6 height 6
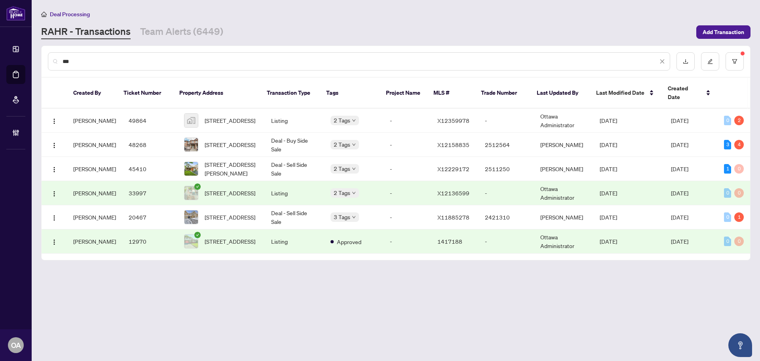
drag, startPoint x: 112, startPoint y: 59, endPoint x: 72, endPoint y: 62, distance: 39.7
click at [72, 62] on input "***" at bounding box center [361, 61] width 596 height 9
drag, startPoint x: 74, startPoint y: 61, endPoint x: 55, endPoint y: 57, distance: 19.0
click at [55, 57] on div "***" at bounding box center [359, 61] width 623 height 18
click at [242, 140] on span "617 Via Amalfi St, Ottawa, Ontario K2J 5X8, Canada" at bounding box center [230, 144] width 51 height 9
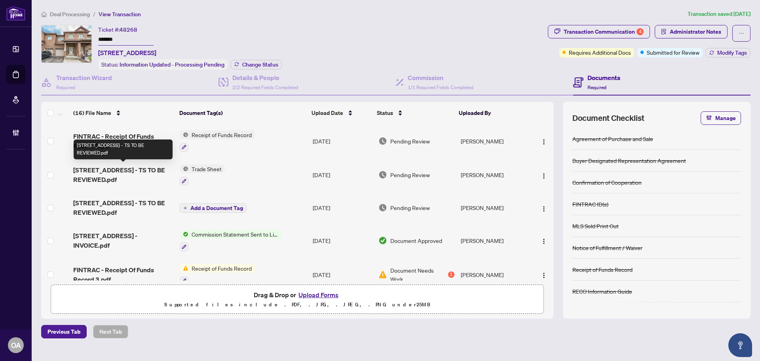
click at [129, 166] on span "617 Via Amalfi St - TS TO BE REVIEWED.pdf" at bounding box center [123, 174] width 100 height 19
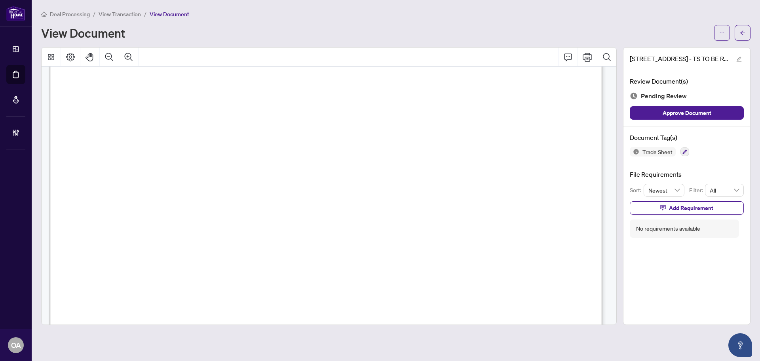
scroll to position [396, 0]
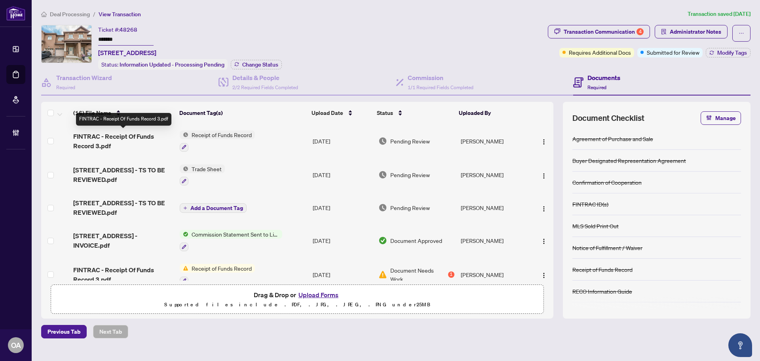
click at [121, 137] on span "FINTRAC - Receipt Of Funds Record 3.pdf" at bounding box center [123, 140] width 100 height 19
click at [707, 34] on span "Administrator Notes" at bounding box center [695, 31] width 51 height 13
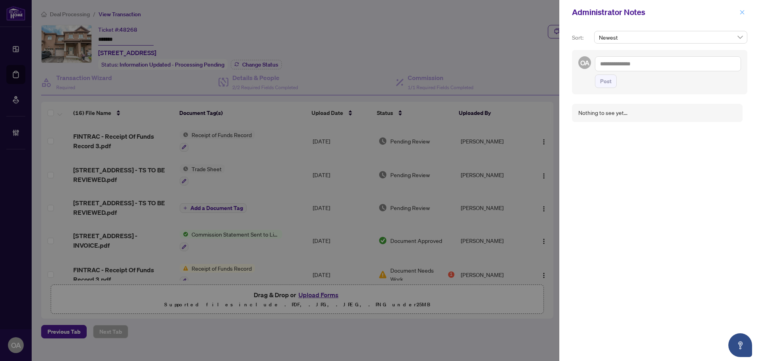
click at [744, 11] on icon "close" at bounding box center [743, 12] width 4 height 4
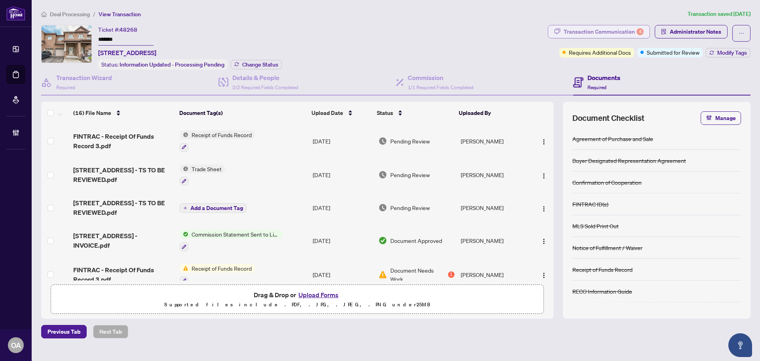
click at [607, 30] on div "Transaction Communication 4" at bounding box center [604, 31] width 80 height 13
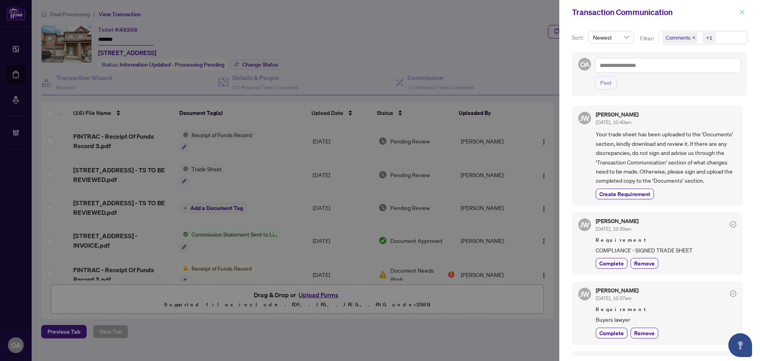
click at [743, 11] on icon "close" at bounding box center [743, 12] width 4 height 4
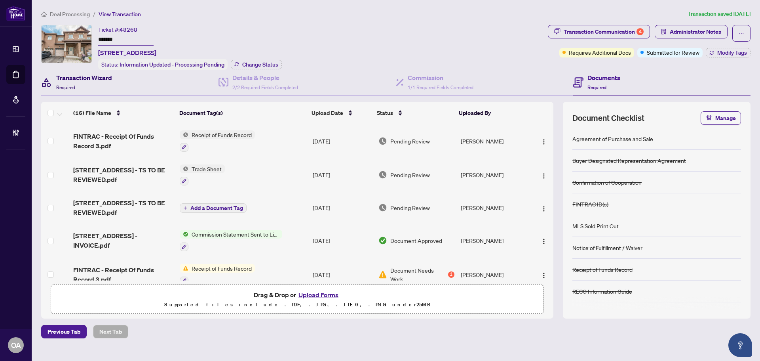
click at [72, 76] on h4 "Transaction Wizard" at bounding box center [84, 78] width 56 height 10
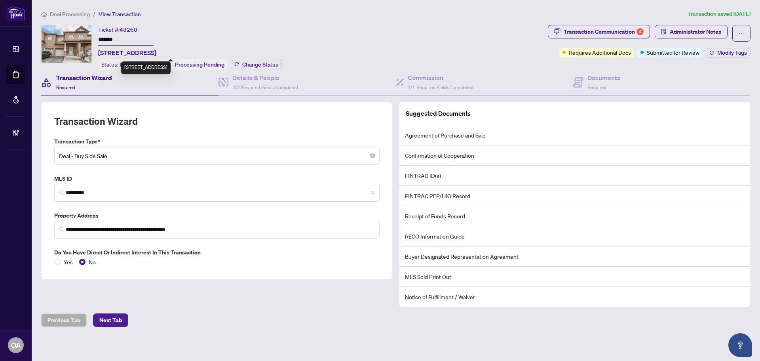
click at [156, 52] on span "617 Via Amalfi St, Ottawa, Ontario K2J 5X8, Canada" at bounding box center [127, 53] width 58 height 10
click at [440, 83] on div "Commission 1/1 Required Fields Completed" at bounding box center [441, 82] width 66 height 19
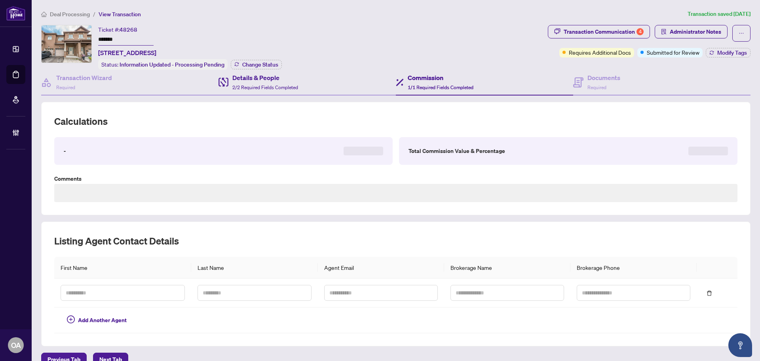
type textarea "**********"
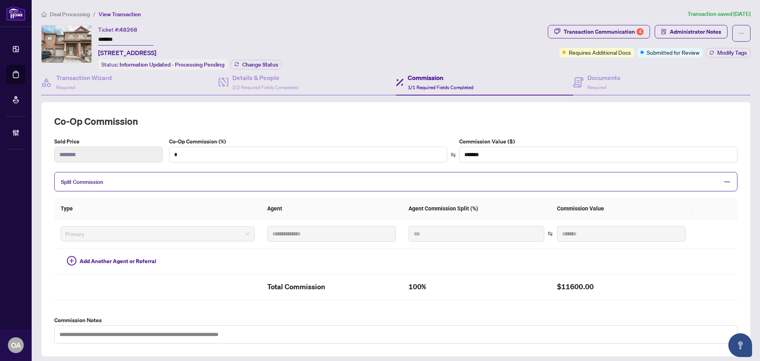
click at [420, 80] on h4 "Commission" at bounding box center [441, 78] width 66 height 10
click at [261, 79] on h4 "Details & People" at bounding box center [265, 78] width 66 height 10
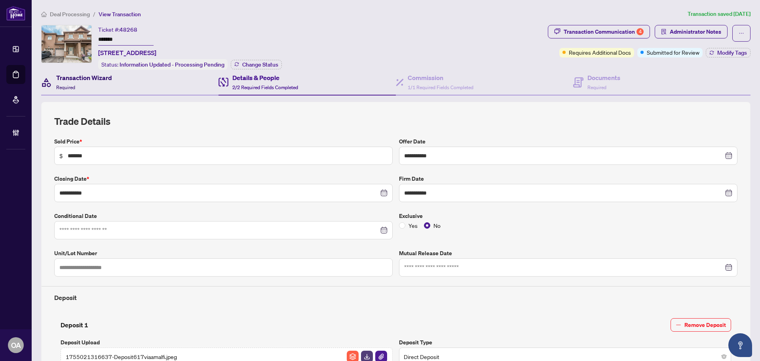
click at [105, 76] on h4 "Transaction Wizard" at bounding box center [84, 78] width 56 height 10
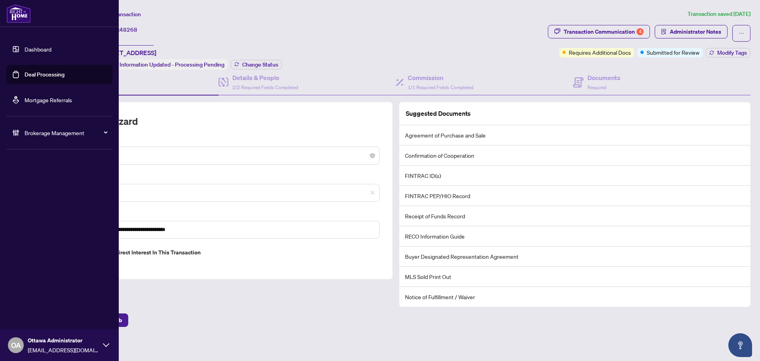
click at [30, 72] on link "Deal Processing" at bounding box center [45, 74] width 40 height 7
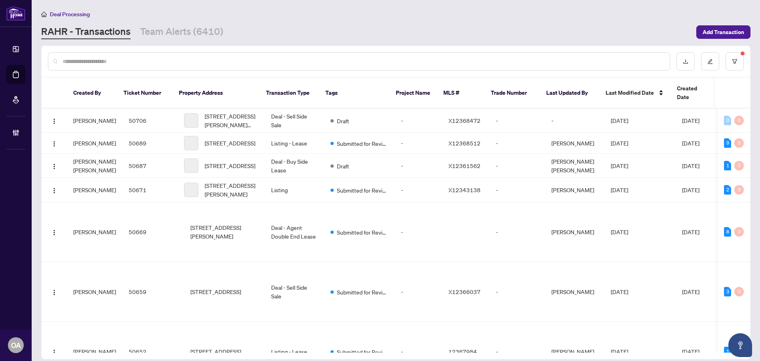
click at [395, 61] on input "text" at bounding box center [363, 61] width 601 height 9
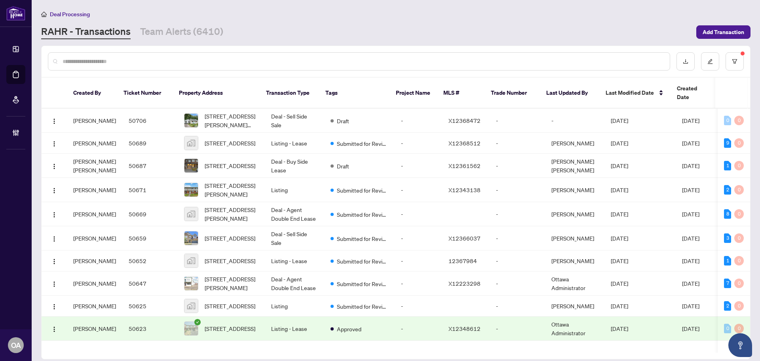
click at [319, 64] on input "text" at bounding box center [363, 61] width 601 height 9
click at [322, 57] on input "text" at bounding box center [363, 61] width 601 height 9
drag, startPoint x: 249, startPoint y: 65, endPoint x: 257, endPoint y: 62, distance: 8.9
click at [249, 65] on div at bounding box center [359, 61] width 623 height 18
click at [265, 56] on div at bounding box center [359, 61] width 623 height 18
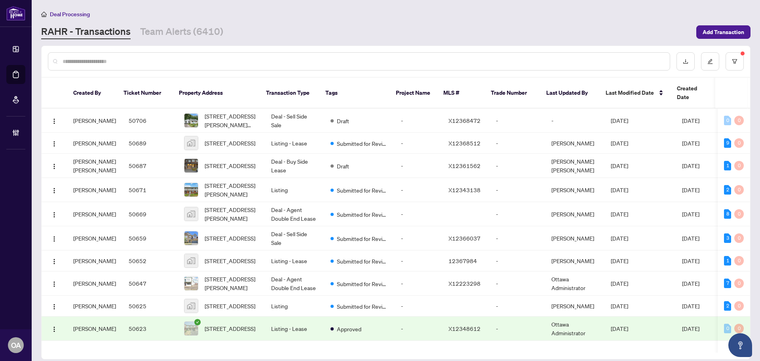
click at [265, 56] on div at bounding box center [359, 61] width 623 height 18
click at [263, 61] on input "text" at bounding box center [363, 61] width 601 height 9
click at [264, 58] on input "text" at bounding box center [363, 61] width 601 height 9
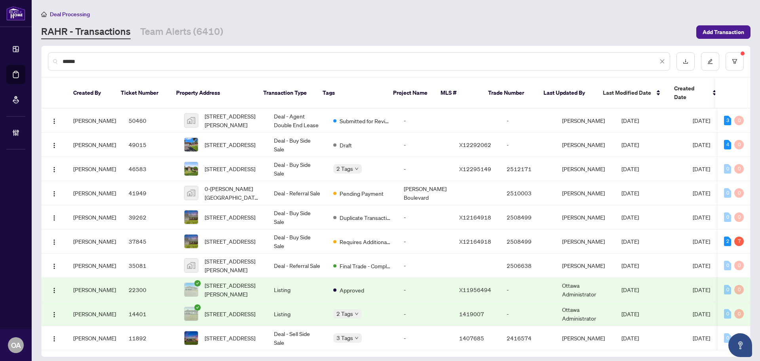
scroll to position [9, 0]
type input "******"
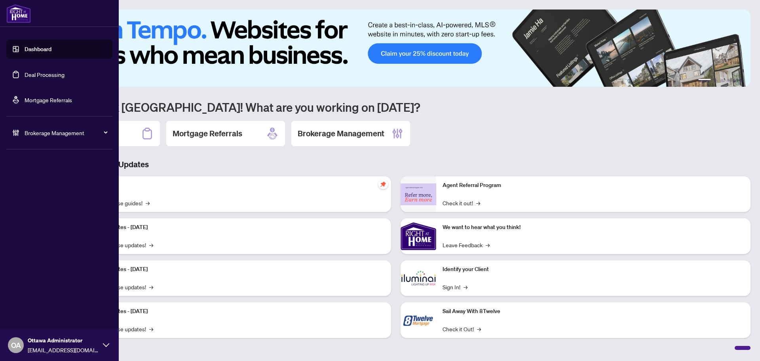
click at [35, 72] on link "Deal Processing" at bounding box center [45, 74] width 40 height 7
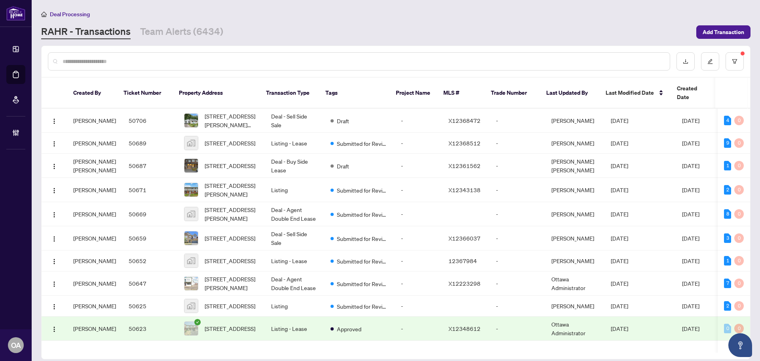
click at [164, 57] on input "text" at bounding box center [363, 61] width 601 height 9
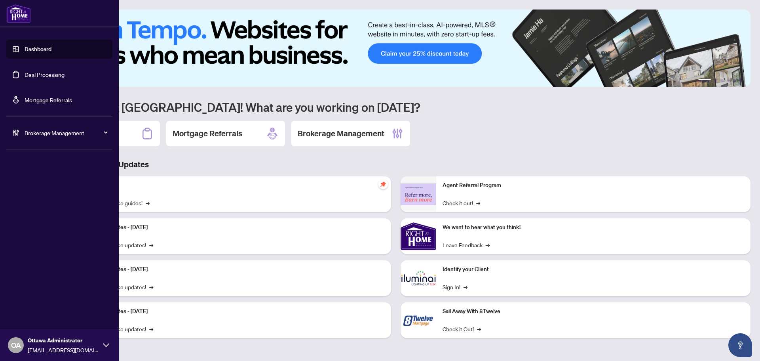
click at [46, 133] on span "Brokerage Management" at bounding box center [66, 132] width 82 height 9
click at [44, 191] on link "Manage Agents" at bounding box center [36, 189] width 39 height 7
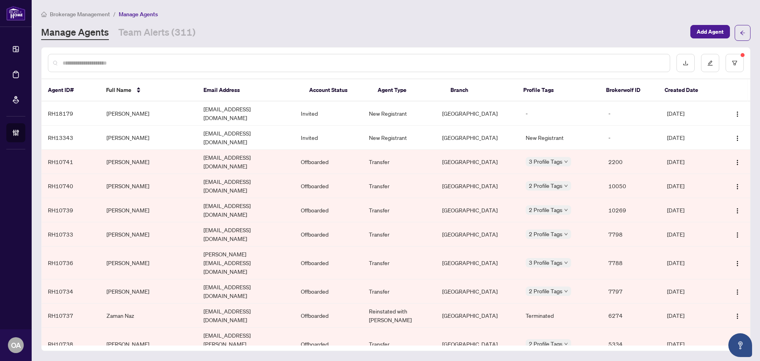
click at [259, 59] on input "text" at bounding box center [363, 63] width 601 height 9
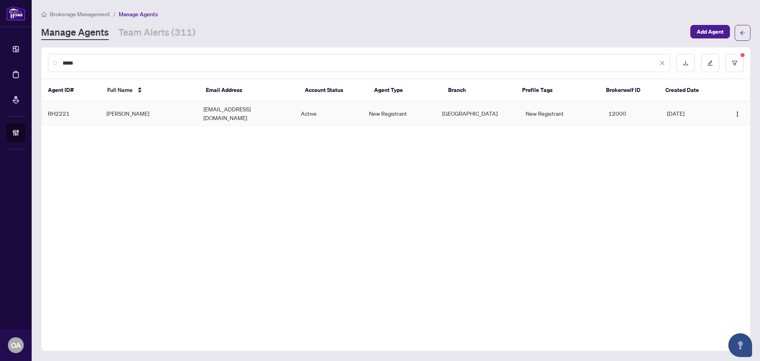
type input "*****"
click at [147, 110] on td "Maame Serwaa Ahima" at bounding box center [148, 113] width 97 height 24
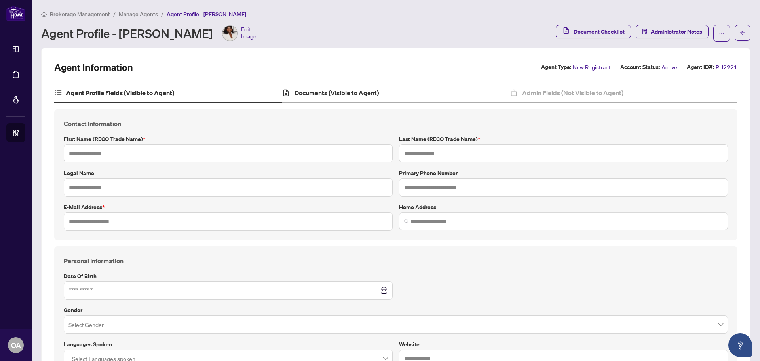
type input "**********"
type input "*****"
type input "**********"
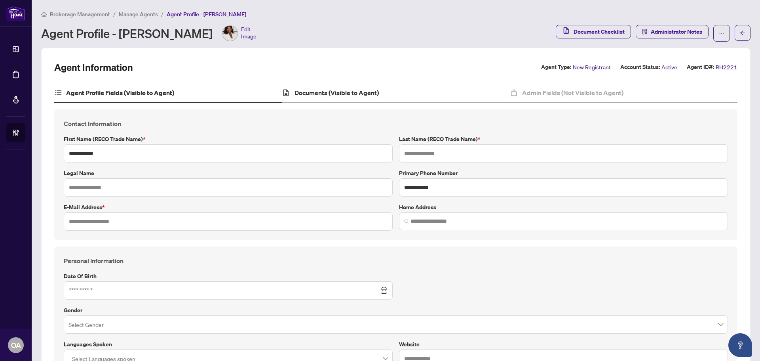
type input "**********"
type input "*********"
type input "**********"
type input "******"
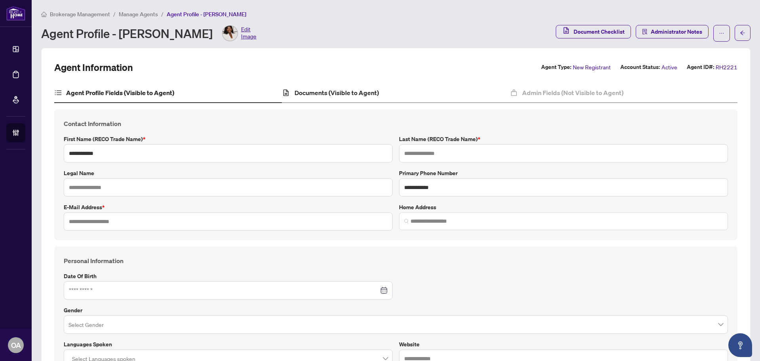
type input "**********"
type input "*"
type input "*******"
type input "**********"
type input "****"
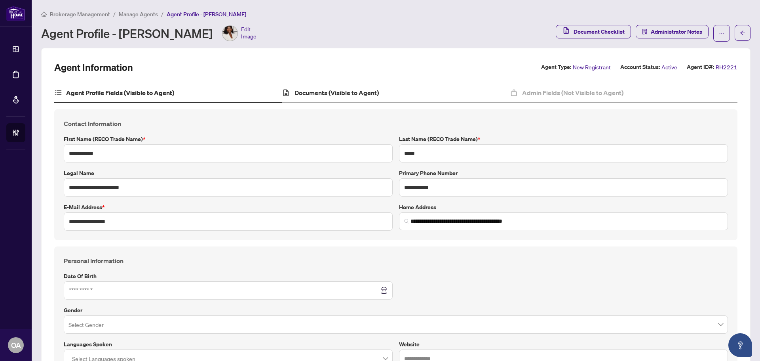
type input "**********"
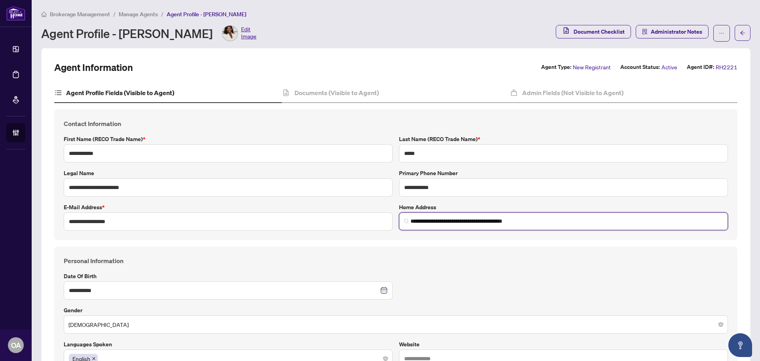
click at [612, 220] on input "**********" at bounding box center [567, 221] width 313 height 8
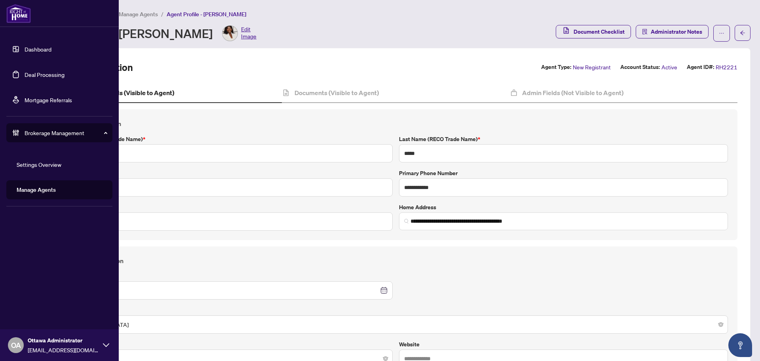
click at [38, 75] on link "Deal Processing" at bounding box center [45, 74] width 40 height 7
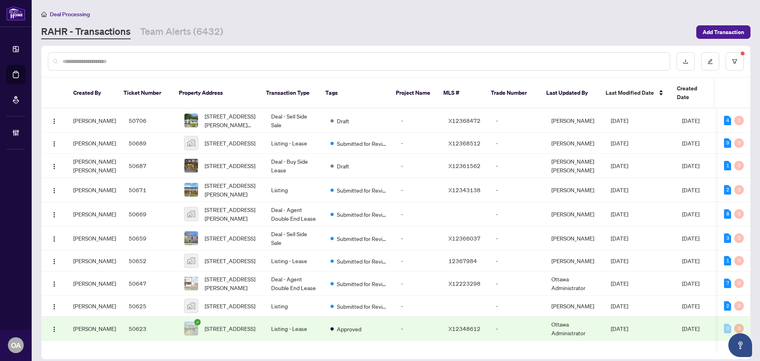
click at [389, 57] on input "text" at bounding box center [363, 61] width 601 height 9
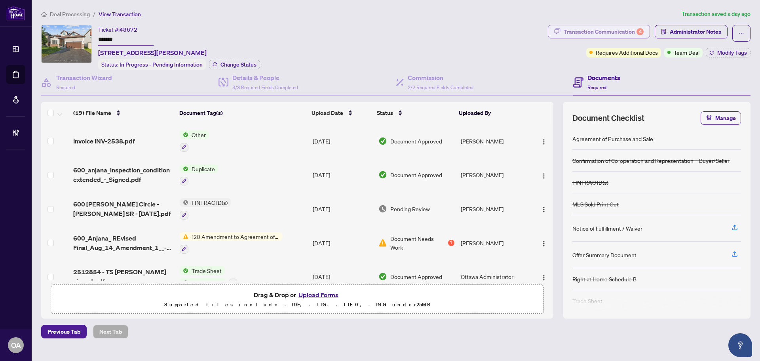
click at [601, 31] on div "Transaction Communication 4" at bounding box center [604, 31] width 80 height 13
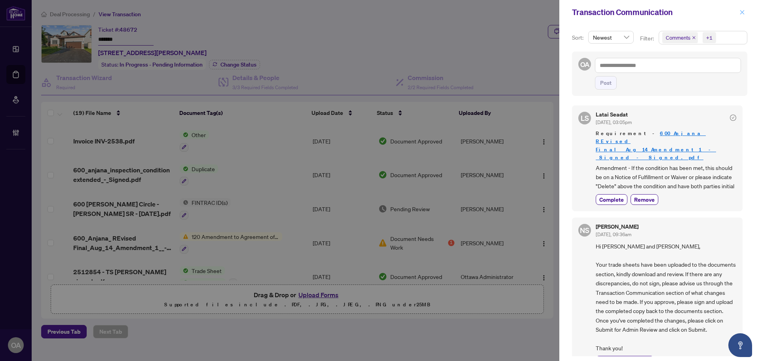
click at [745, 14] on icon "close" at bounding box center [743, 13] width 6 height 6
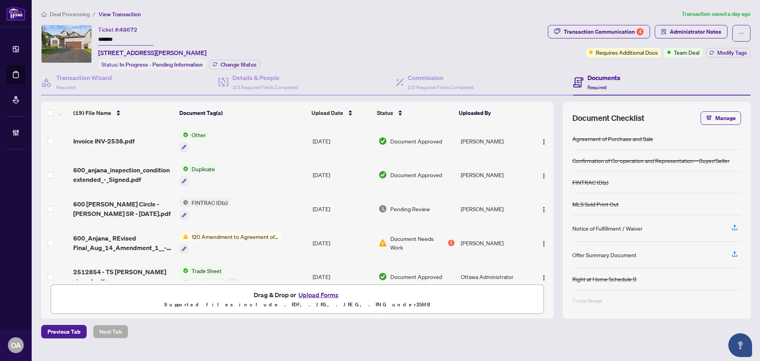
scroll to position [40, 0]
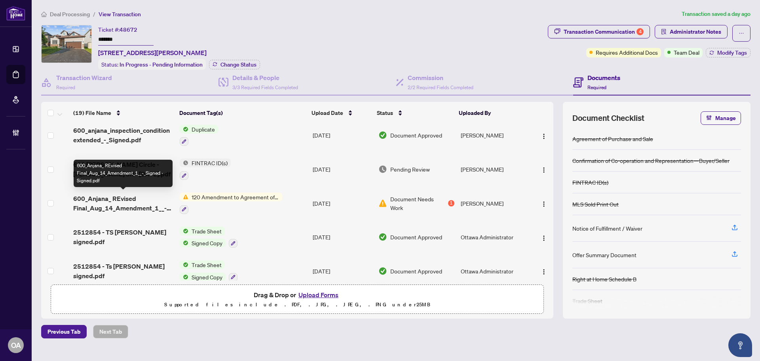
click at [112, 204] on span "600_Anjana_ REvised Final_Aug_14_Amendment_1__-_Signed - Signed.pdf" at bounding box center [123, 203] width 100 height 19
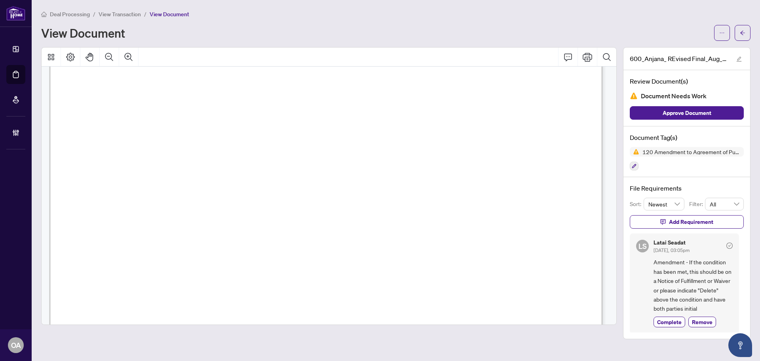
scroll to position [198, 0]
click at [722, 34] on icon "ellipsis" at bounding box center [723, 33] width 6 height 6
click at [686, 50] on span "Download" at bounding box center [694, 50] width 60 height 9
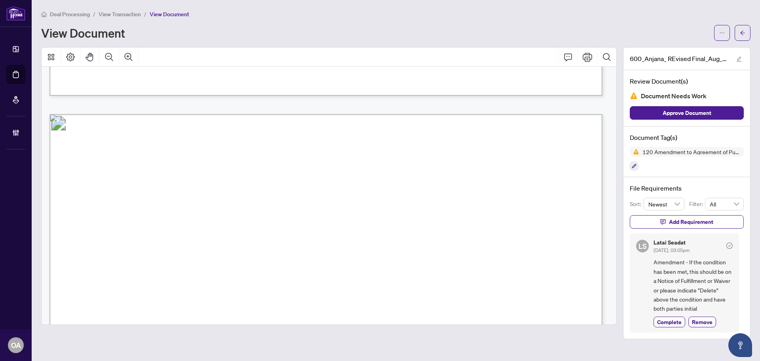
scroll to position [713, 0]
